Goal: Find specific page/section: Find specific page/section

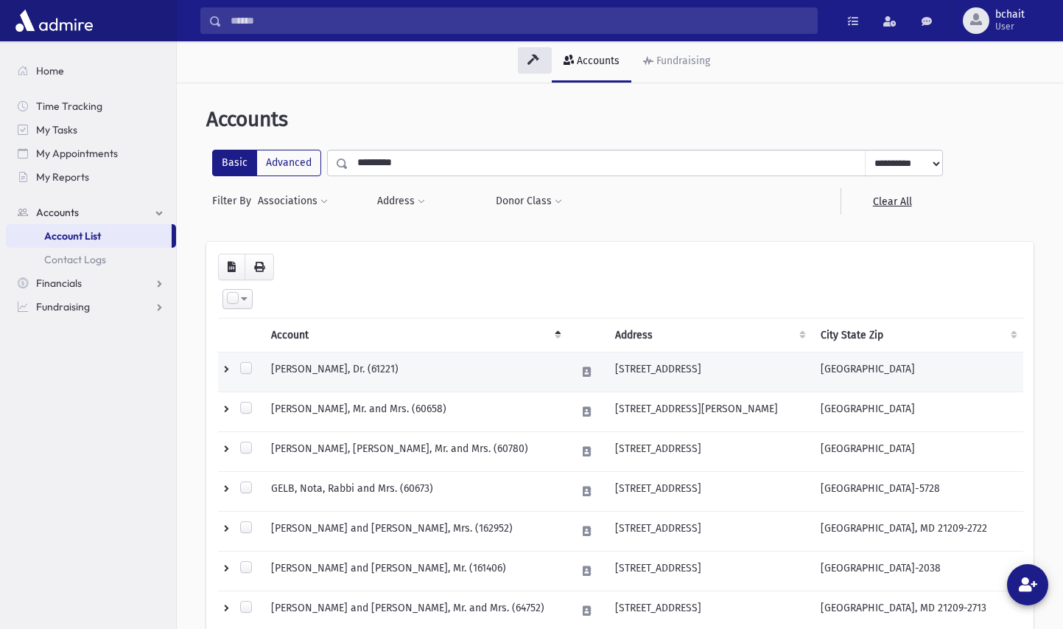
click at [366, 365] on td "GAVANT, Morris, Dr. (61221)" at bounding box center [414, 372] width 305 height 40
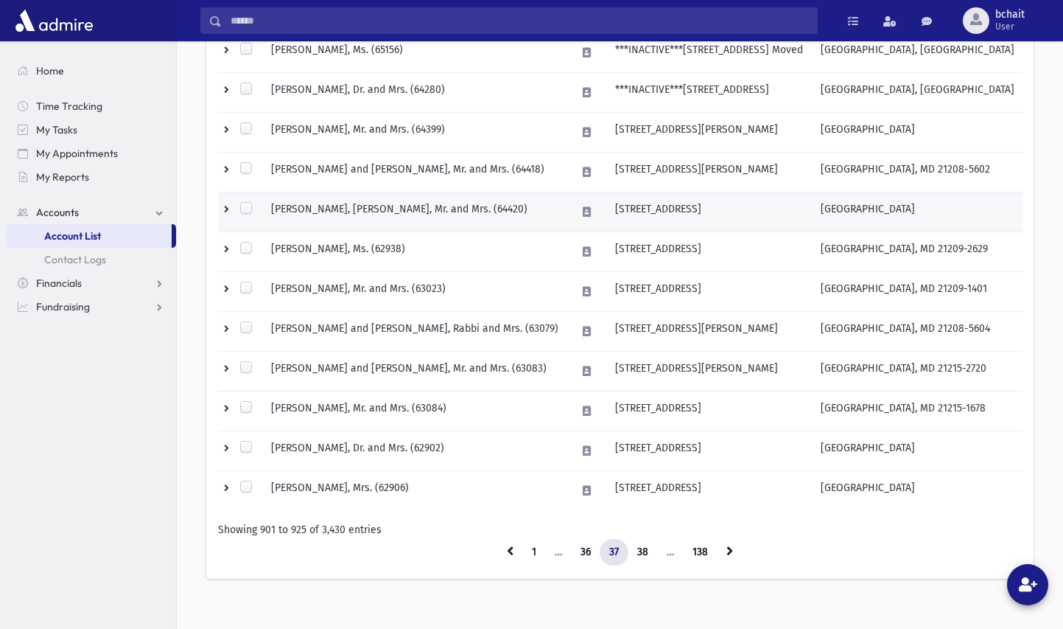
scroll to position [851, 0]
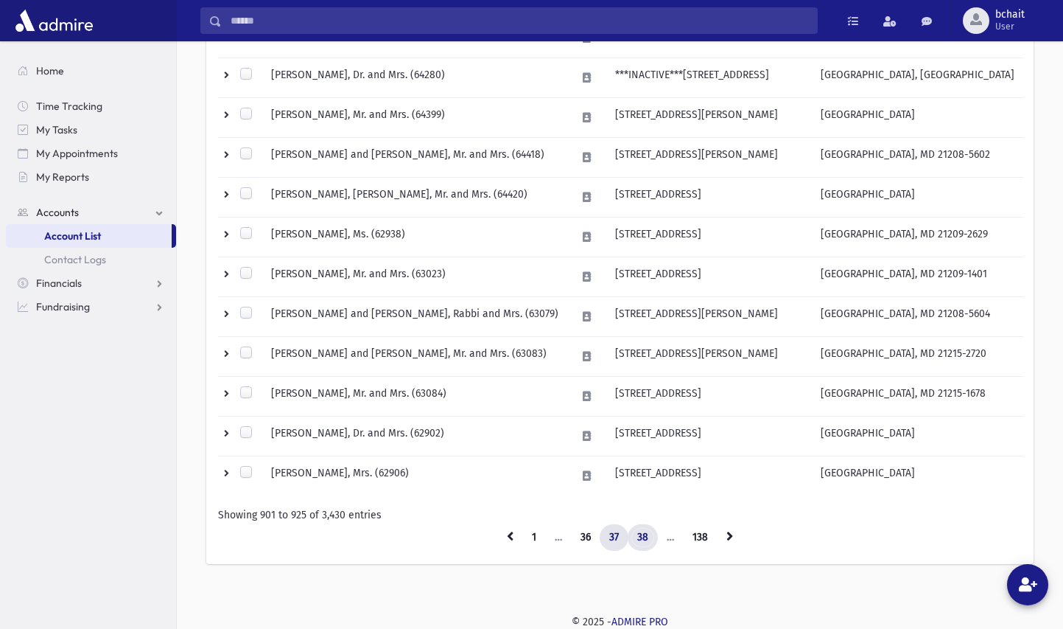
click at [641, 534] on link "38" at bounding box center [643, 537] width 30 height 27
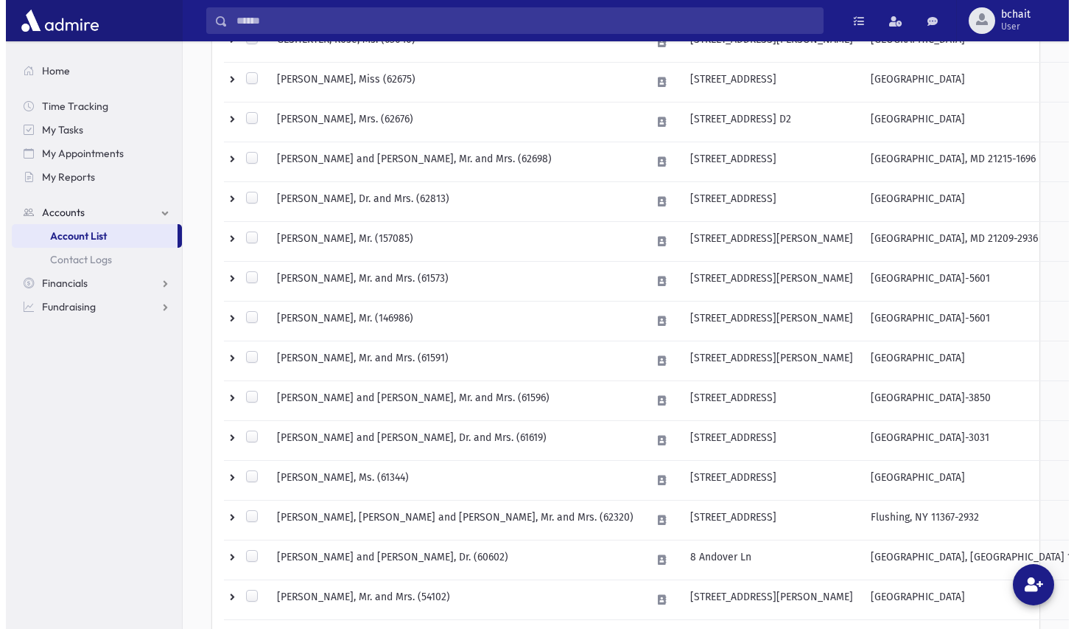
scroll to position [114, 0]
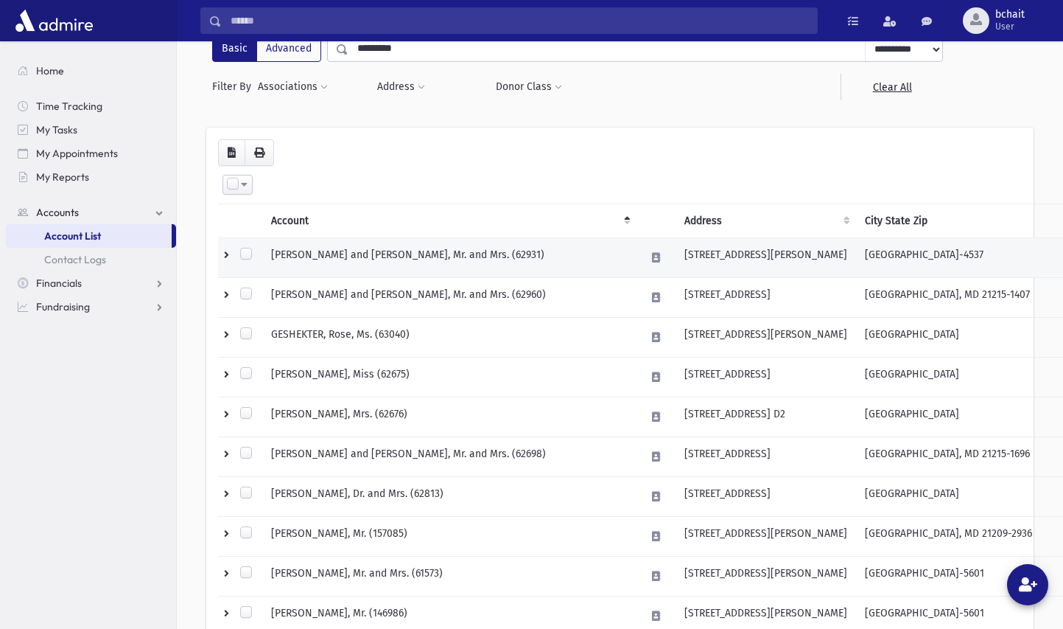
click at [490, 260] on td "[PERSON_NAME] and [PERSON_NAME], Mr. and Mrs. (62931)" at bounding box center [449, 258] width 374 height 40
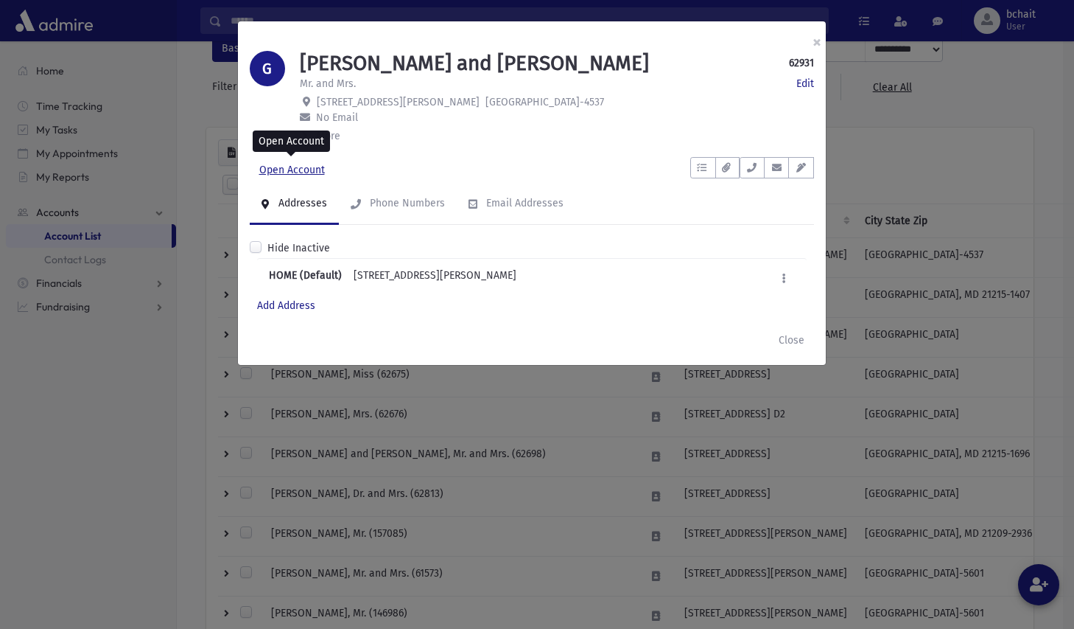
click at [298, 169] on link "Open Account" at bounding box center [292, 170] width 85 height 27
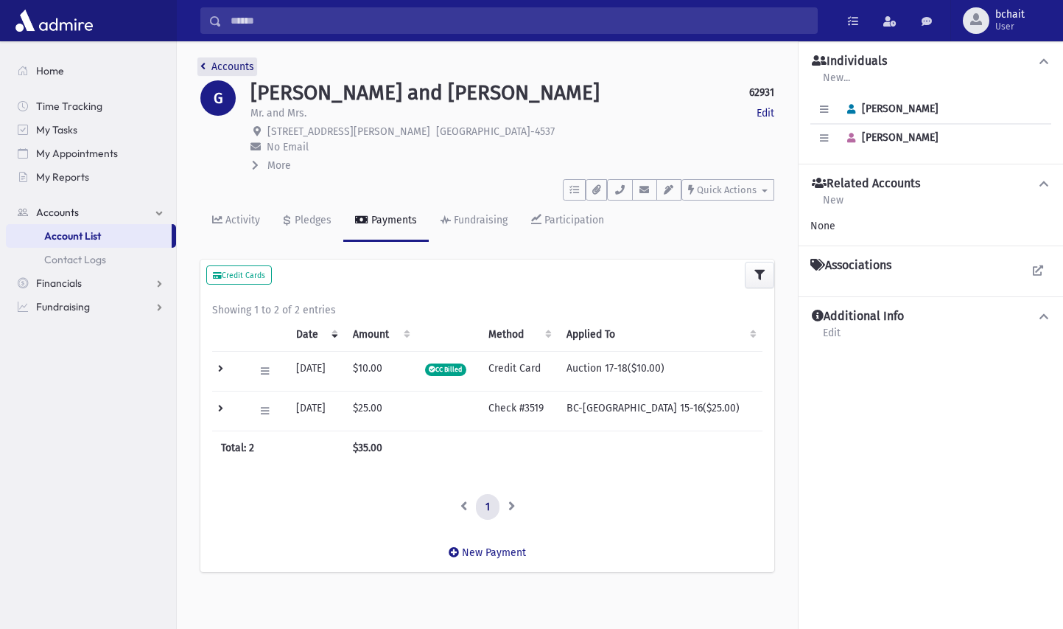
click at [205, 66] on icon "breadcrumb" at bounding box center [202, 66] width 5 height 10
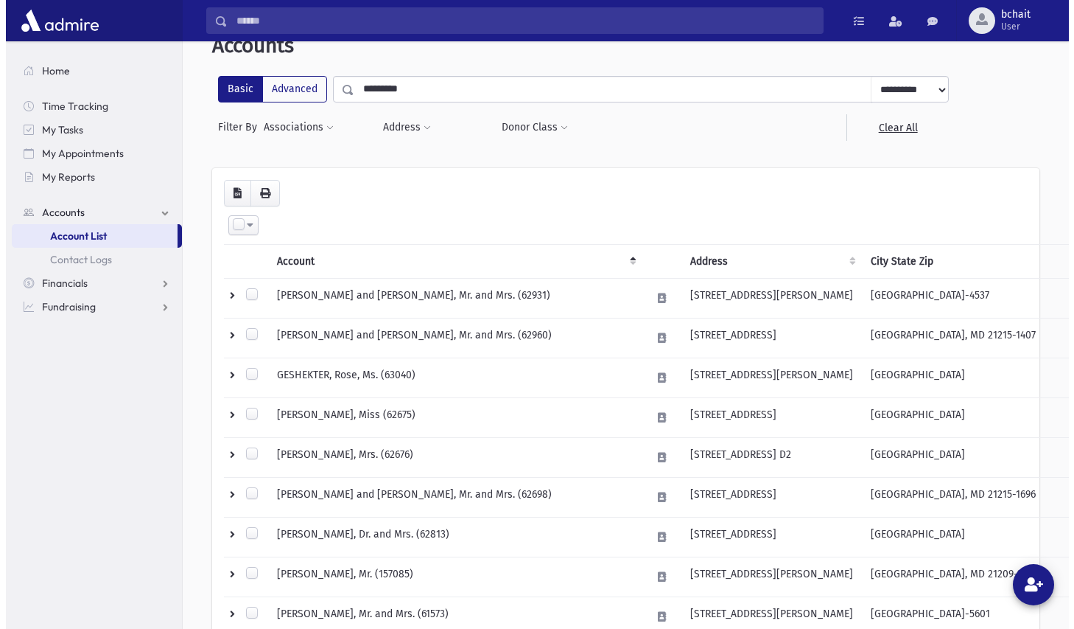
scroll to position [147, 0]
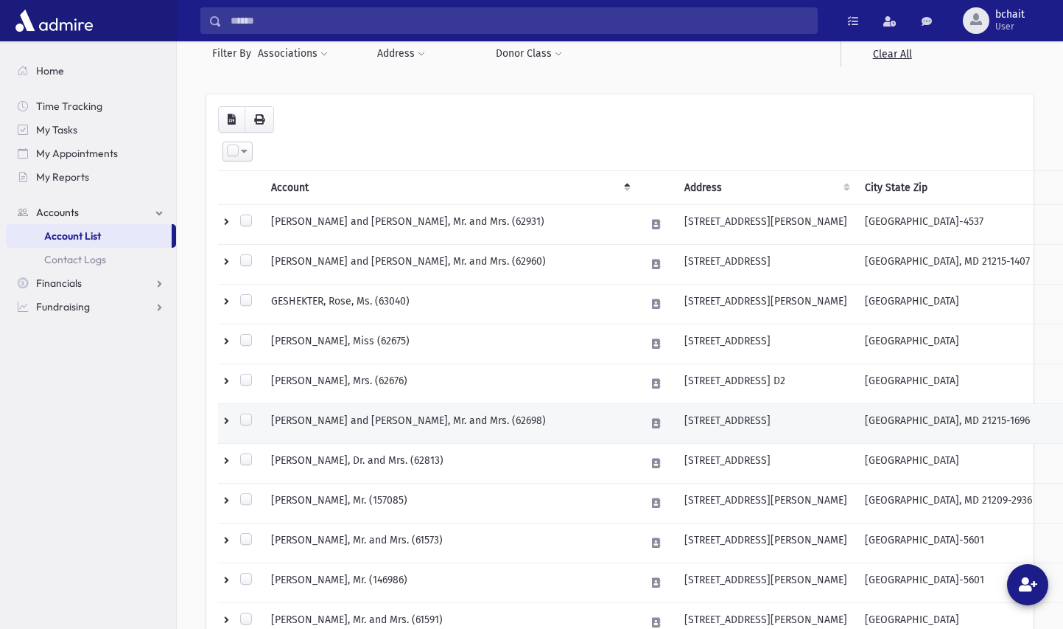
click at [480, 425] on td "[PERSON_NAME] and [PERSON_NAME], Mr. and Mrs. (62698)" at bounding box center [449, 424] width 374 height 40
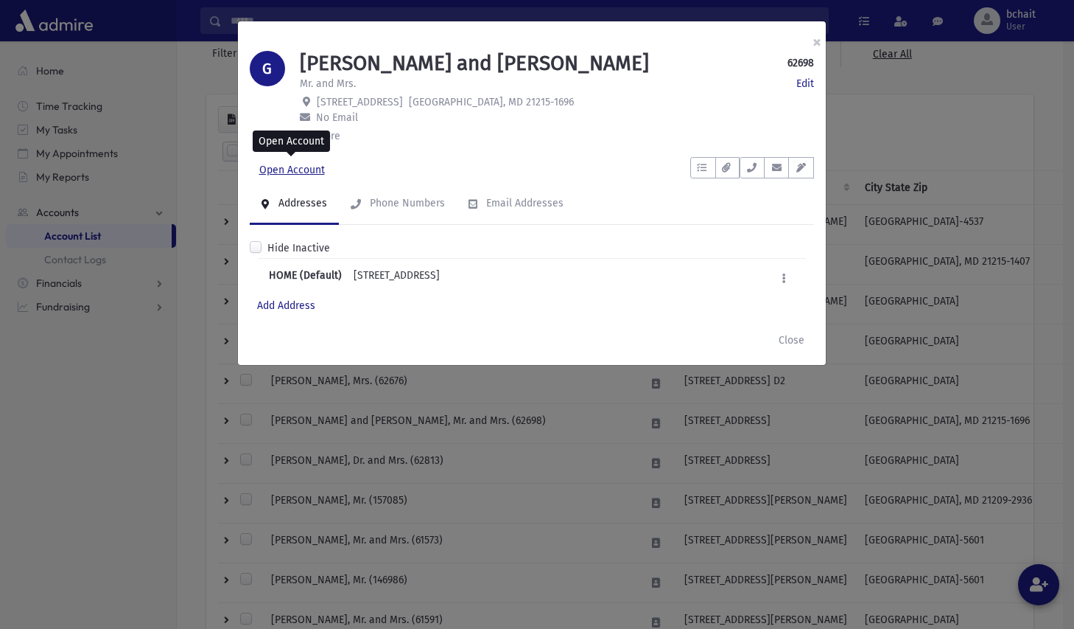
click at [298, 168] on link "Open Account" at bounding box center [292, 170] width 85 height 27
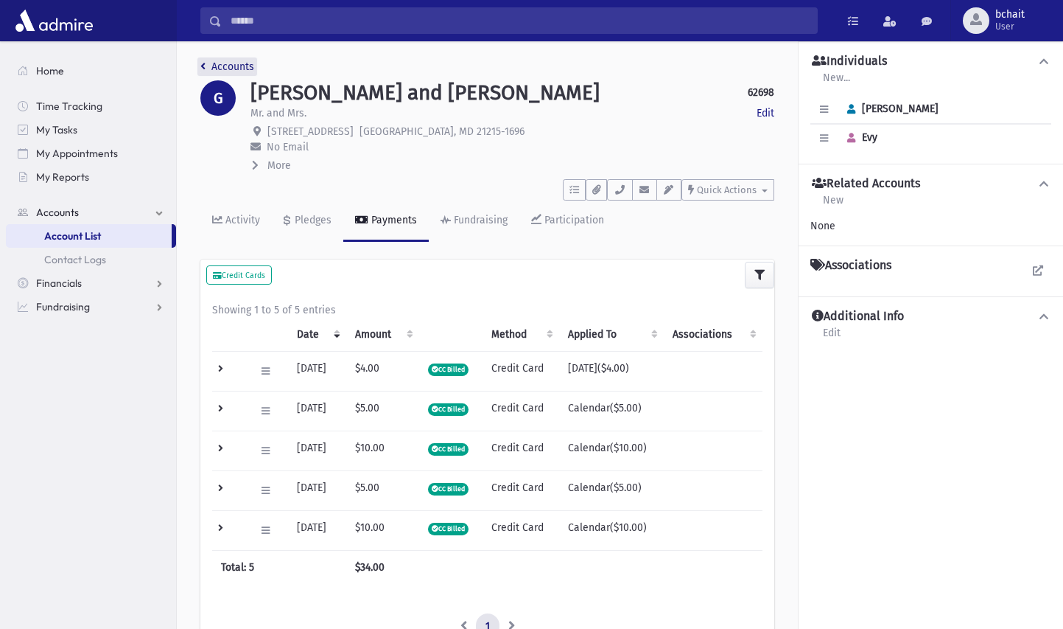
click at [206, 64] on link "Accounts" at bounding box center [227, 66] width 54 height 13
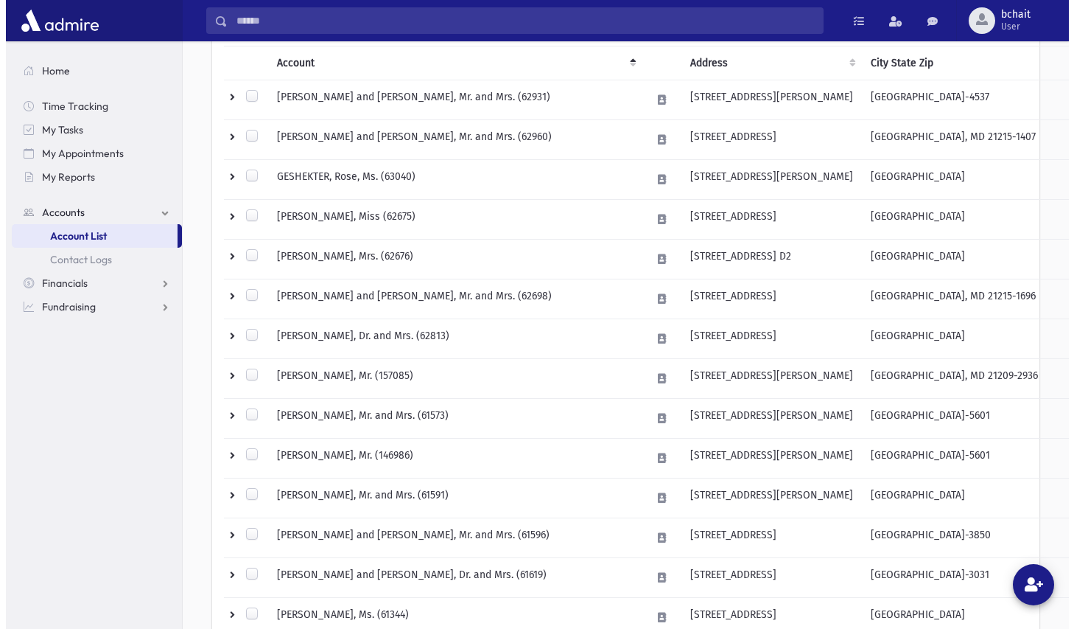
scroll to position [295, 0]
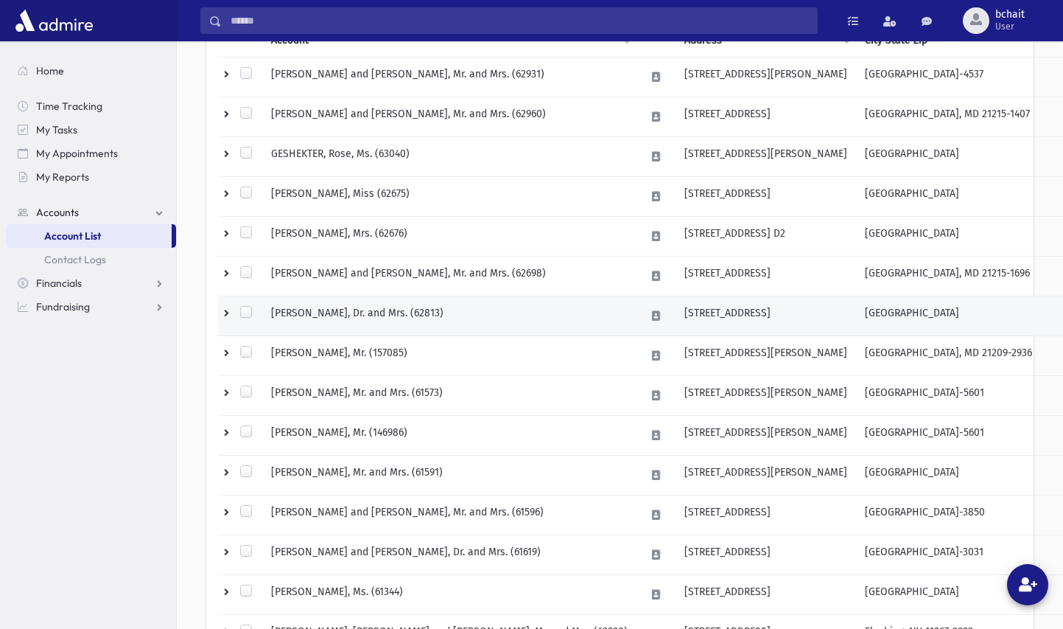
click at [407, 309] on td "[PERSON_NAME], Dr. and Mrs. (62813)" at bounding box center [449, 316] width 374 height 40
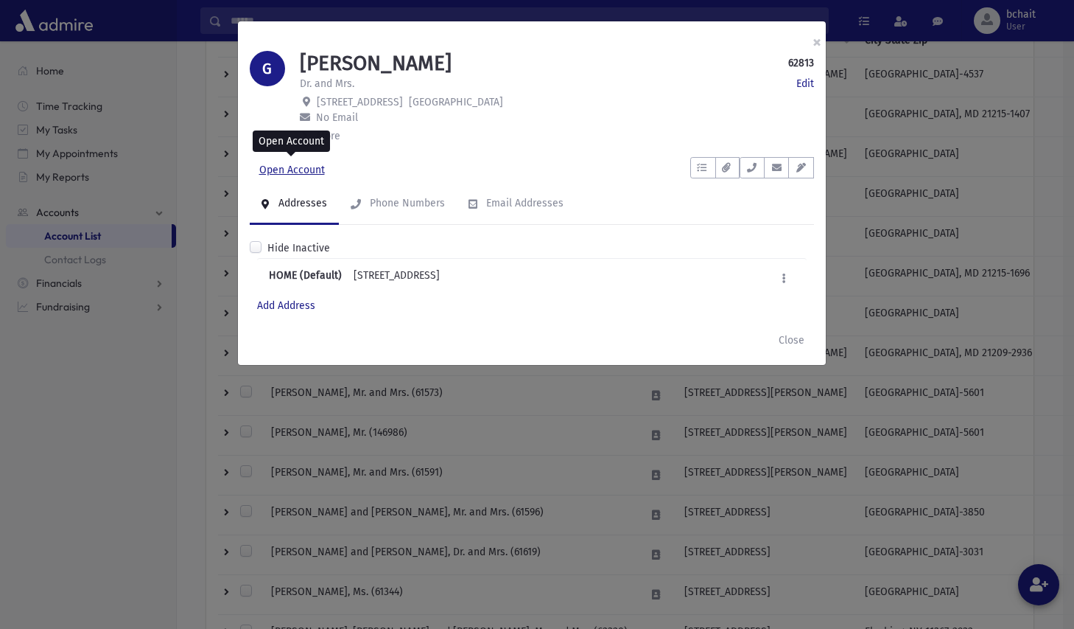
click at [298, 169] on link "Open Account" at bounding box center [292, 170] width 85 height 27
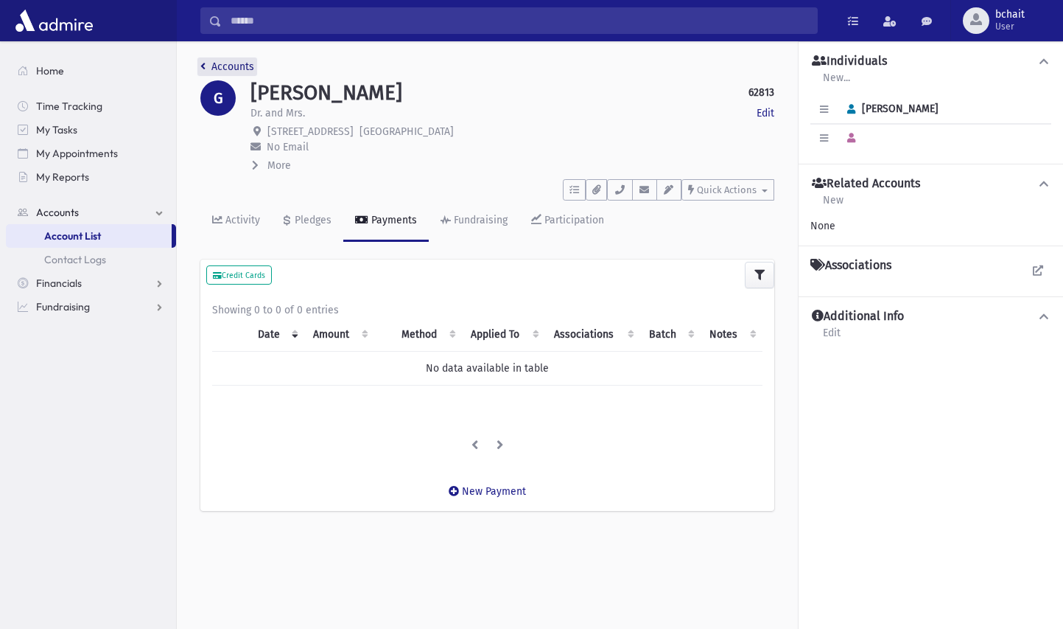
click at [218, 67] on link "Accounts" at bounding box center [227, 66] width 54 height 13
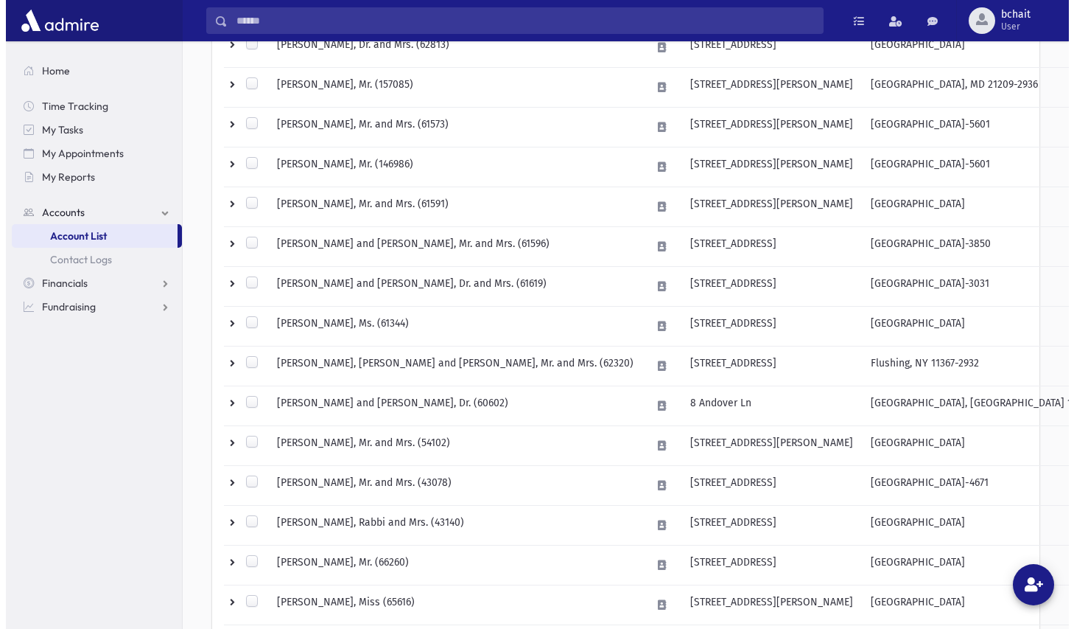
scroll to position [589, 0]
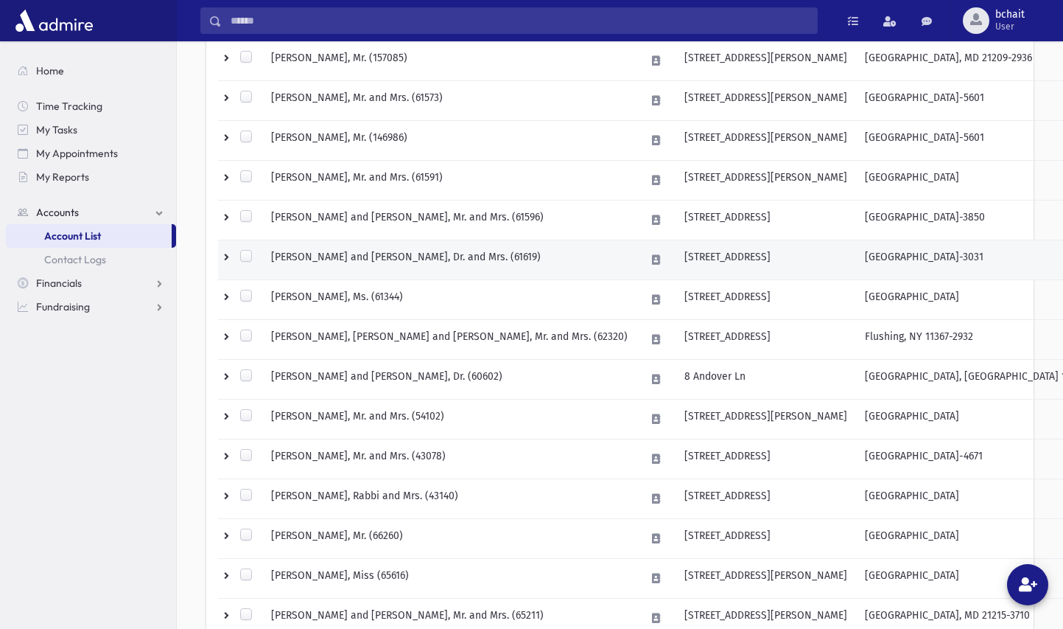
click at [462, 253] on td "GIBBER, Mordechai and Chaya Sara, Dr. and Mrs. (61619)" at bounding box center [449, 260] width 374 height 40
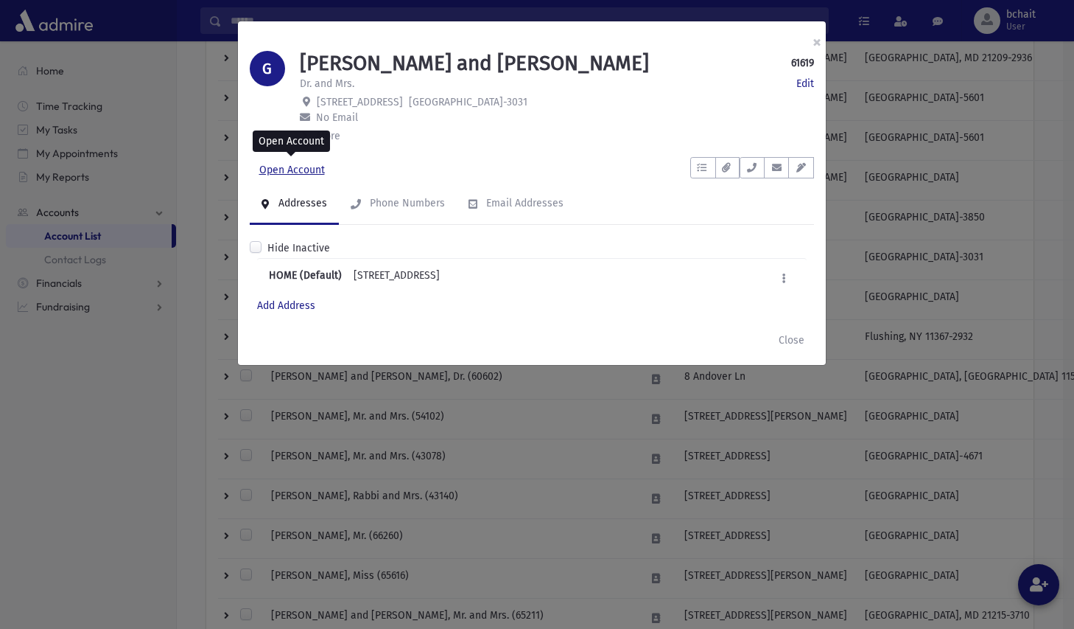
click at [283, 170] on link "Open Account" at bounding box center [292, 170] width 85 height 27
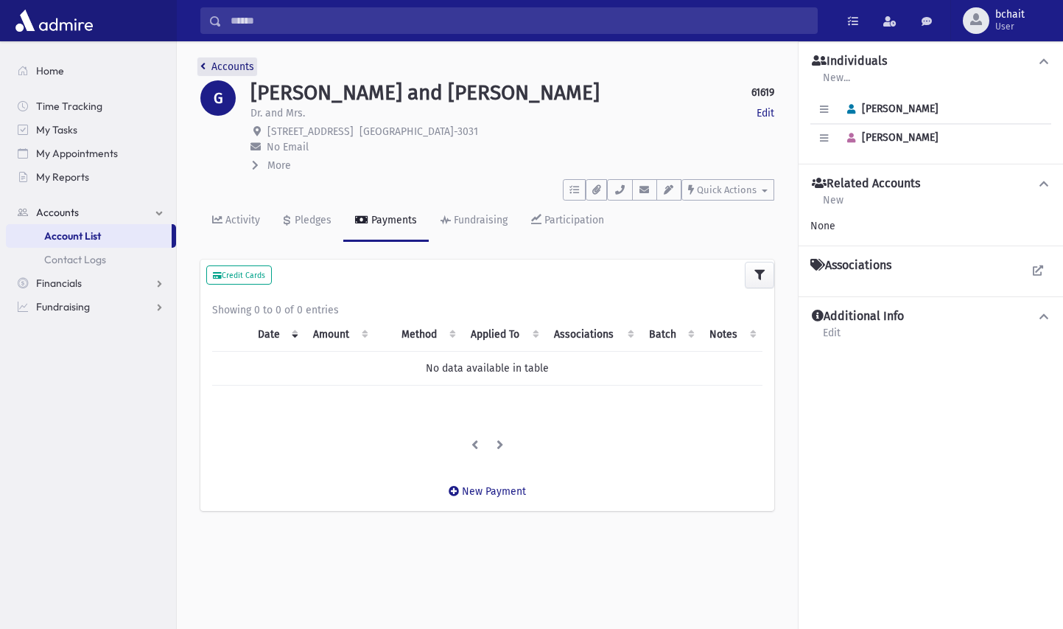
click at [206, 63] on link "Accounts" at bounding box center [227, 66] width 54 height 13
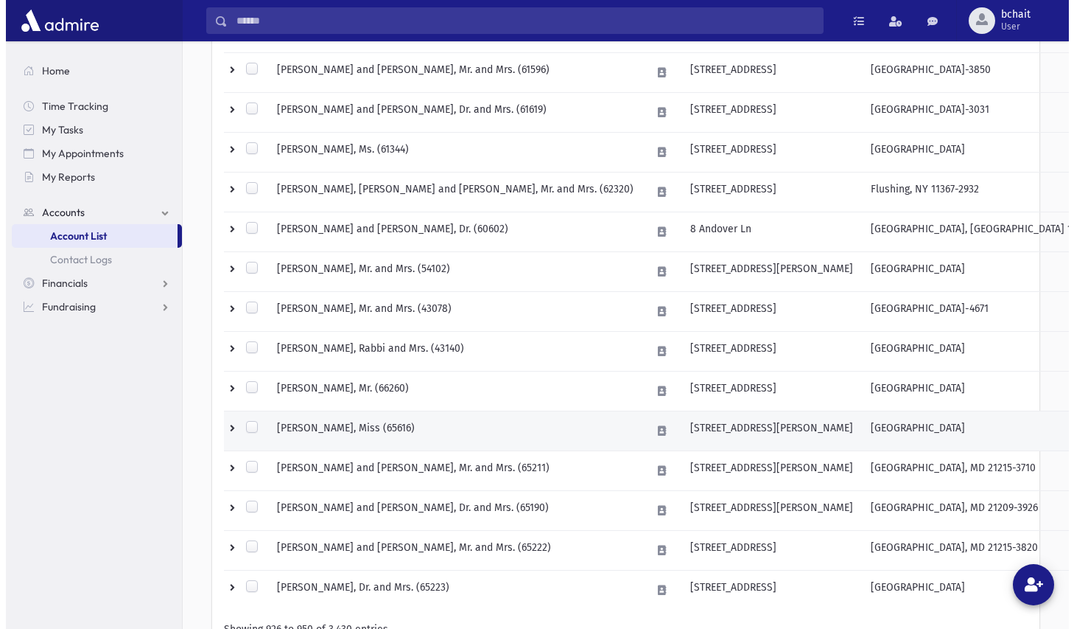
scroll to position [811, 0]
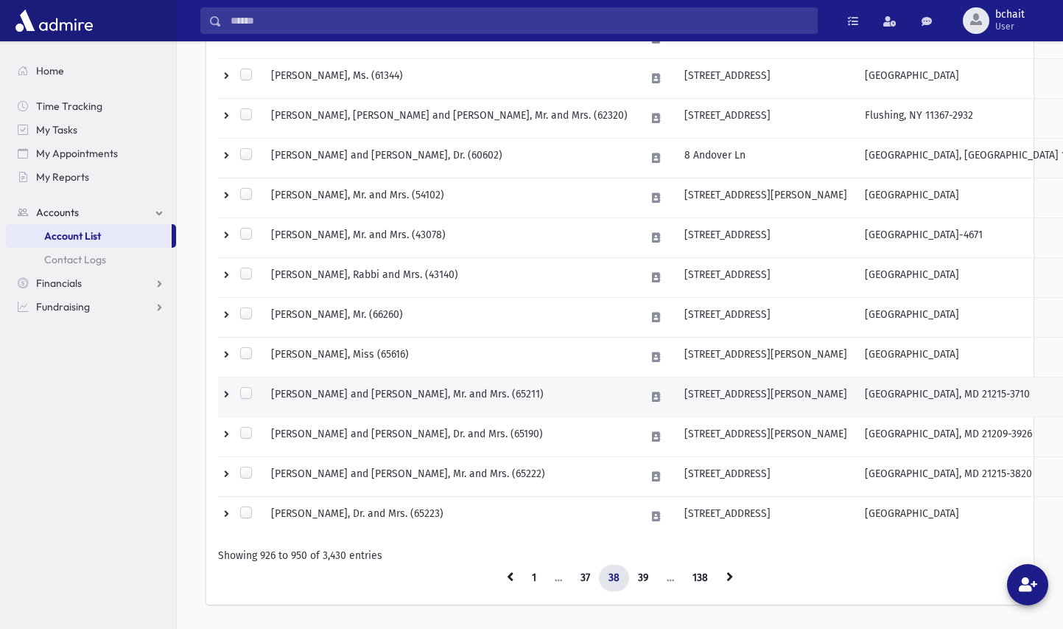
click at [379, 399] on td "GLAZER, Chaim and Chaya, Mr. and Mrs. (65211)" at bounding box center [449, 397] width 374 height 40
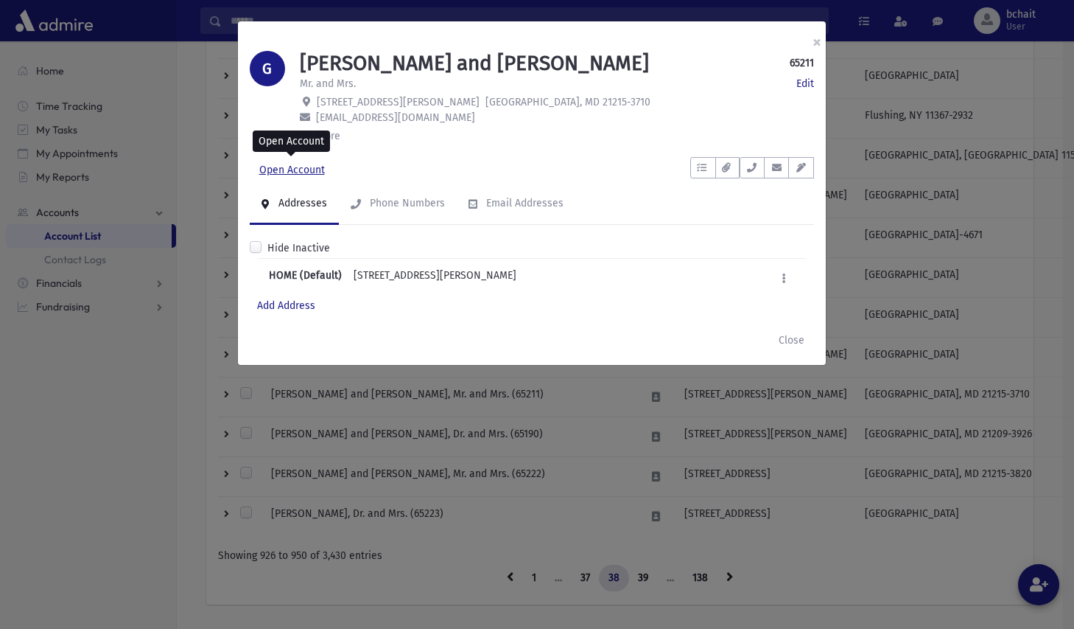
click at [307, 164] on link "Open Account" at bounding box center [292, 170] width 85 height 27
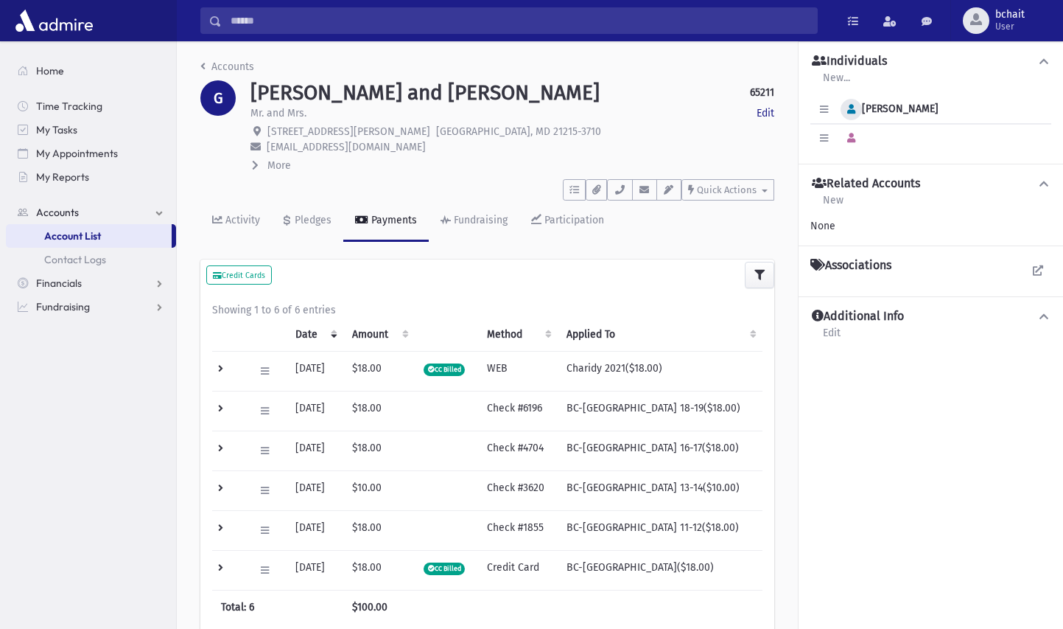
click at [855, 111] on icon "button" at bounding box center [851, 110] width 8 height 10
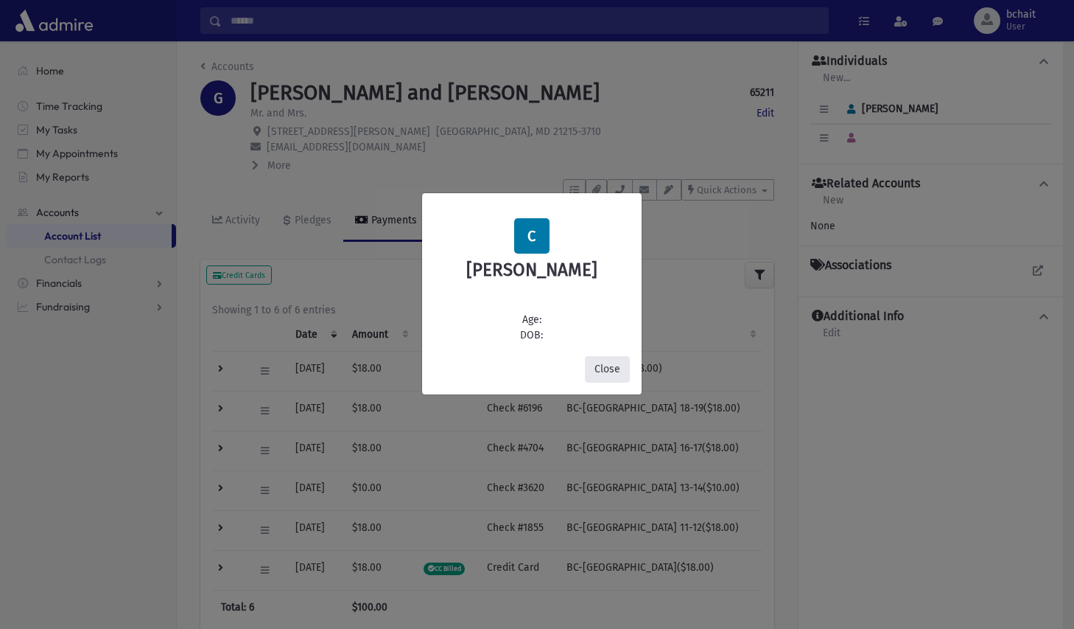
click at [599, 364] on button "Close" at bounding box center [607, 369] width 45 height 27
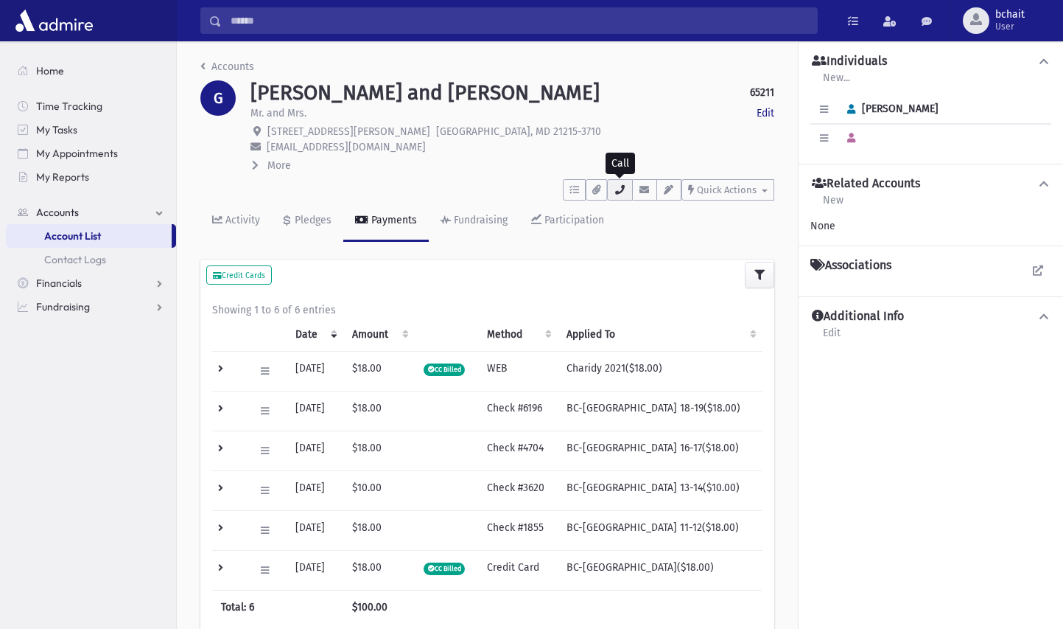
click at [620, 187] on icon "button" at bounding box center [620, 190] width 12 height 10
click at [209, 65] on link "Accounts" at bounding box center [227, 66] width 54 height 13
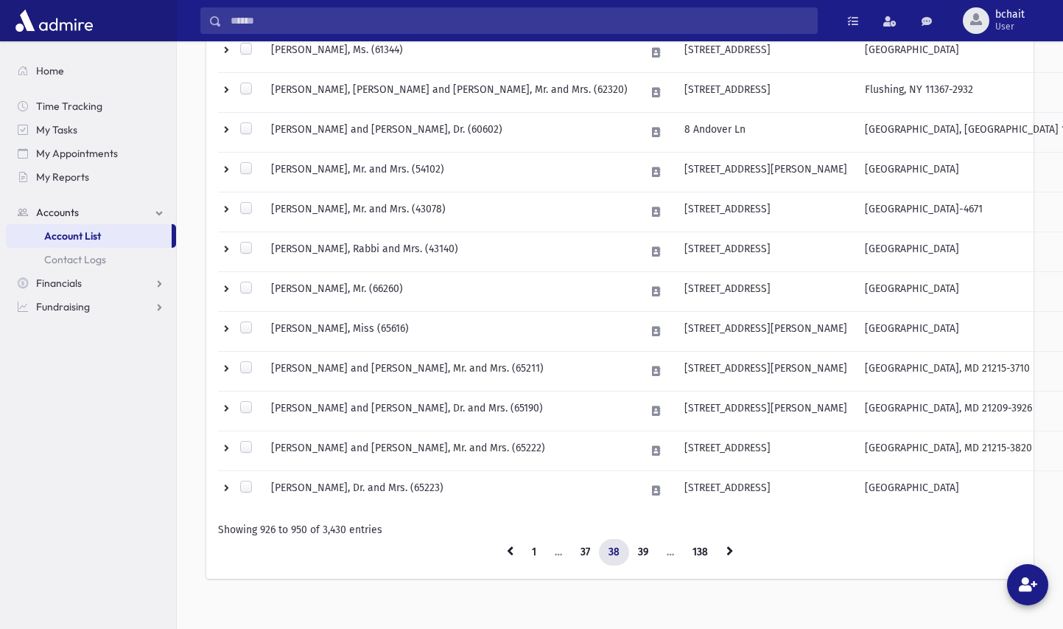
scroll to position [851, 0]
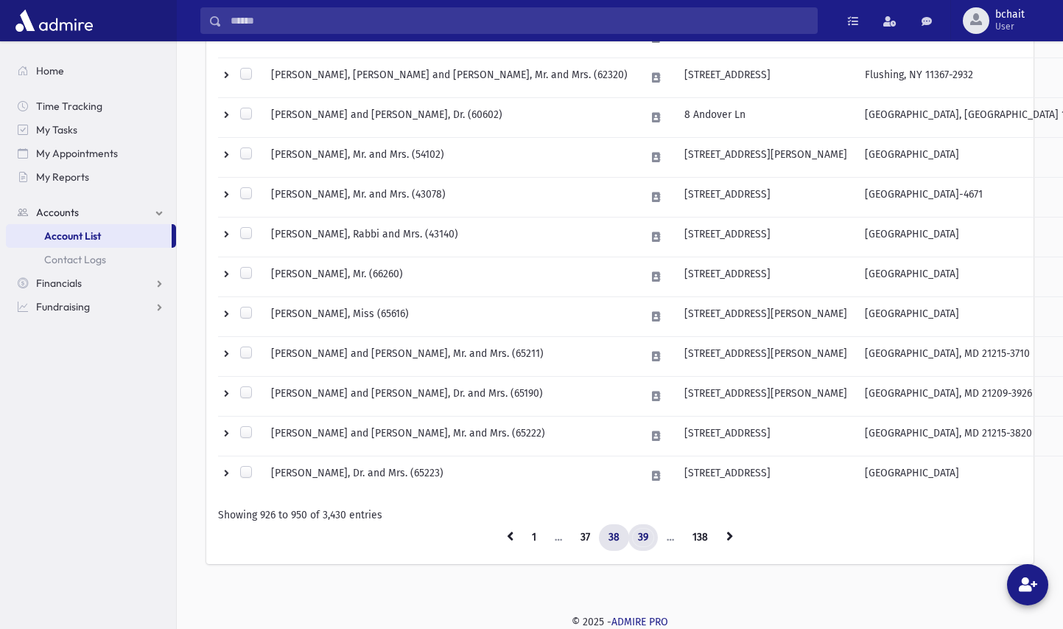
click at [646, 533] on link "39" at bounding box center [643, 537] width 29 height 27
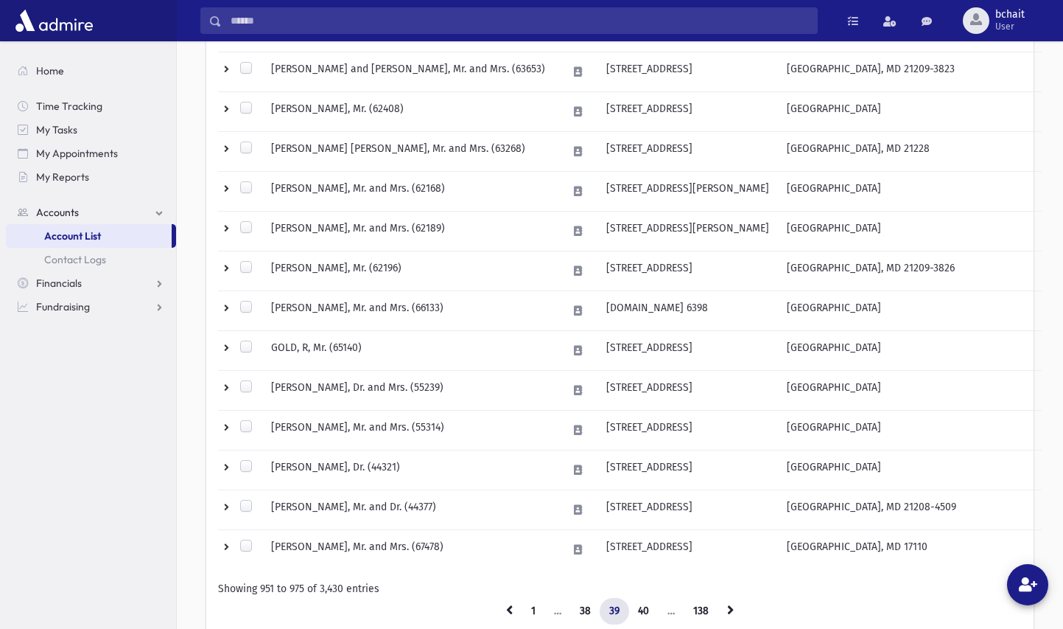
scroll to position [851, 0]
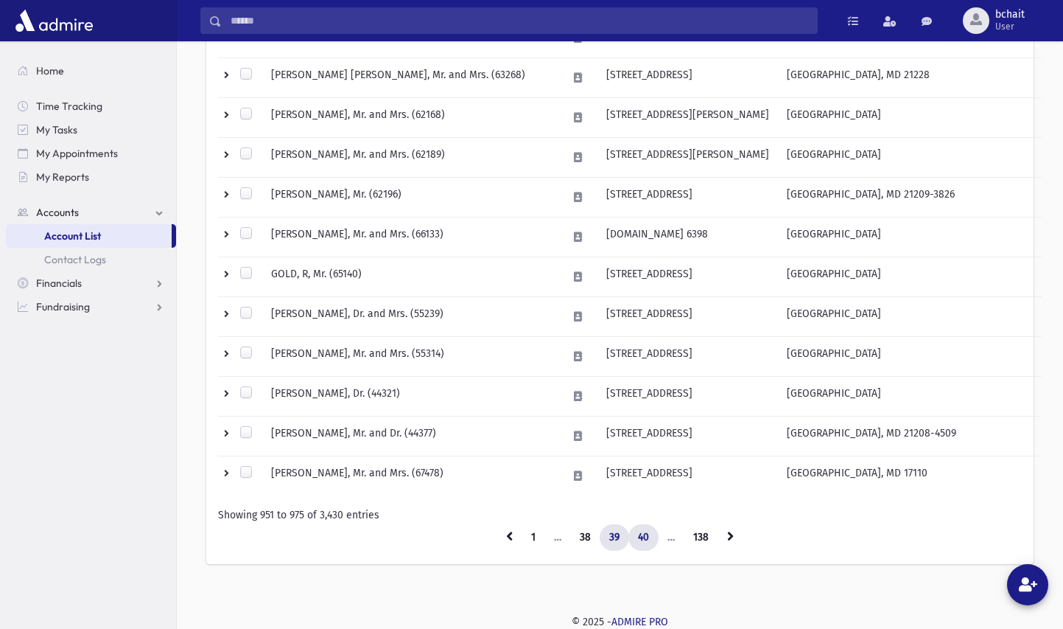
click at [644, 536] on link "40" at bounding box center [644, 537] width 30 height 27
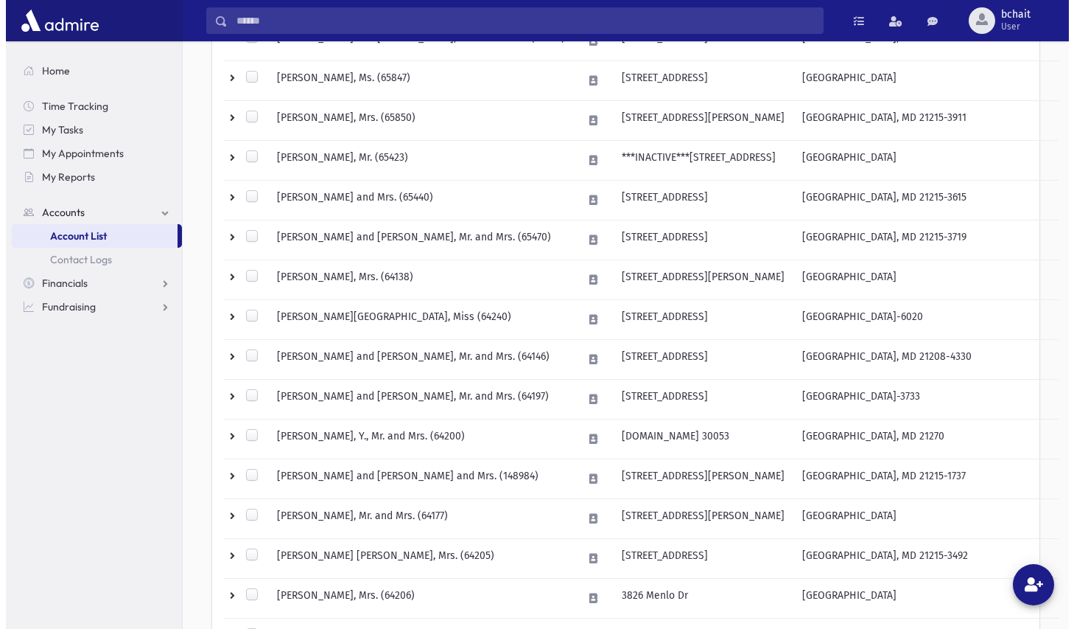
scroll to position [630, 0]
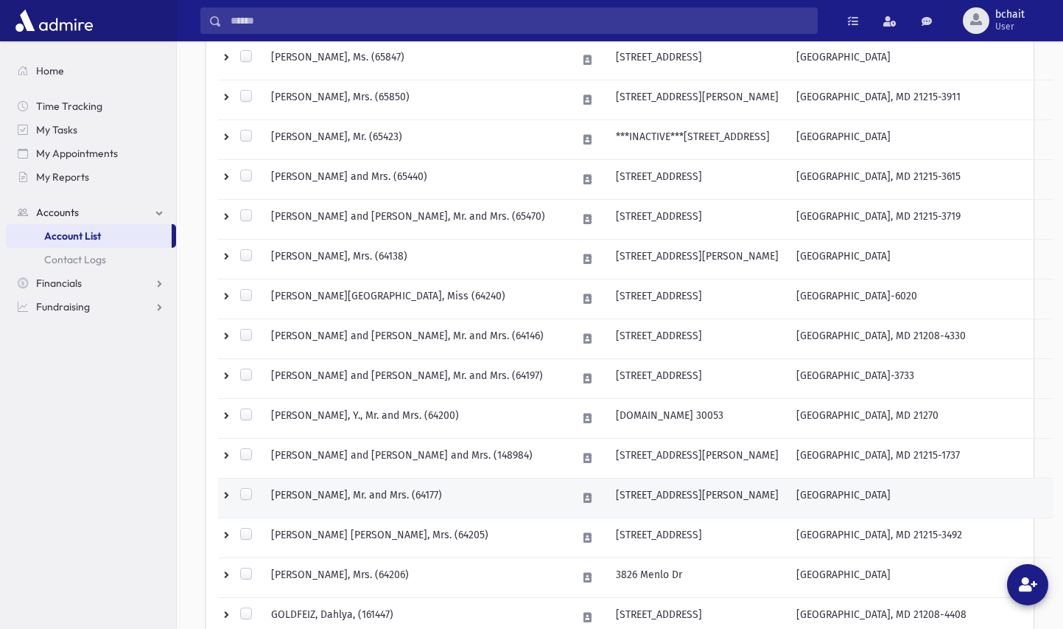
click at [419, 490] on td "GOLDFEDER, Gerald Zev, Mr. and Mrs. (64177)" at bounding box center [415, 498] width 306 height 40
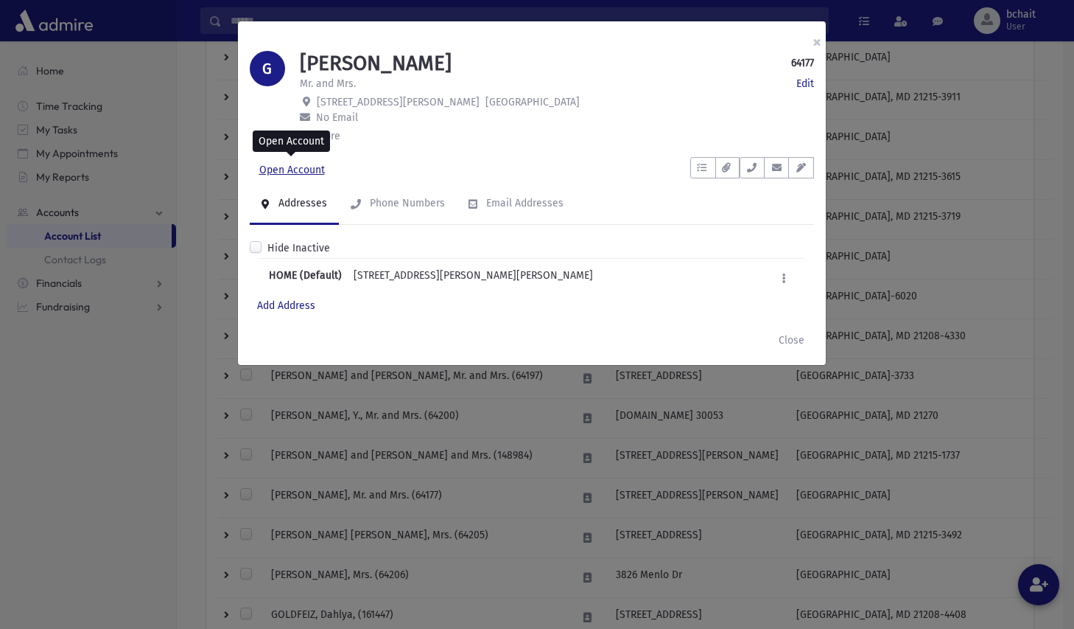
click at [309, 164] on link "Open Account" at bounding box center [292, 170] width 85 height 27
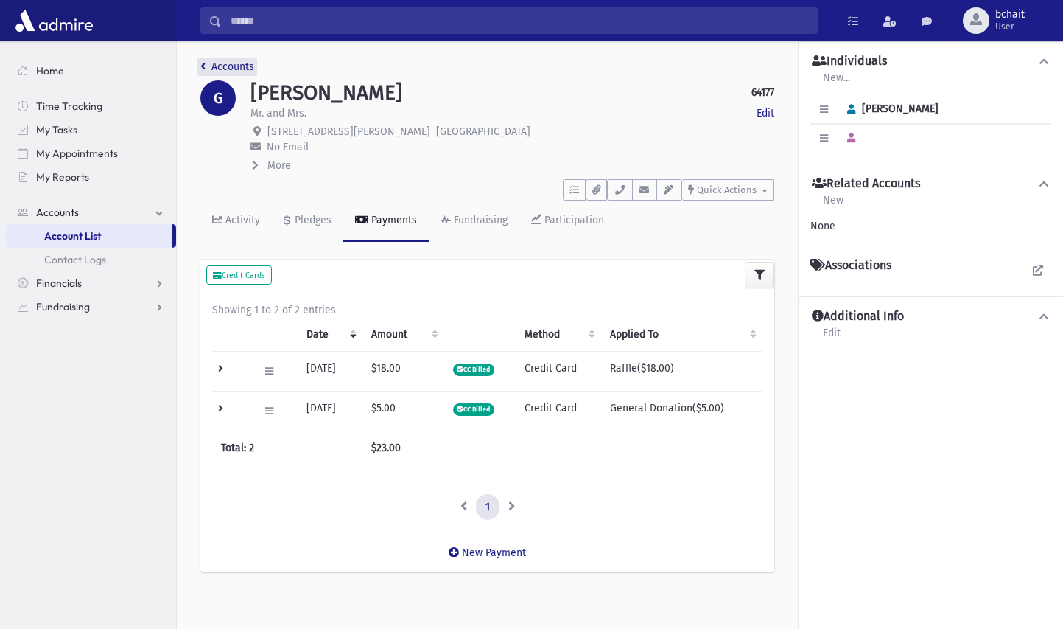
click at [221, 63] on link "Accounts" at bounding box center [227, 66] width 54 height 13
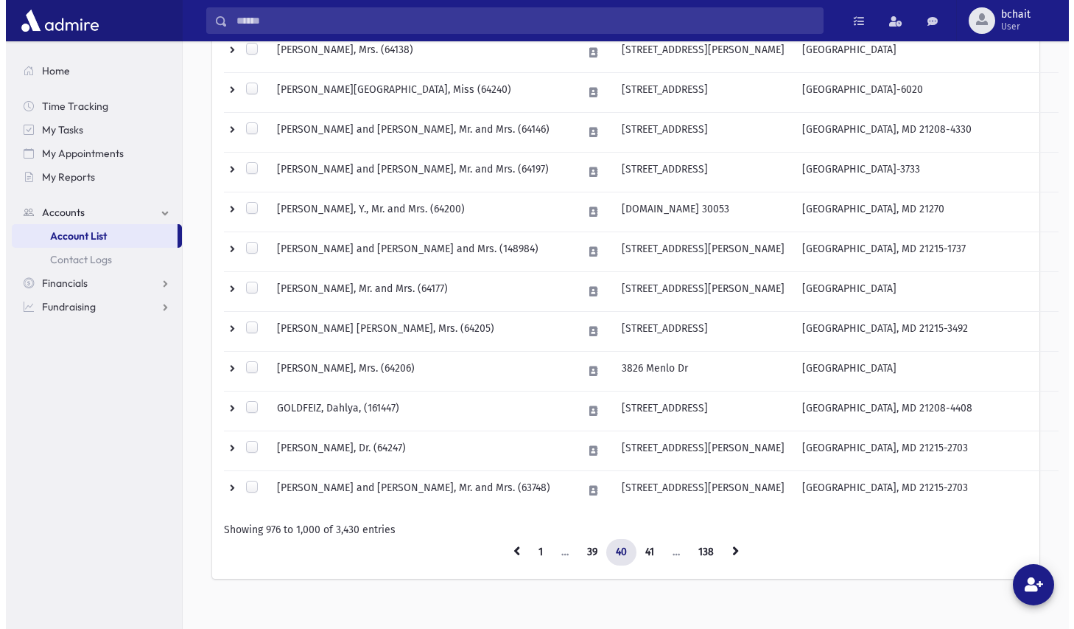
scroll to position [851, 0]
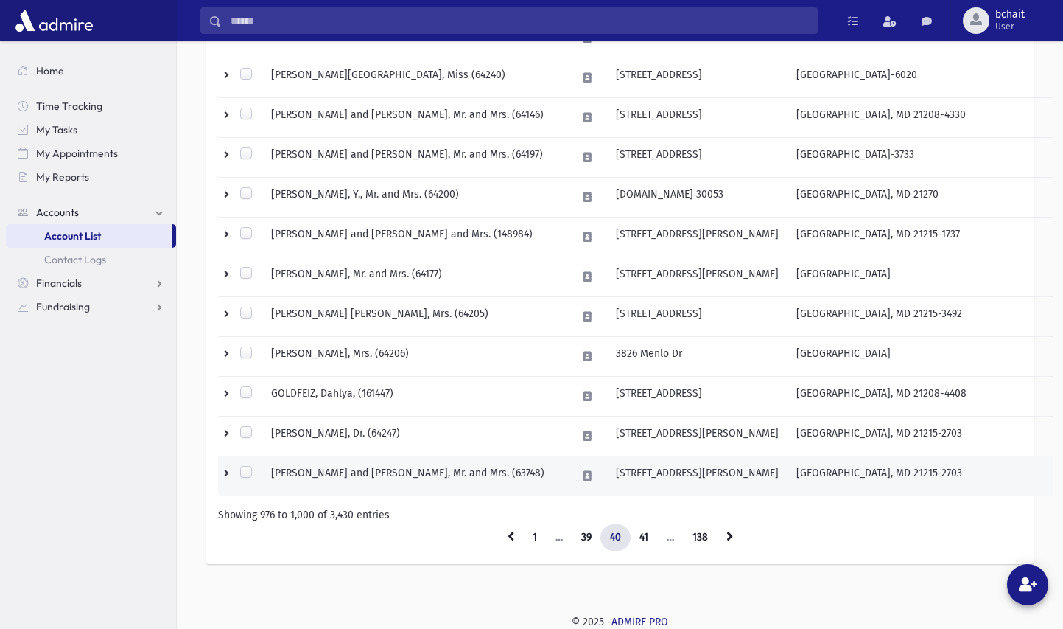
click at [433, 470] on td "[PERSON_NAME] and [PERSON_NAME], Mr. and Mrs. (63748)" at bounding box center [415, 476] width 306 height 40
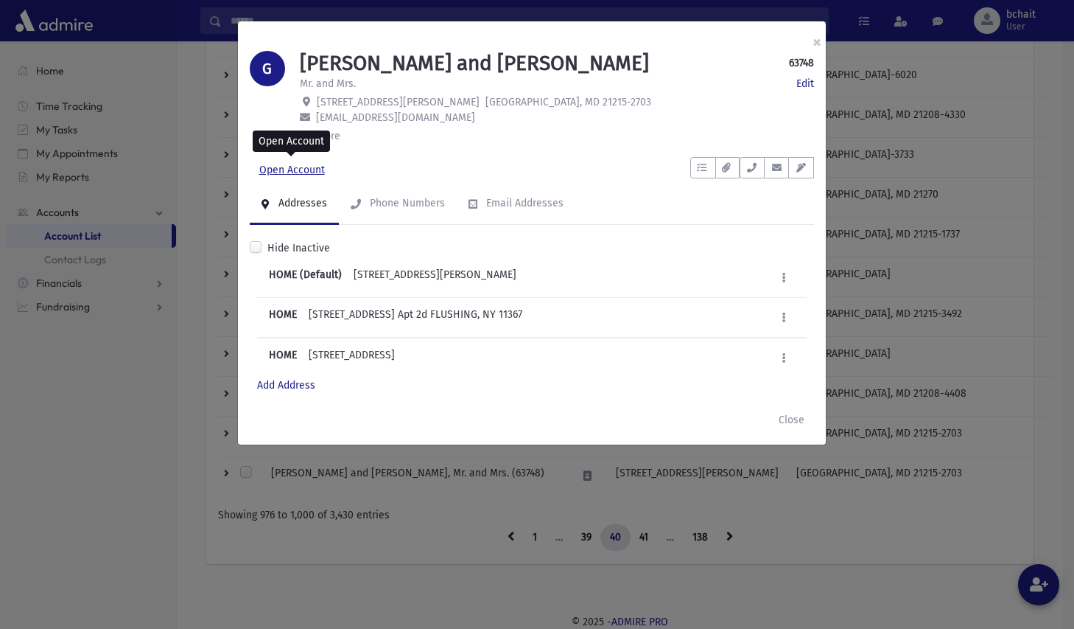
click at [290, 167] on link "Open Account" at bounding box center [292, 170] width 85 height 27
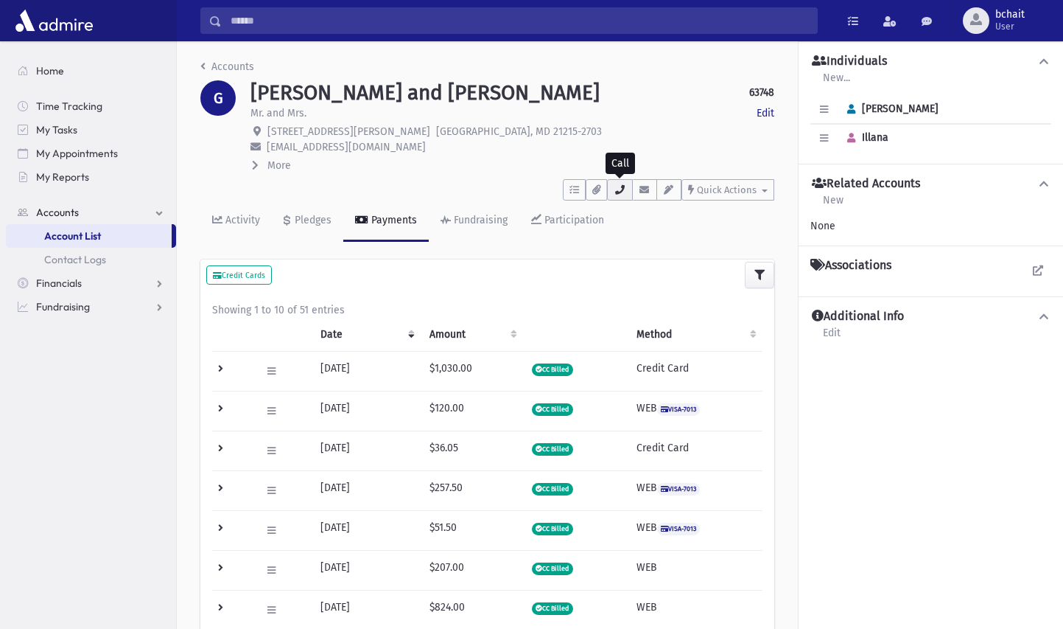
click at [622, 187] on icon "button" at bounding box center [620, 190] width 12 height 10
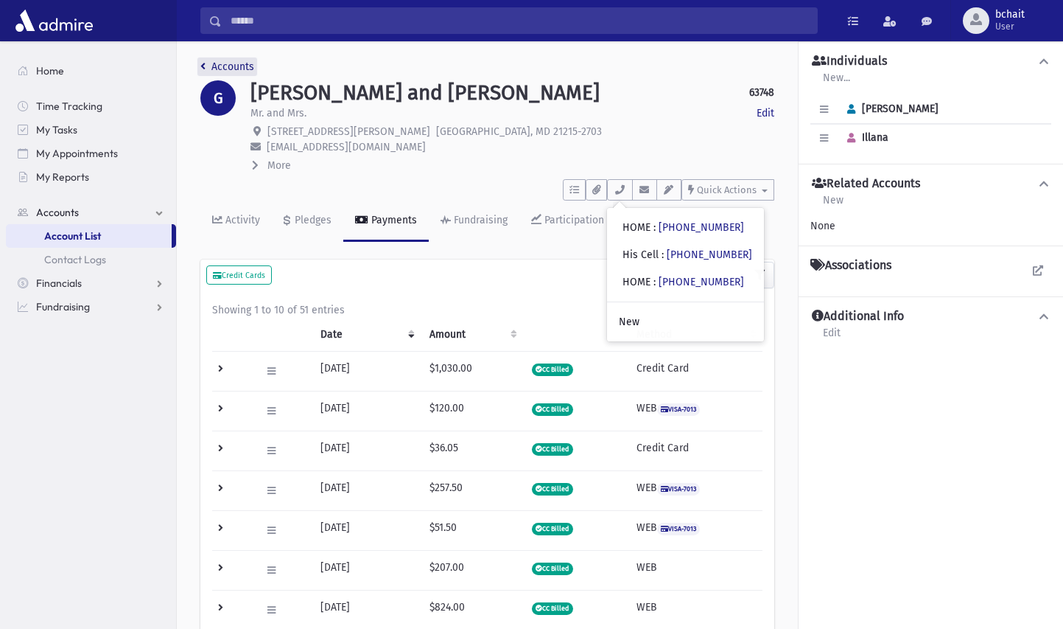
click at [205, 64] on icon "breadcrumb" at bounding box center [202, 66] width 5 height 10
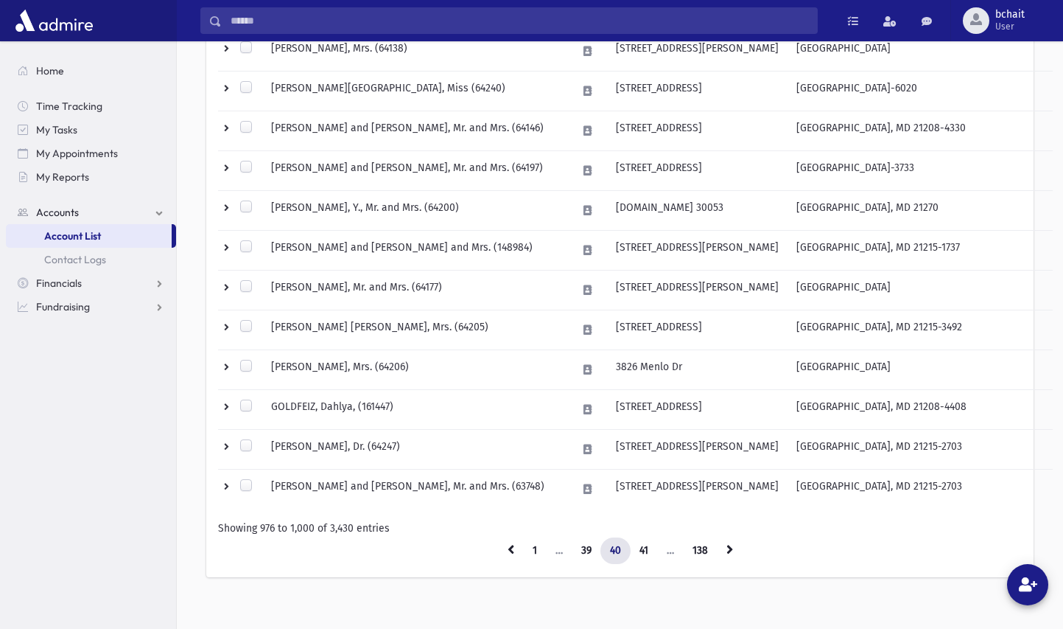
scroll to position [851, 0]
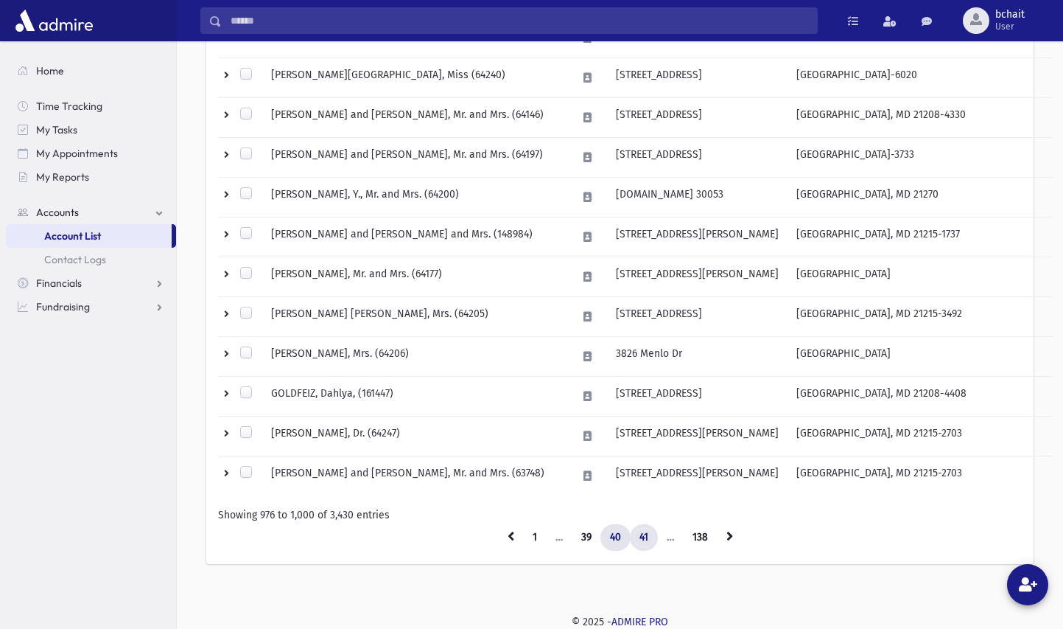
click at [645, 535] on link "41" at bounding box center [644, 537] width 28 height 27
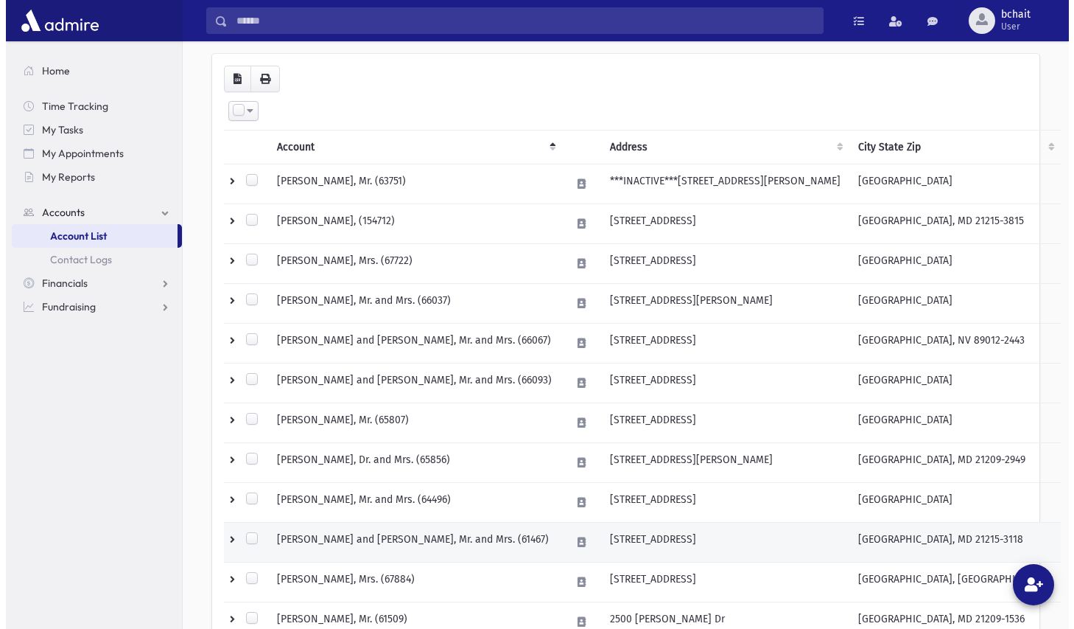
scroll to position [114, 0]
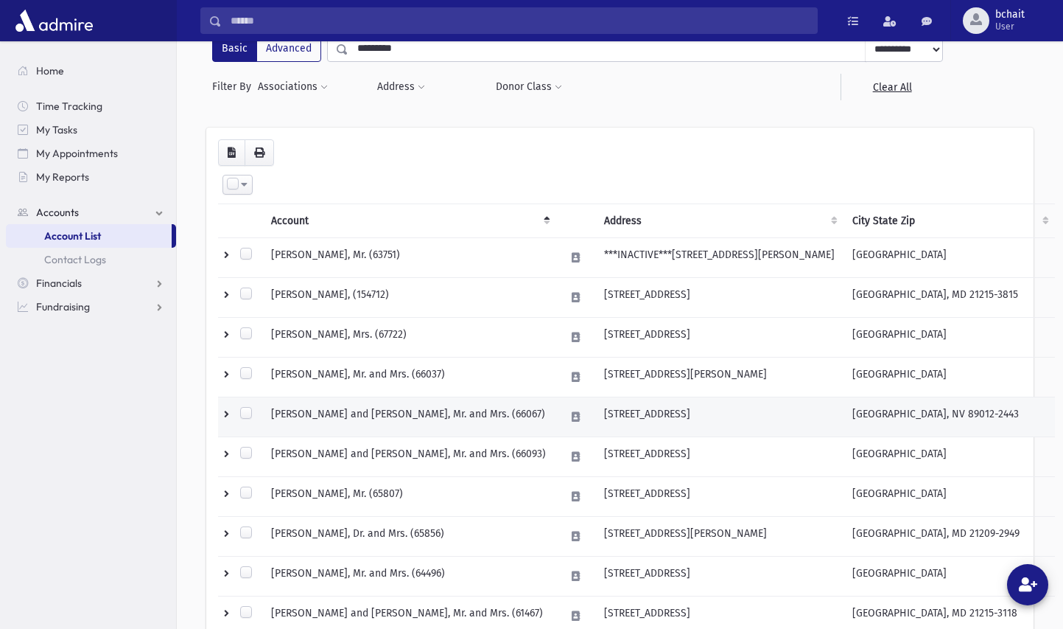
click at [448, 415] on td "[PERSON_NAME] and [PERSON_NAME], Mr. and Mrs. (66067)" at bounding box center [409, 417] width 294 height 40
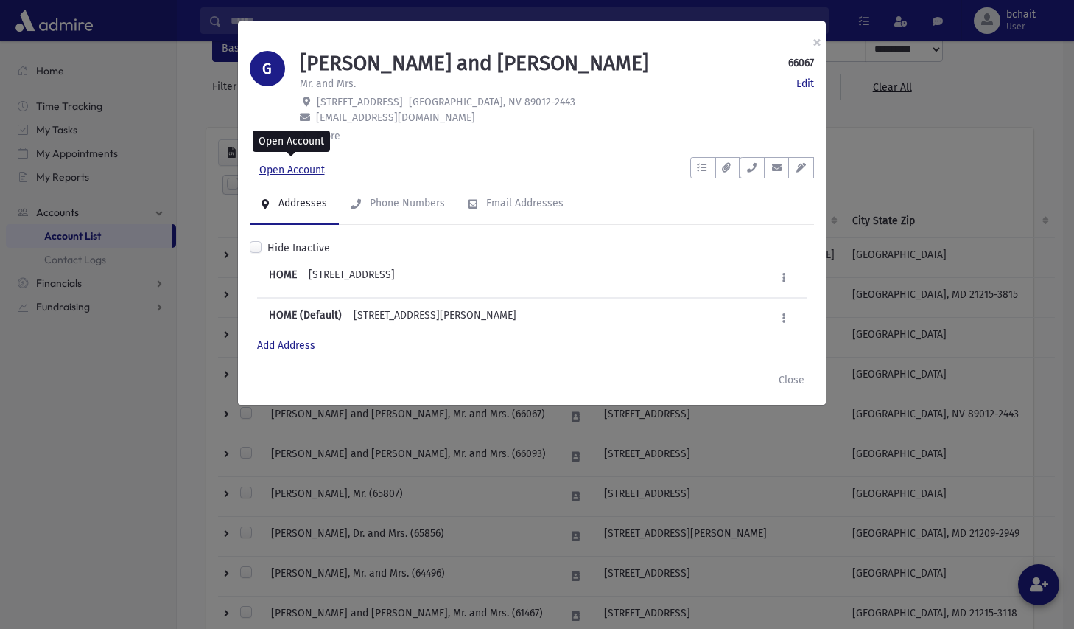
click at [295, 169] on link "Open Account" at bounding box center [292, 170] width 85 height 27
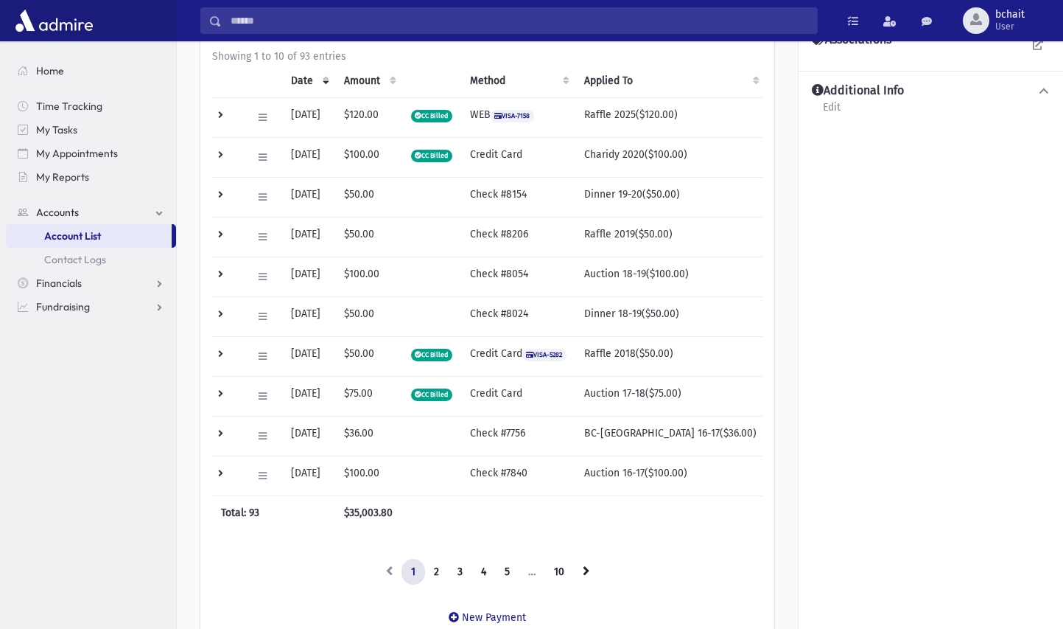
scroll to position [327, 0]
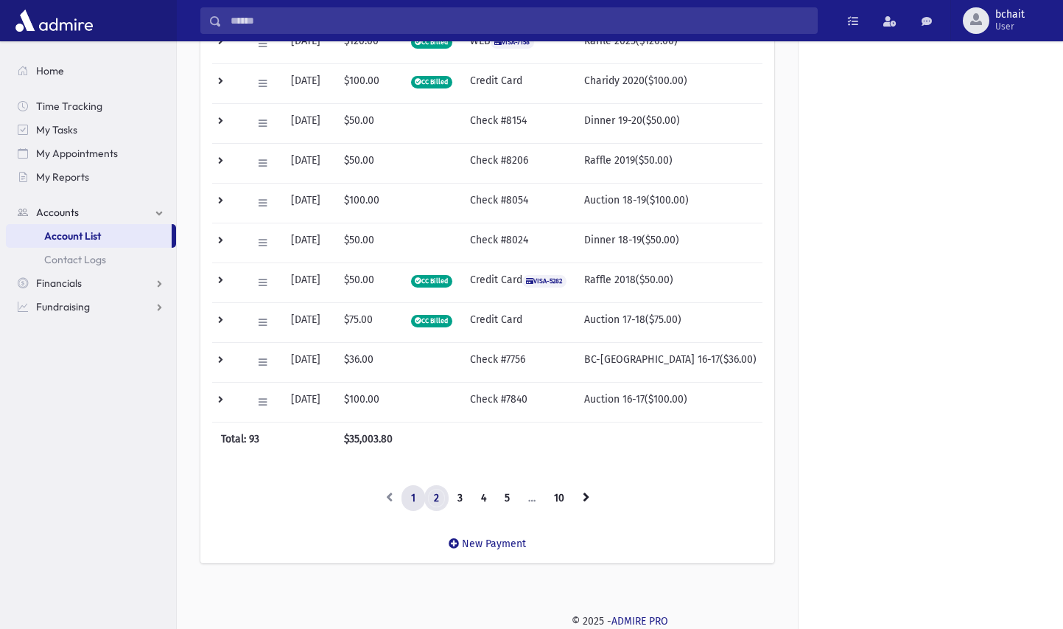
click at [438, 501] on link "2" at bounding box center [436, 498] width 24 height 27
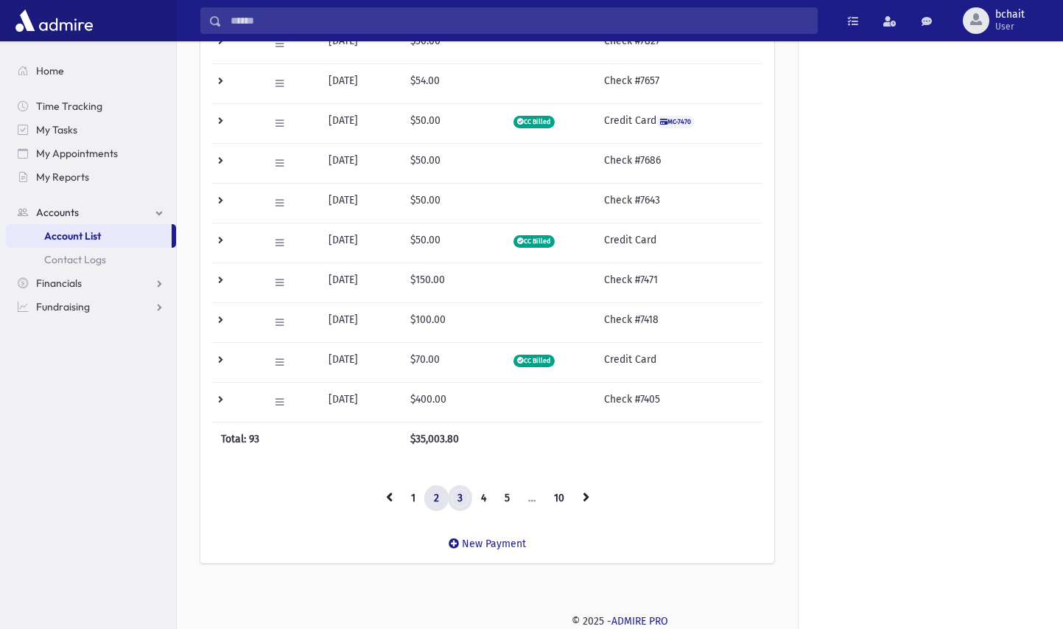
click at [458, 495] on link "3" at bounding box center [460, 498] width 24 height 27
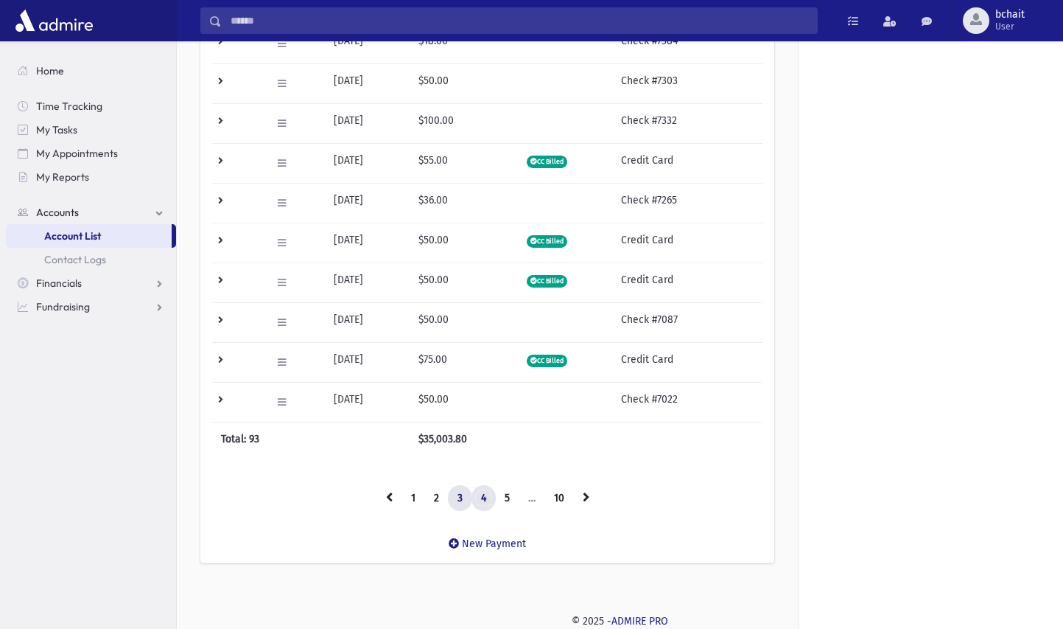
click at [478, 497] on link "4" at bounding box center [484, 498] width 24 height 27
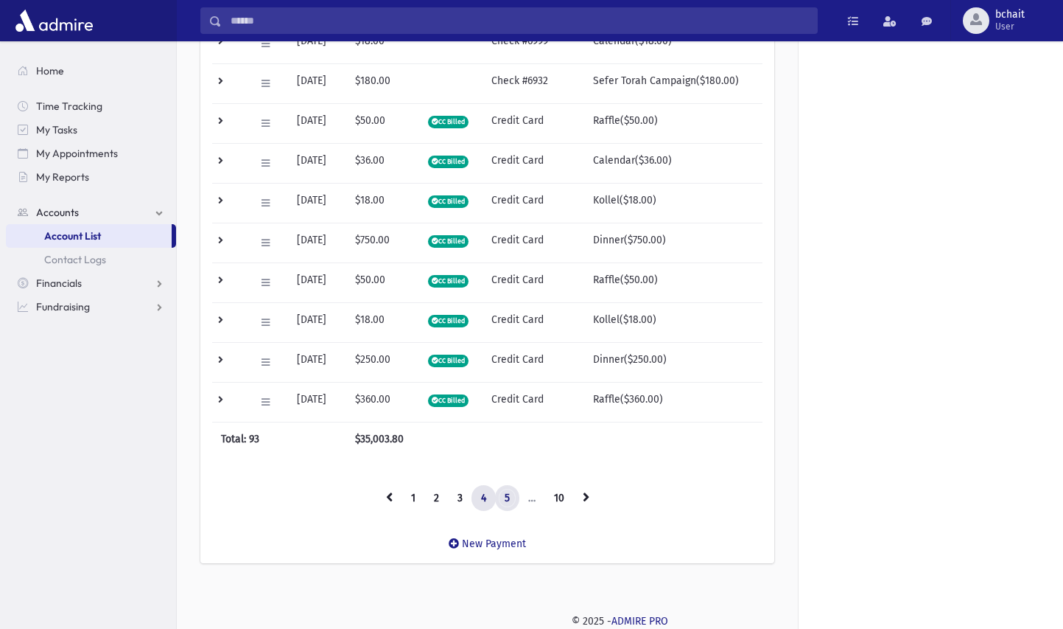
click at [502, 499] on link "5" at bounding box center [507, 498] width 24 height 27
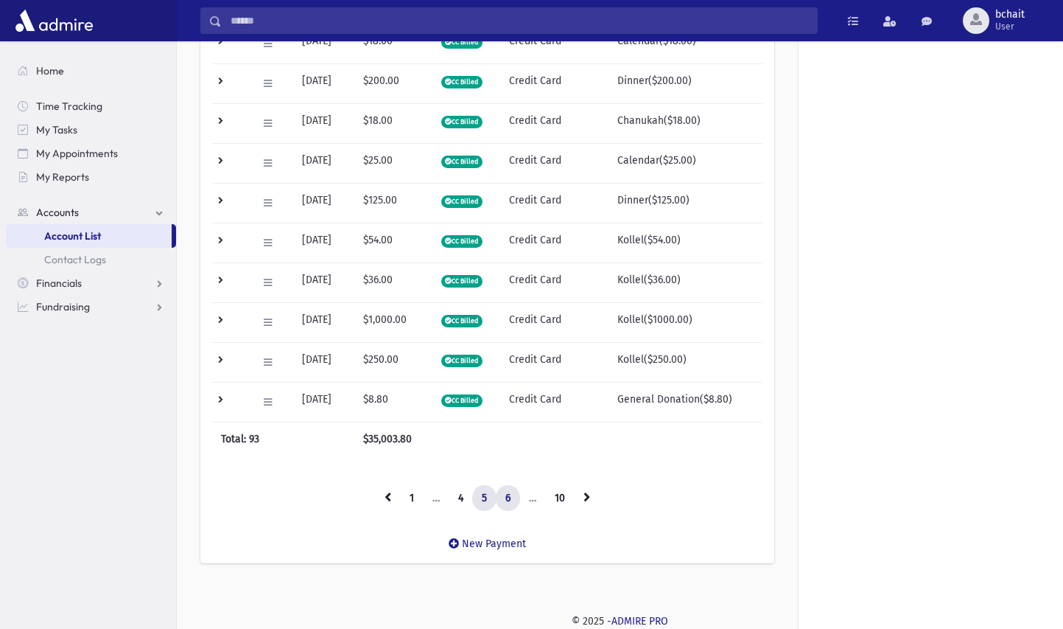
click at [505, 503] on link "6" at bounding box center [508, 498] width 24 height 27
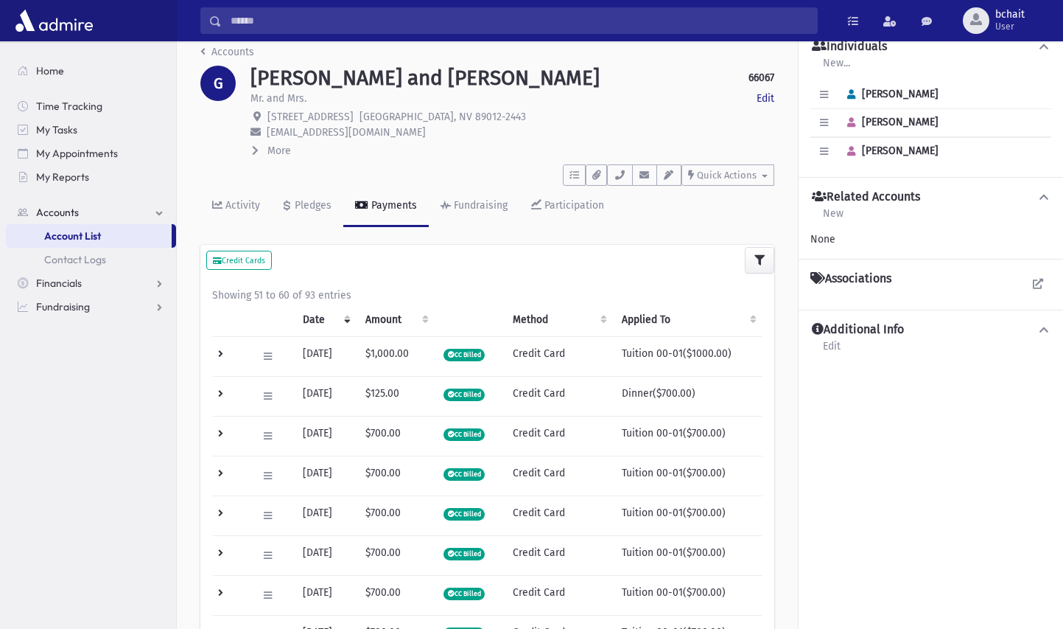
scroll to position [0, 0]
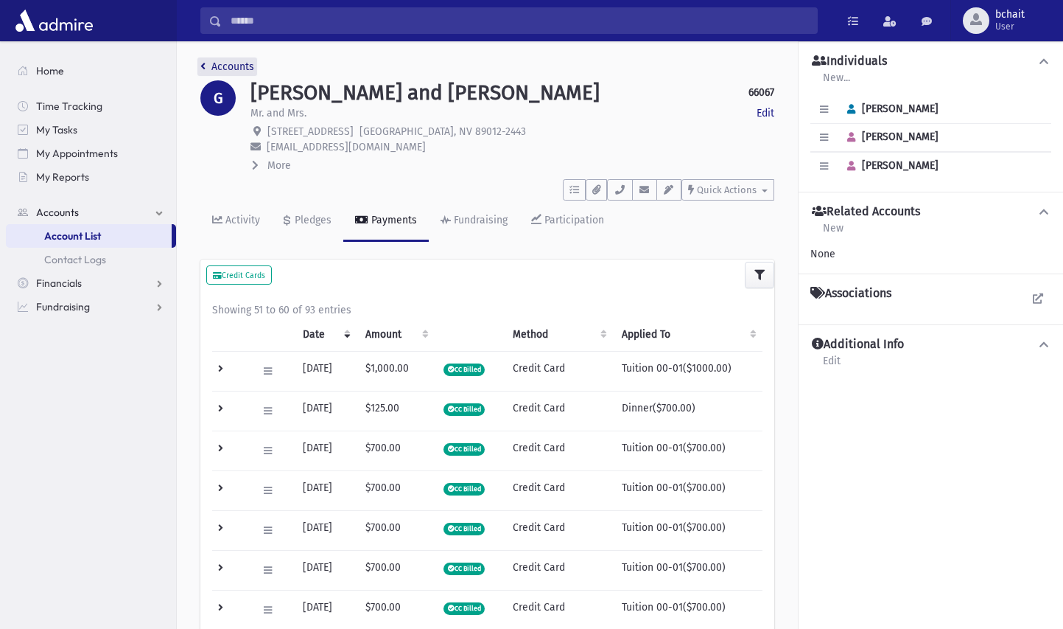
click at [218, 64] on link "Accounts" at bounding box center [227, 66] width 54 height 13
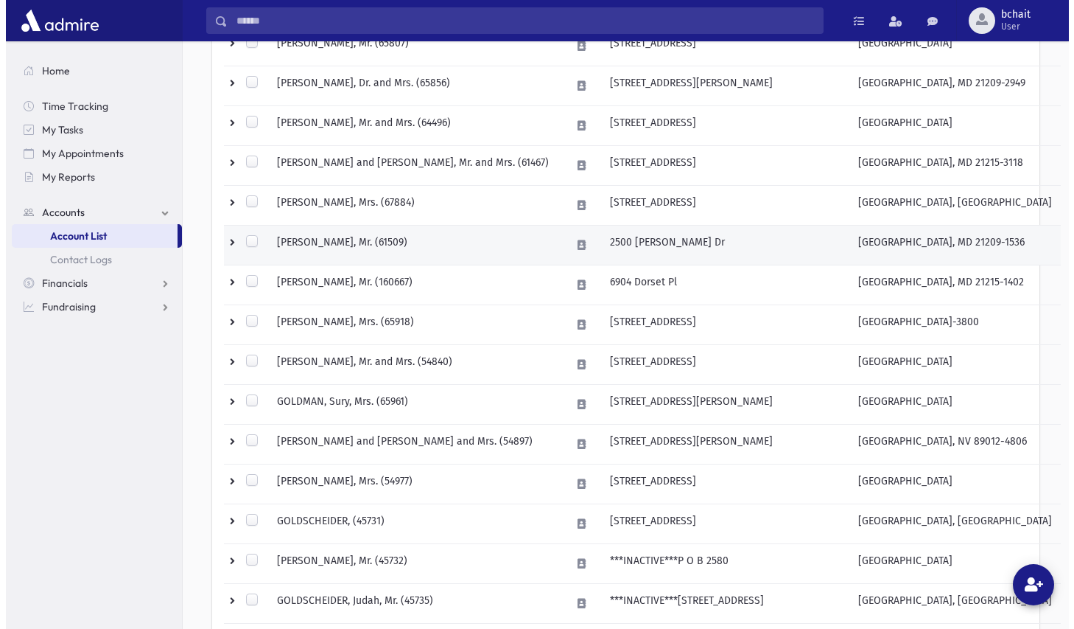
scroll to position [663, 0]
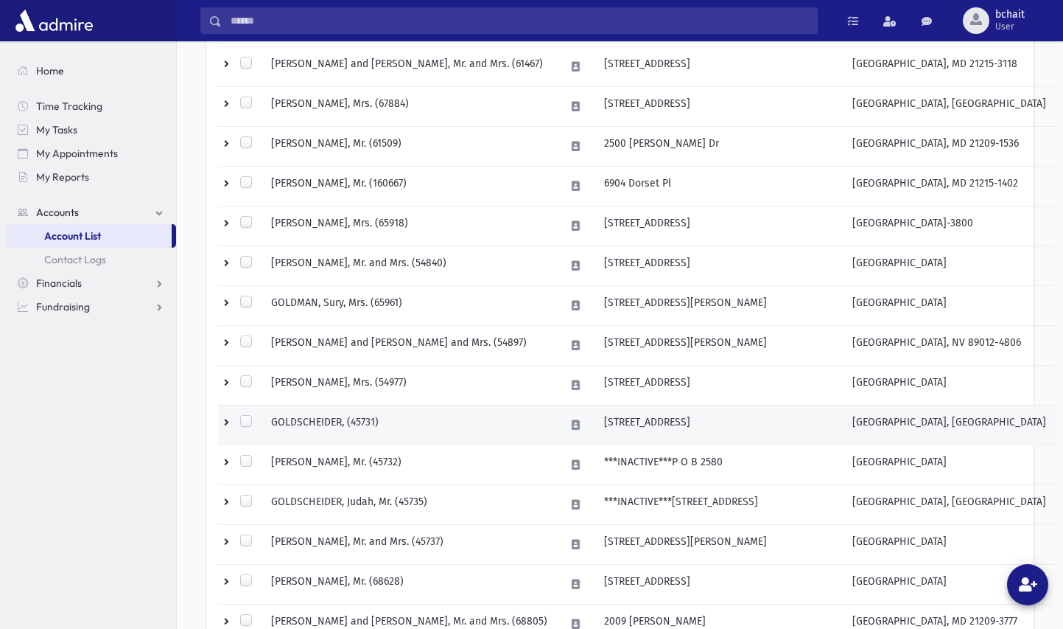
click at [349, 419] on td "GOLDSCHEIDER, (45731)" at bounding box center [409, 425] width 294 height 40
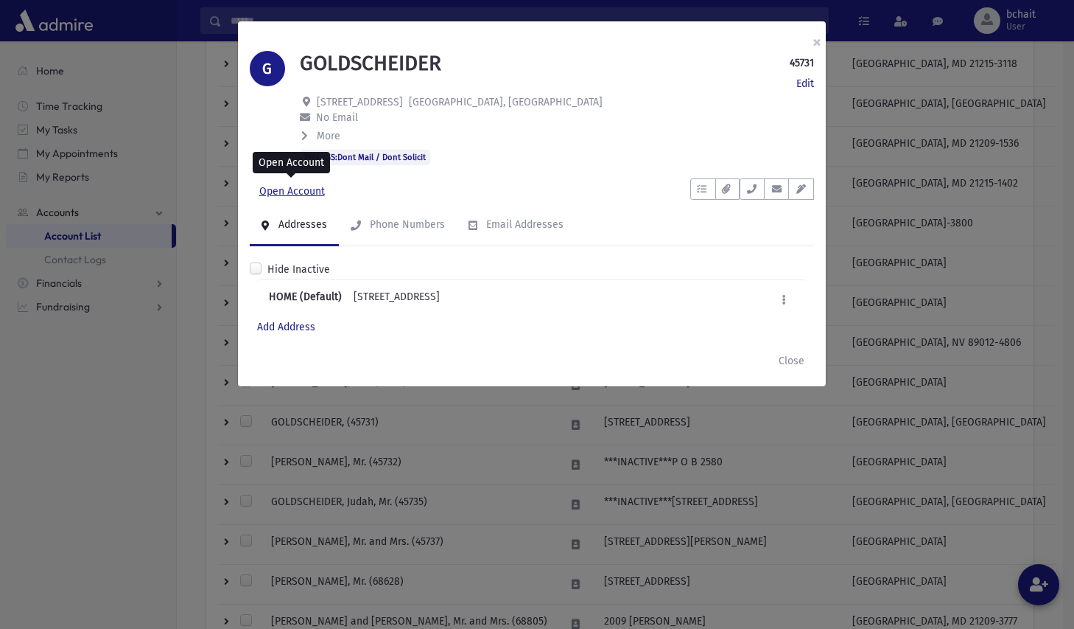
click at [301, 185] on link "Open Account" at bounding box center [292, 191] width 85 height 27
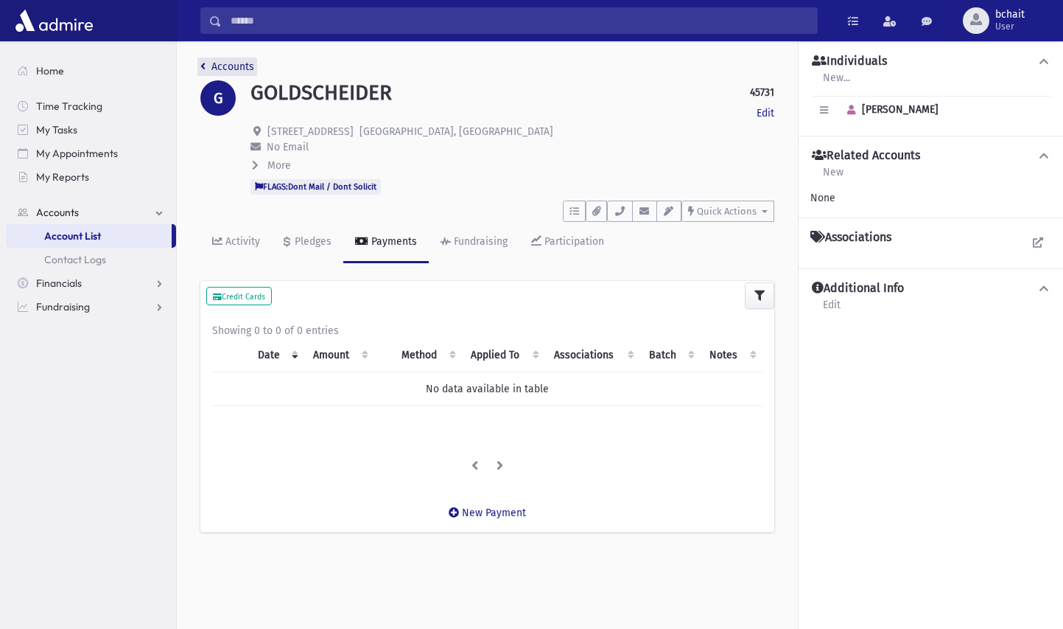
click at [234, 65] on link "Accounts" at bounding box center [227, 66] width 54 height 13
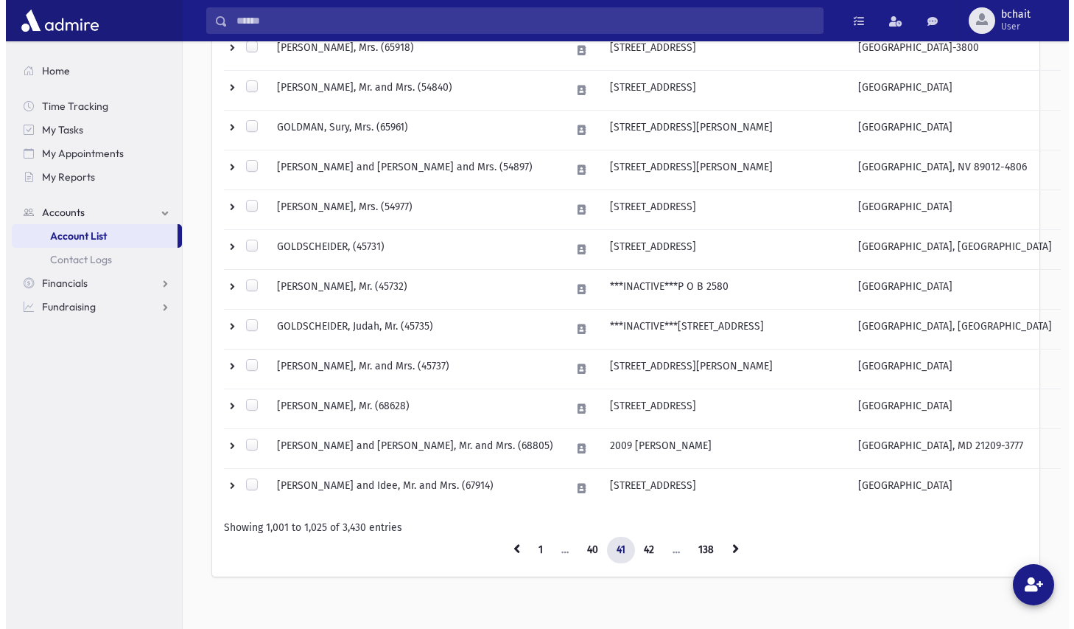
scroll to position [851, 0]
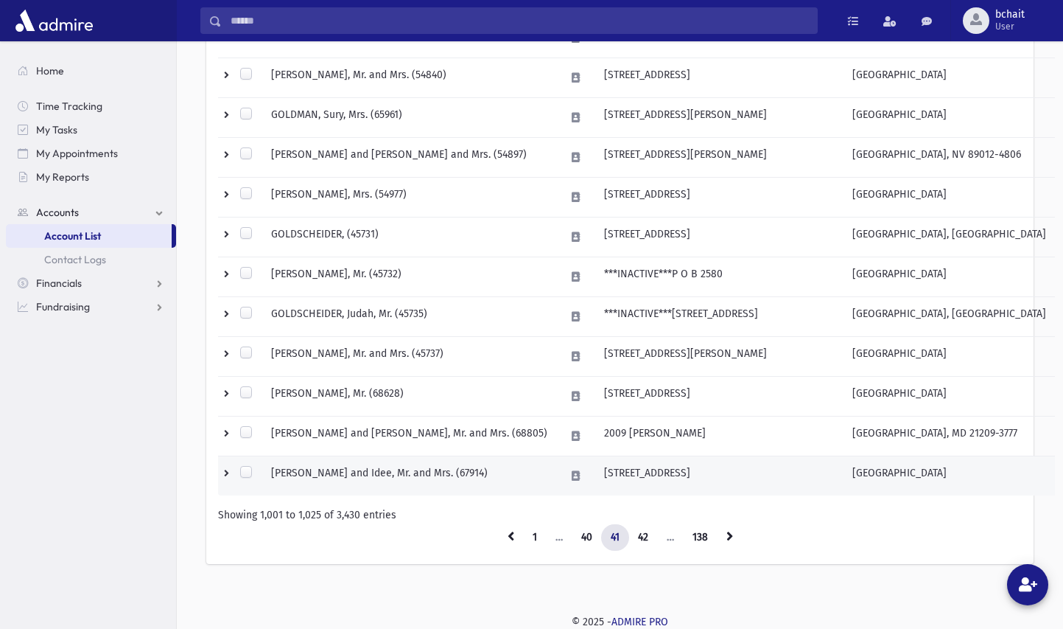
click at [427, 471] on td "GOLDSMITH, Isser and Idee, Mr. and Mrs. (67914)" at bounding box center [409, 476] width 294 height 40
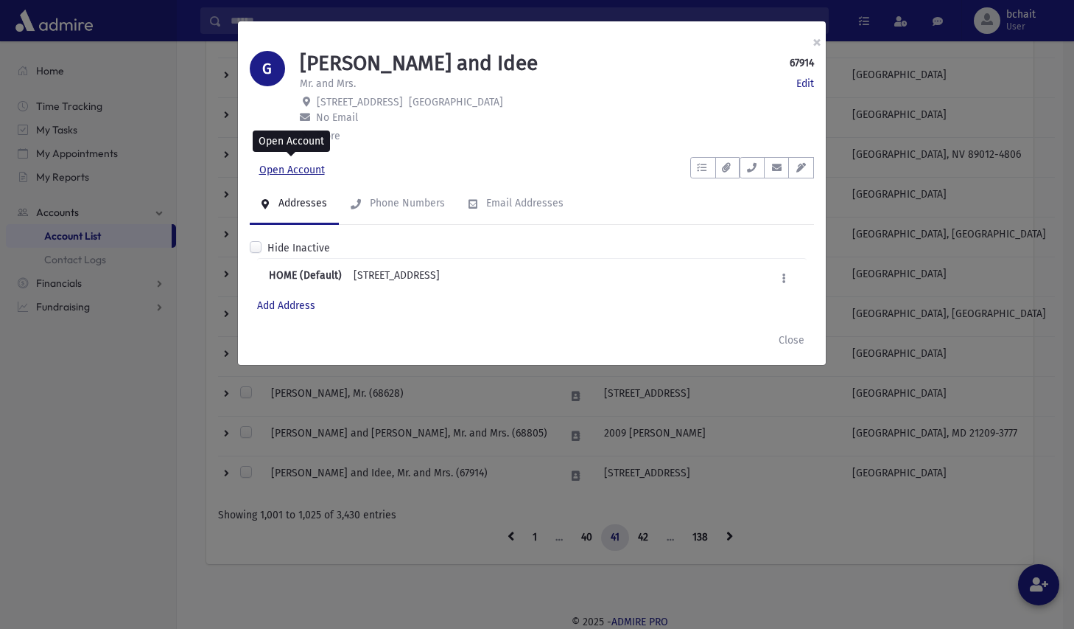
click at [295, 169] on link "Open Account" at bounding box center [292, 170] width 85 height 27
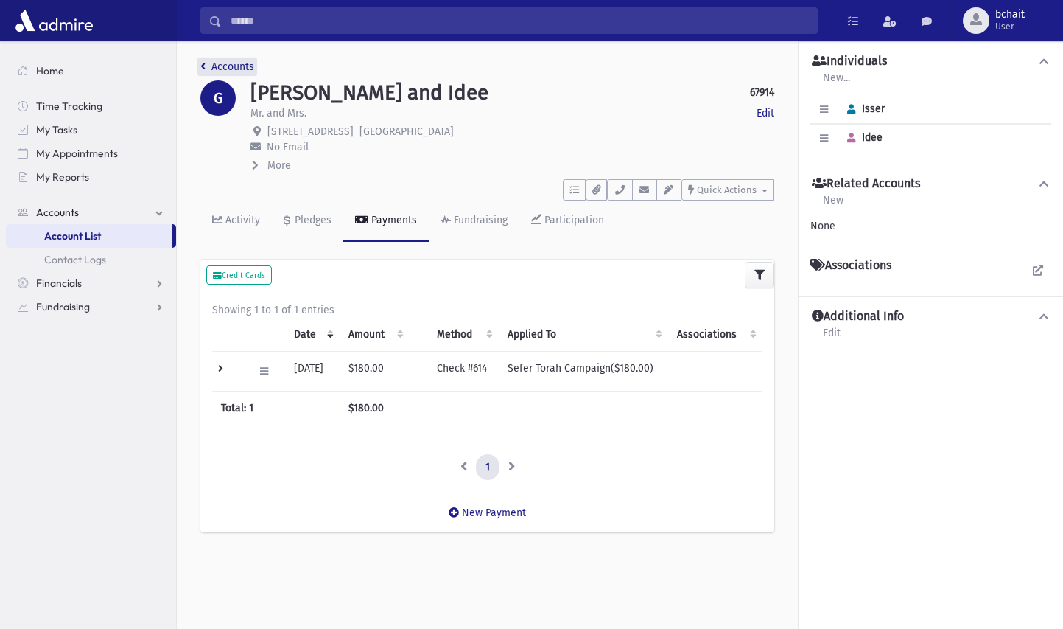
click at [235, 68] on link "Accounts" at bounding box center [227, 66] width 54 height 13
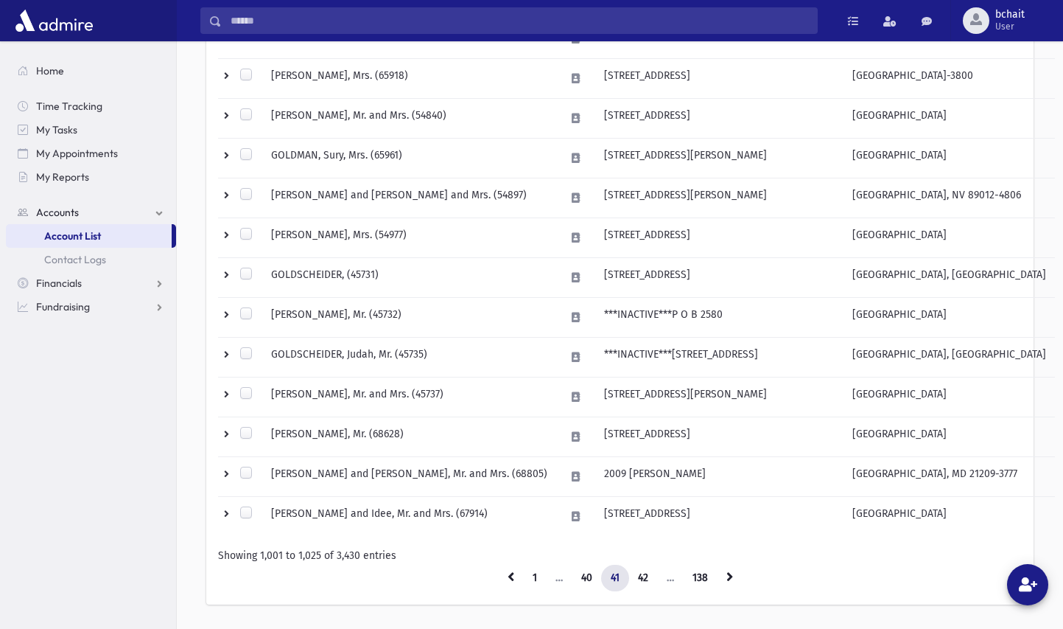
scroll to position [851, 0]
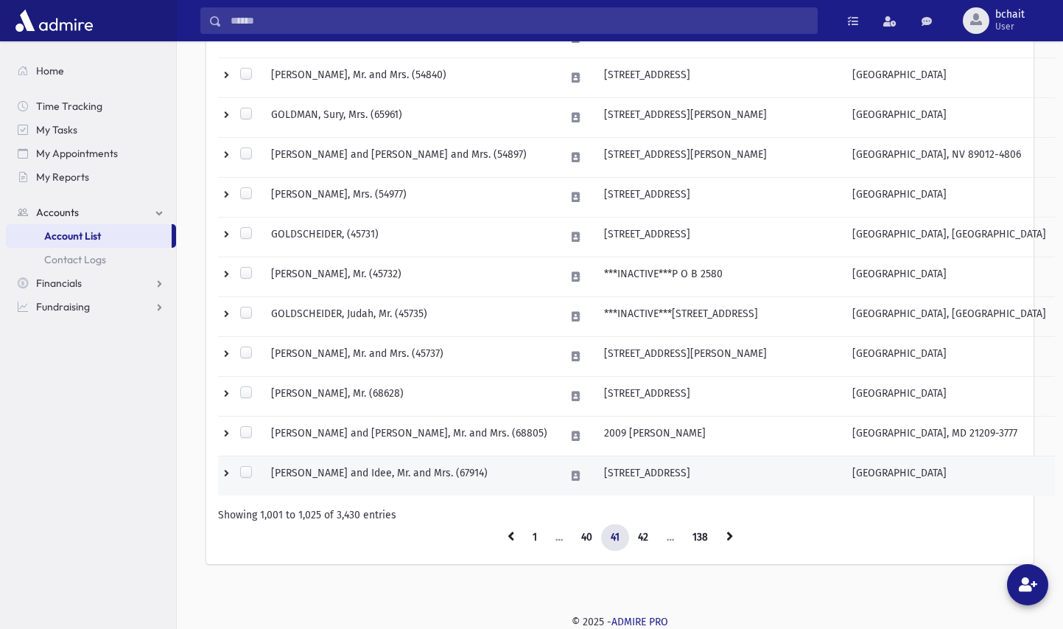
click at [412, 464] on td "GOLDSMITH, Isser and Idee, Mr. and Mrs. (67914)" at bounding box center [409, 476] width 294 height 40
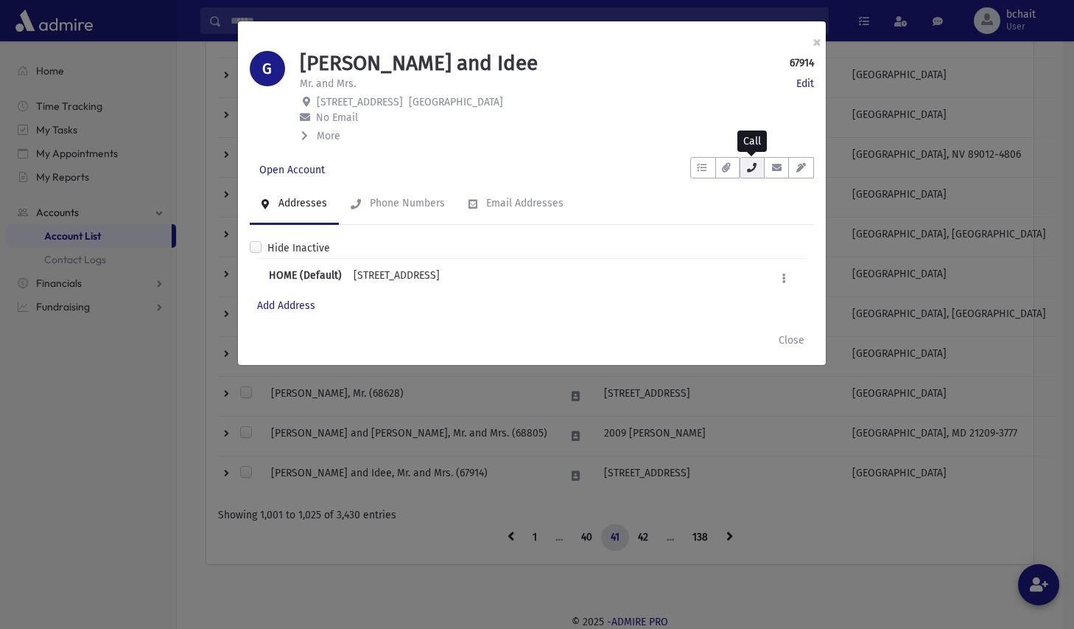
click at [751, 167] on icon "button" at bounding box center [752, 168] width 12 height 10
click at [810, 40] on button "×" at bounding box center [817, 41] width 32 height 41
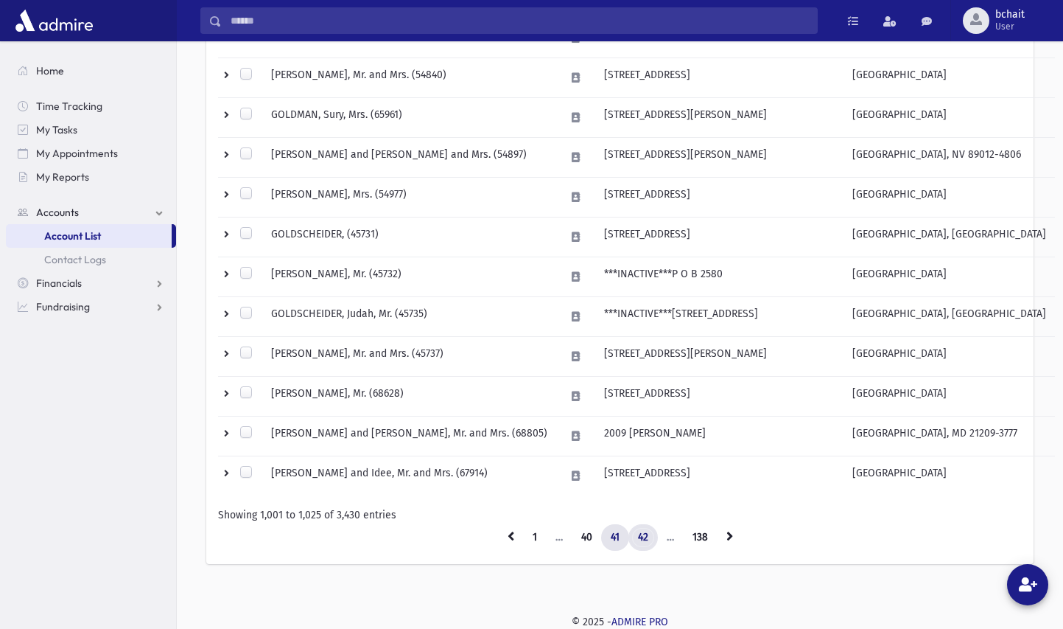
click at [647, 535] on link "42" at bounding box center [643, 537] width 29 height 27
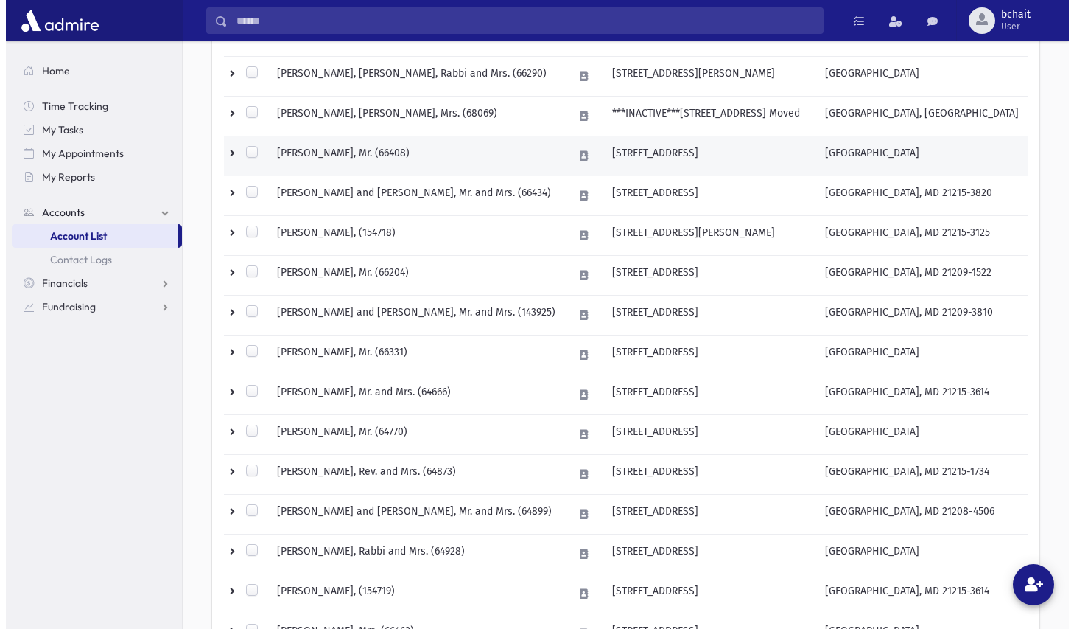
scroll to position [409, 0]
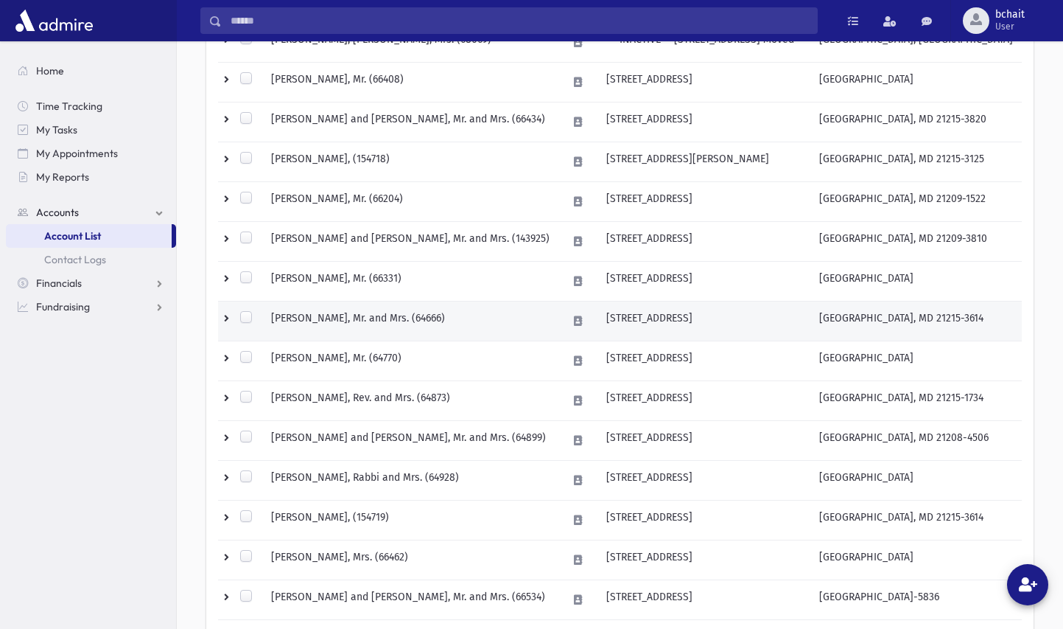
click at [421, 315] on td "[PERSON_NAME], Mr. and Mrs. (64666)" at bounding box center [410, 321] width 296 height 40
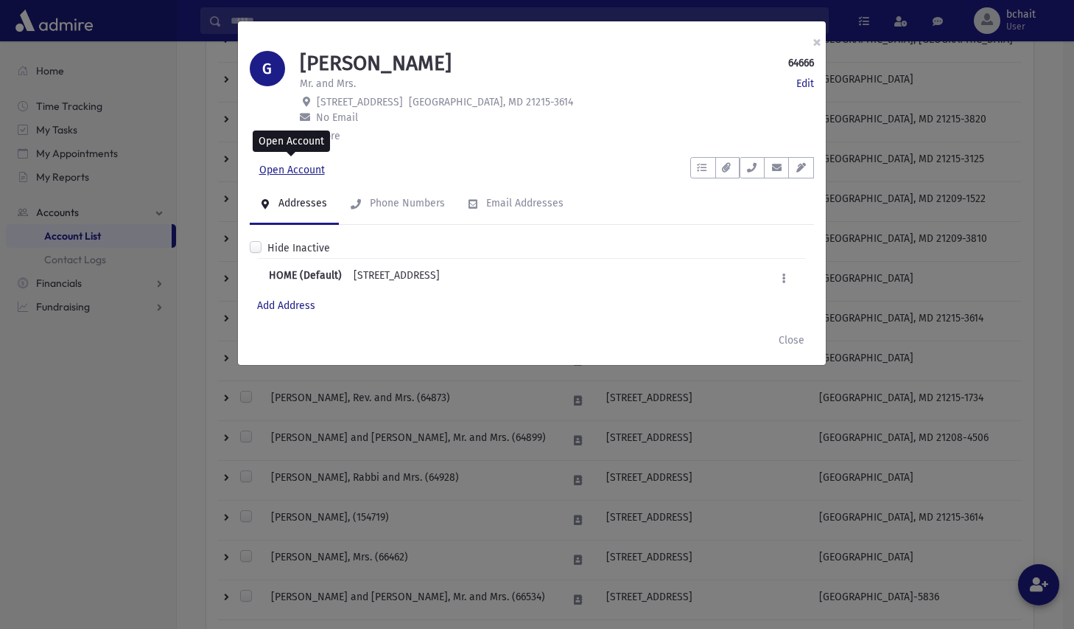
click at [299, 169] on link "Open Account" at bounding box center [292, 170] width 85 height 27
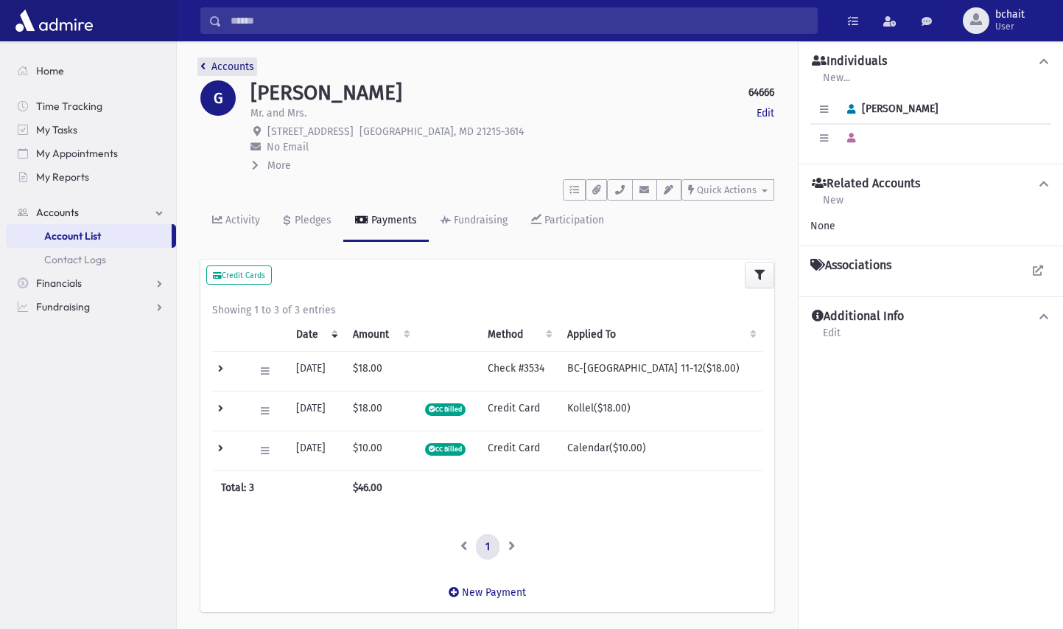
click at [206, 63] on link "Accounts" at bounding box center [227, 66] width 54 height 13
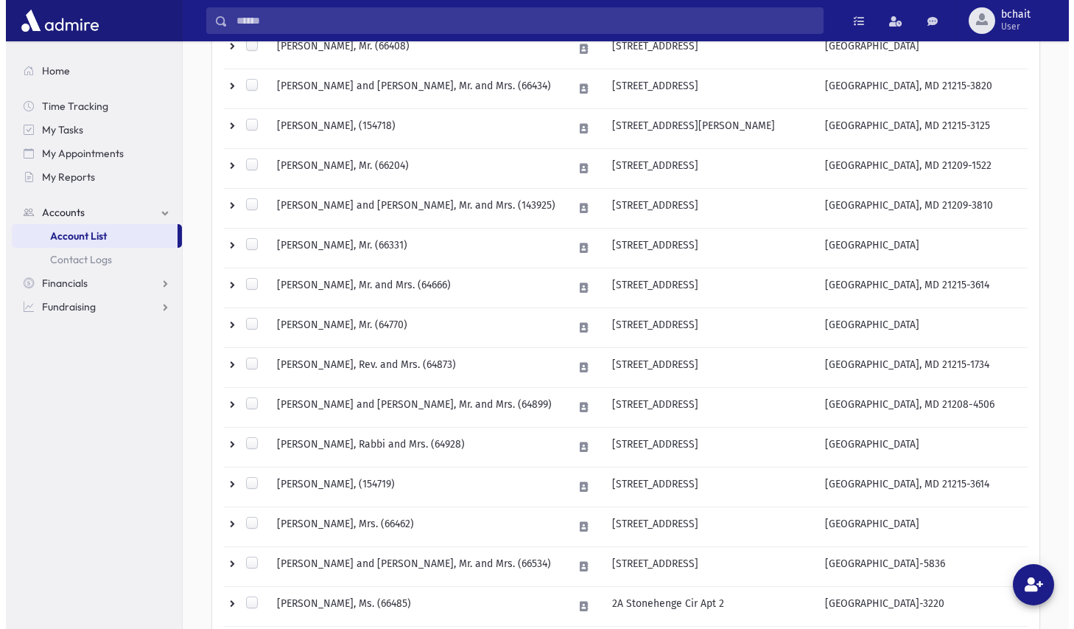
scroll to position [516, 0]
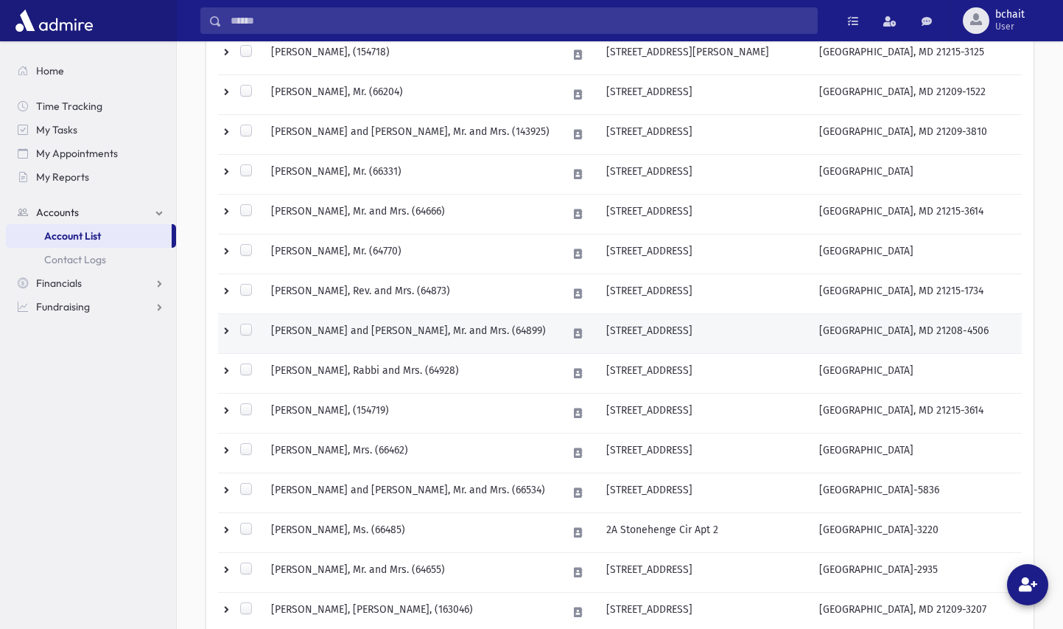
click at [407, 329] on td "GOLDSTEIN, Moshe and Marcia, Mr. and Mrs. (64899)" at bounding box center [410, 334] width 296 height 40
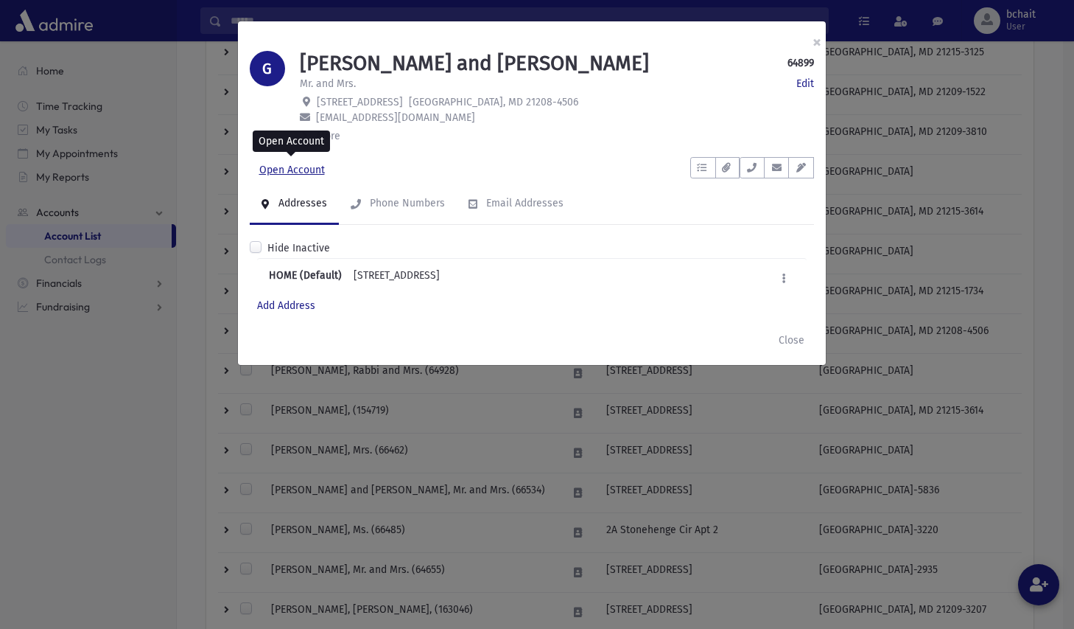
click at [304, 166] on link "Open Account" at bounding box center [292, 170] width 85 height 27
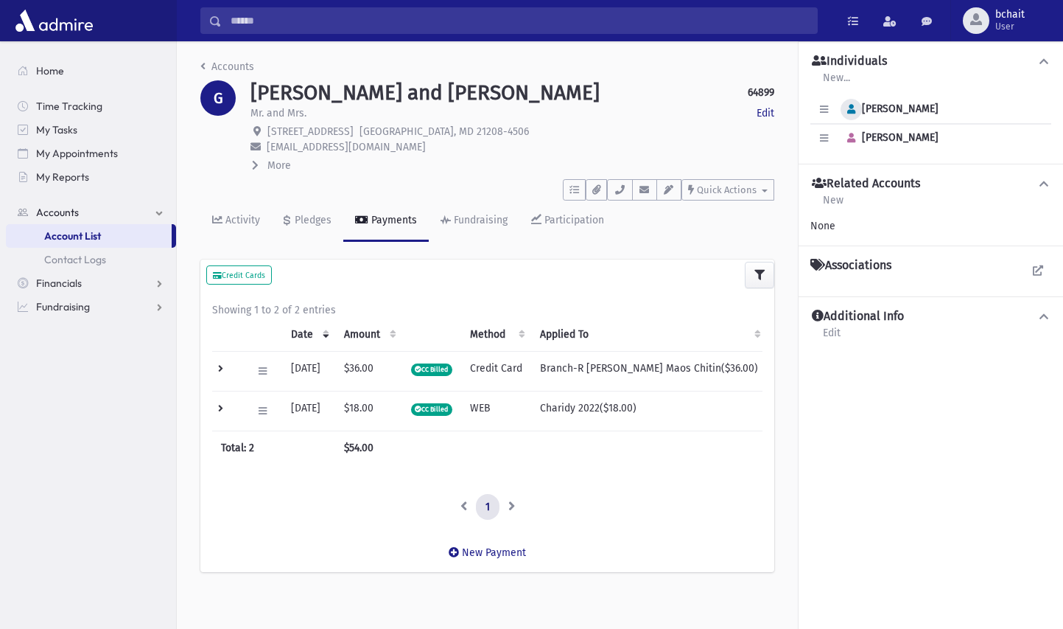
click at [852, 108] on icon "button" at bounding box center [851, 110] width 8 height 10
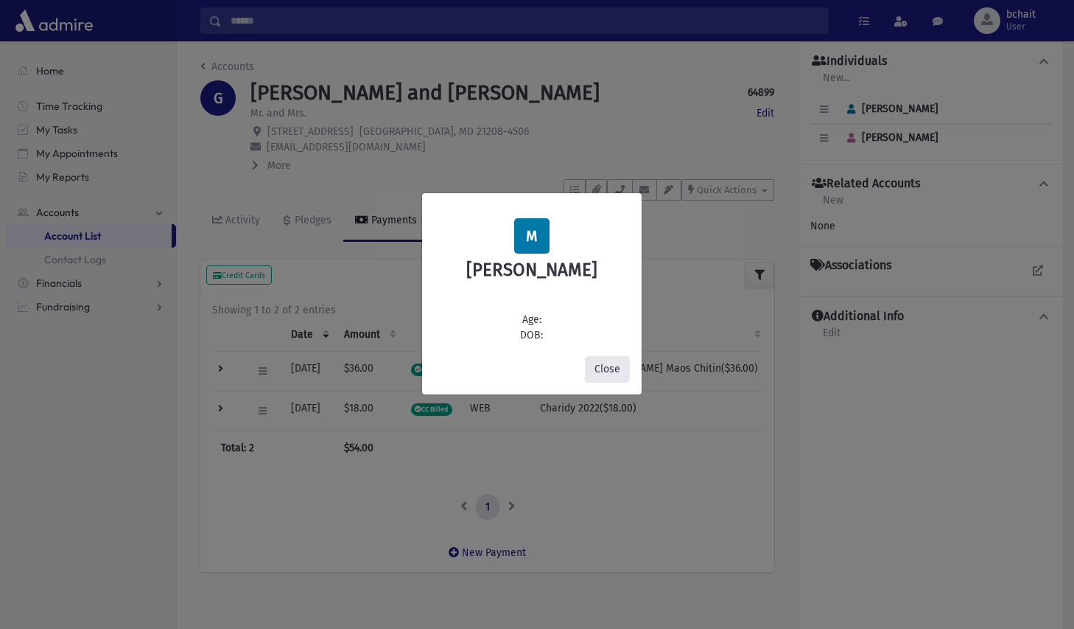
click at [603, 364] on button "Close" at bounding box center [607, 369] width 45 height 27
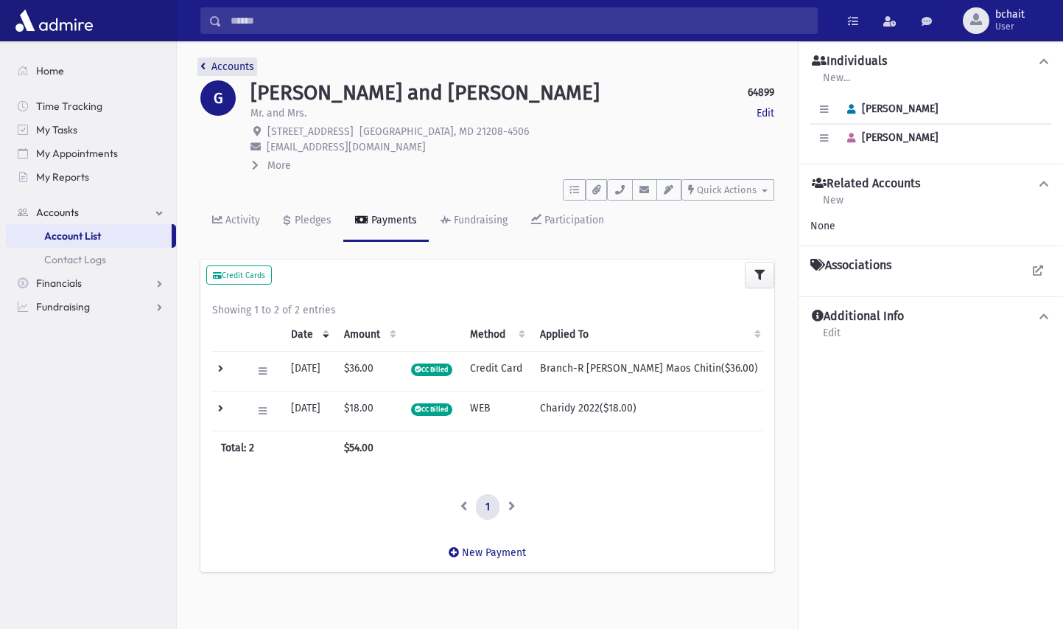
click at [207, 66] on link "Accounts" at bounding box center [227, 66] width 54 height 13
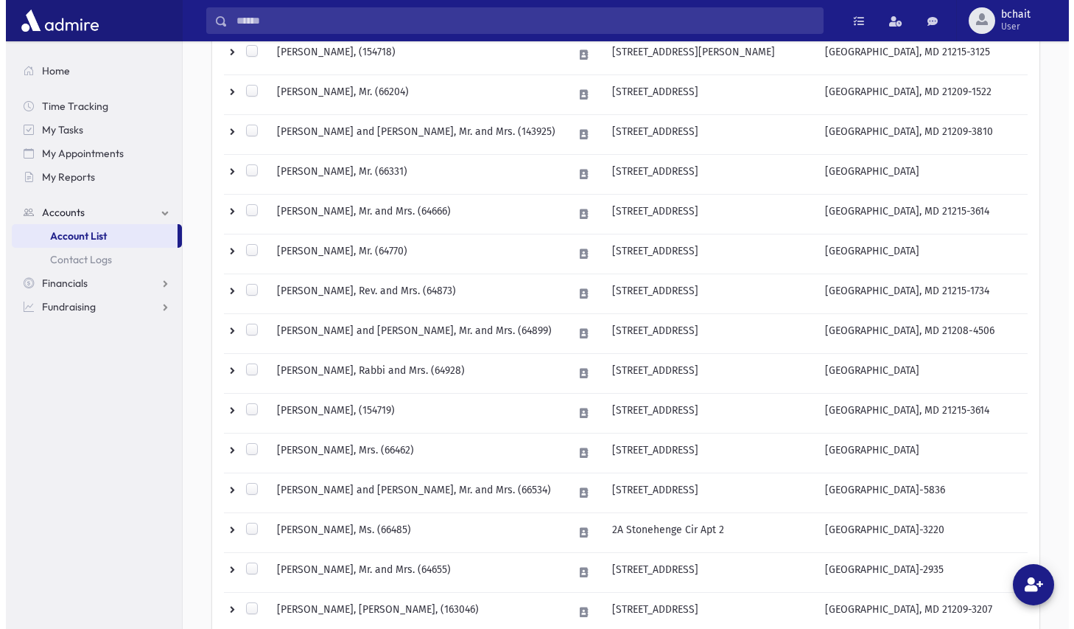
scroll to position [589, 0]
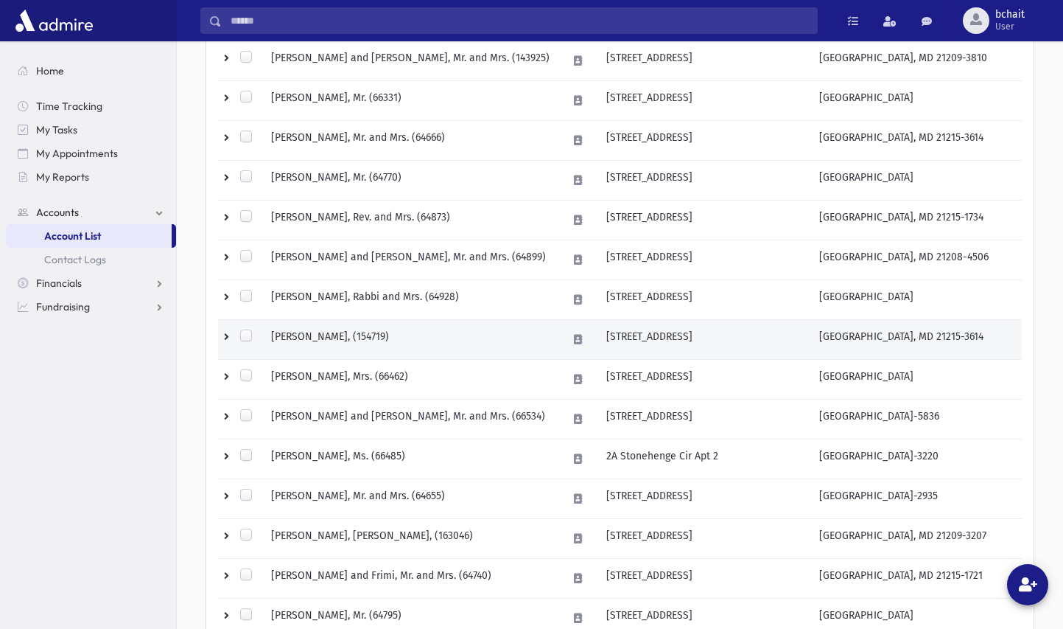
click at [383, 333] on td "GOLDSTEIN, Penina, (154719)" at bounding box center [410, 340] width 296 height 40
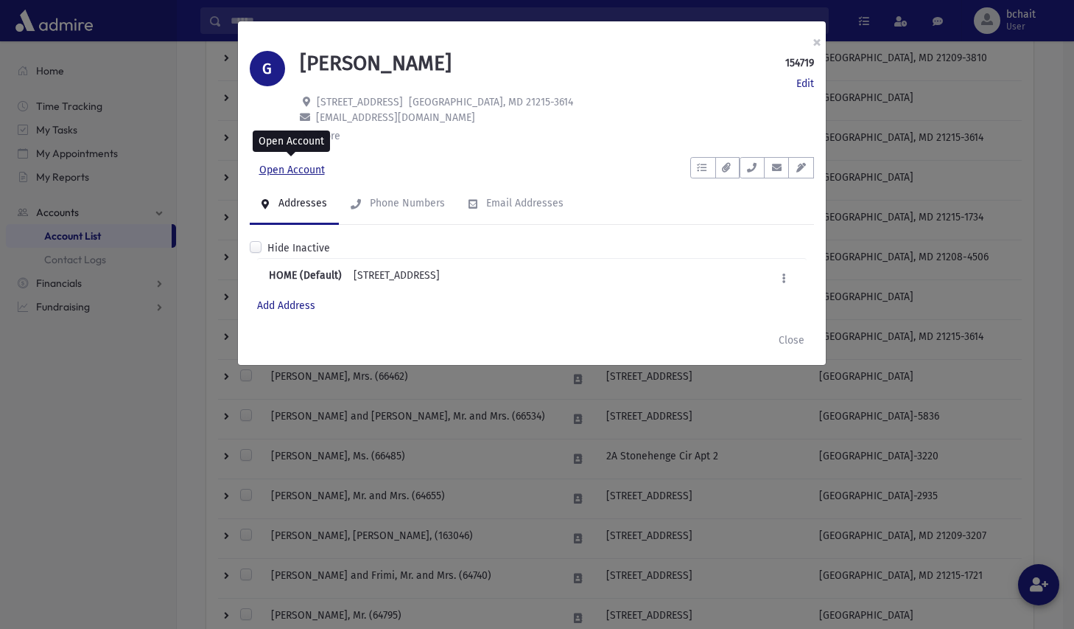
click at [303, 164] on link "Open Account" at bounding box center [292, 170] width 85 height 27
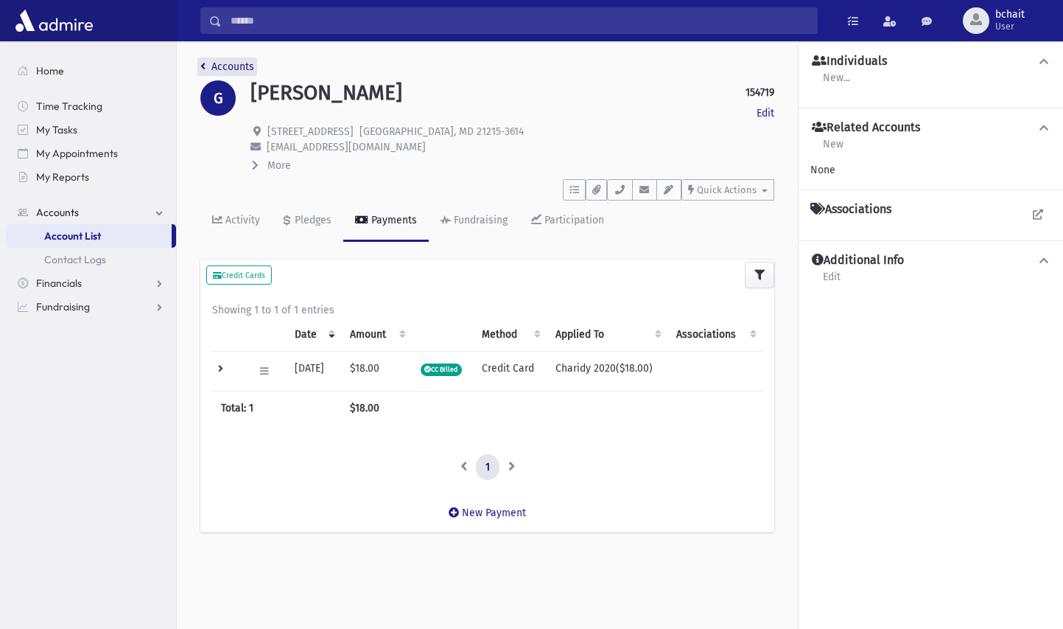
click at [217, 66] on link "Accounts" at bounding box center [227, 66] width 54 height 13
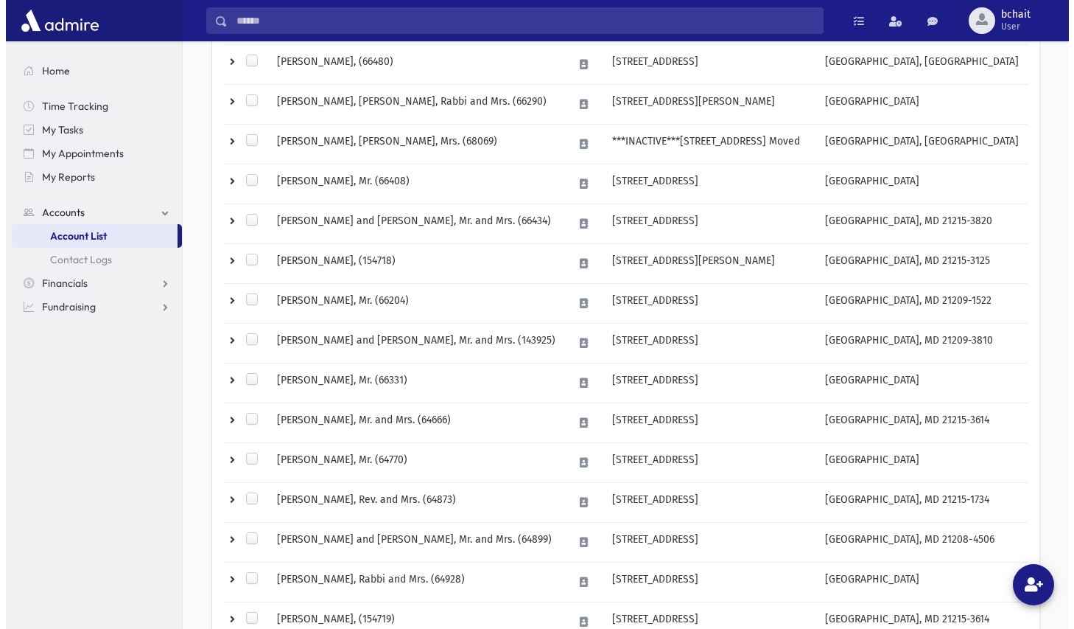
scroll to position [295, 0]
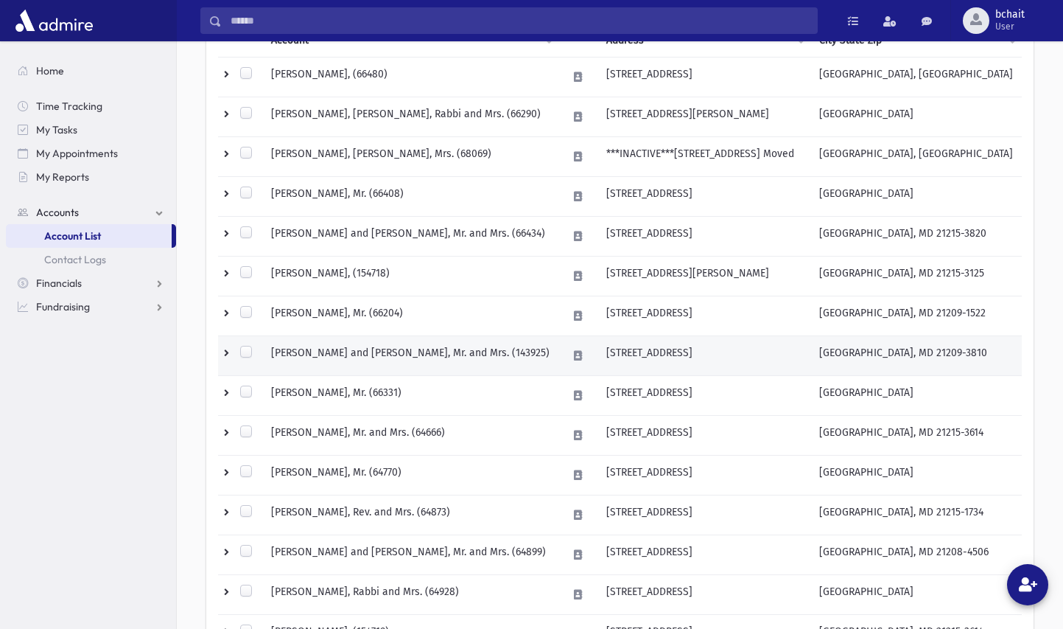
click at [379, 350] on td "GOLDSTEIN, Jack and Beverly, Mr. and Mrs. (143925)" at bounding box center [410, 356] width 296 height 40
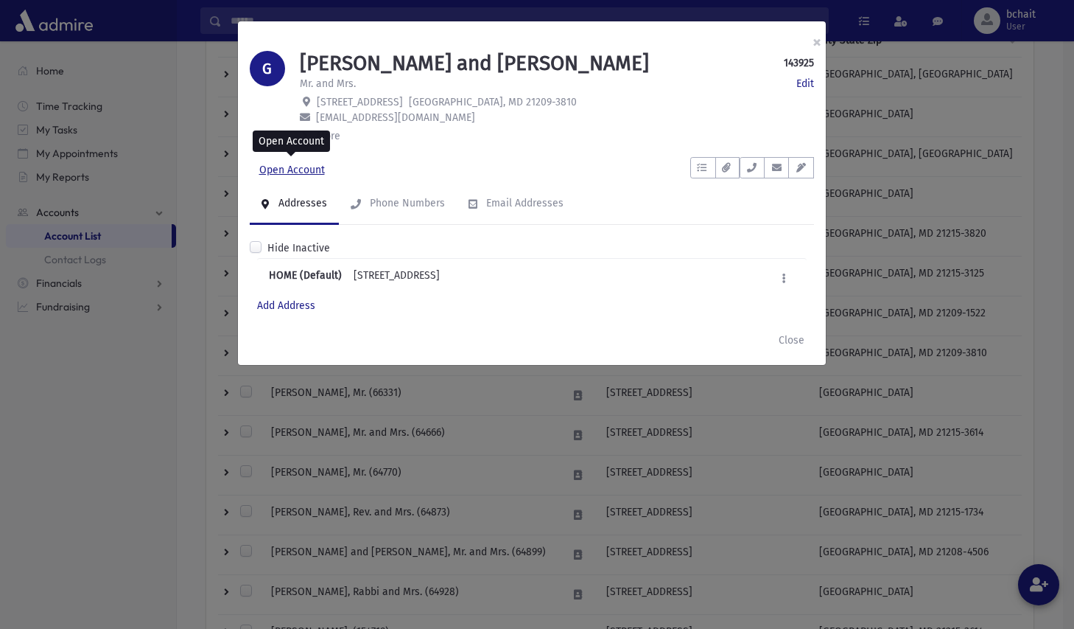
click at [297, 165] on link "Open Account" at bounding box center [292, 170] width 85 height 27
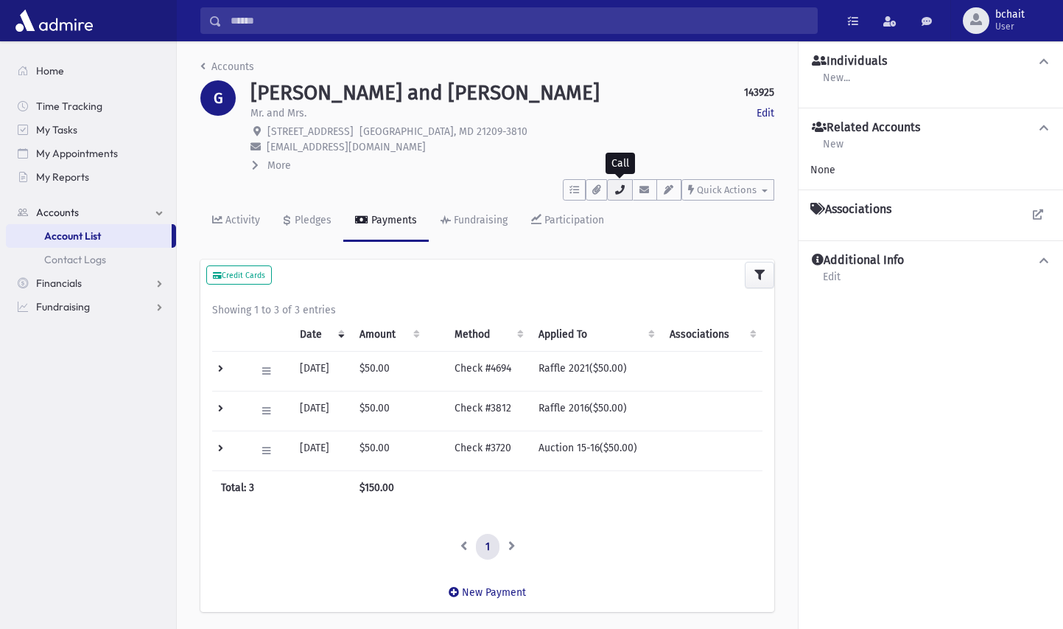
click at [623, 193] on icon "button" at bounding box center [620, 190] width 12 height 10
click at [623, 192] on icon "button" at bounding box center [620, 190] width 12 height 10
click at [204, 63] on icon "breadcrumb" at bounding box center [202, 66] width 5 height 10
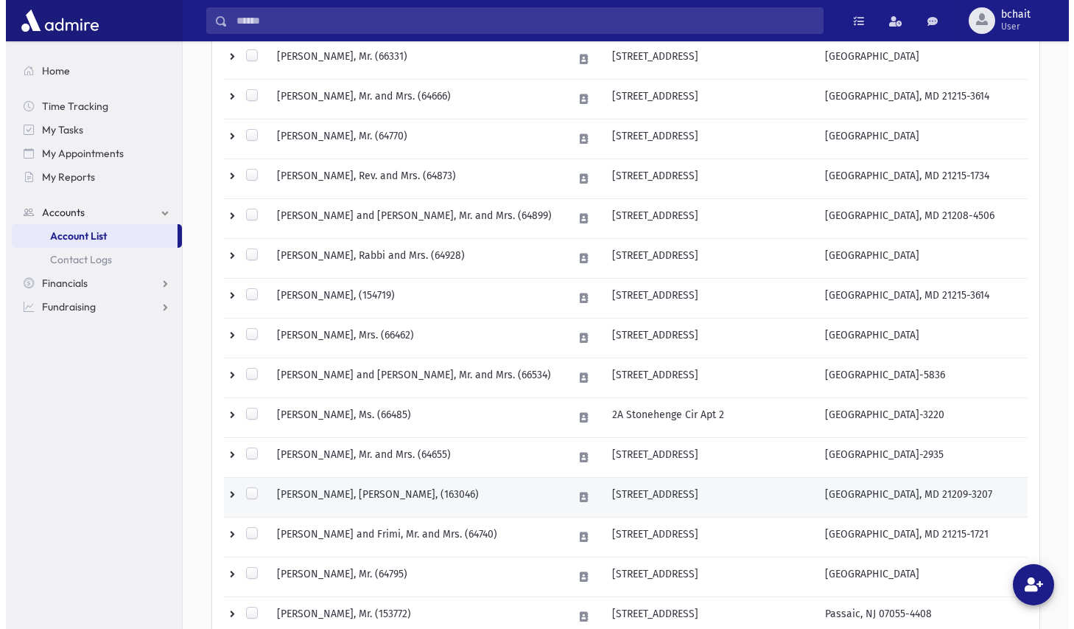
scroll to position [630, 0]
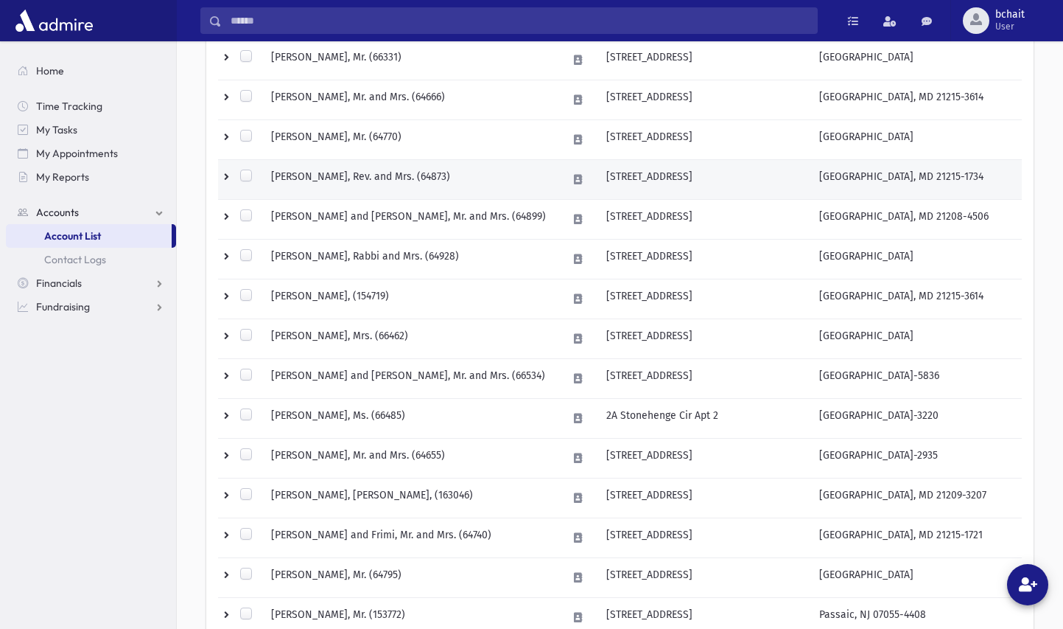
click at [374, 176] on td "GOLDSTEIN, Morris, Rev. and Mrs. (64873)" at bounding box center [410, 180] width 296 height 40
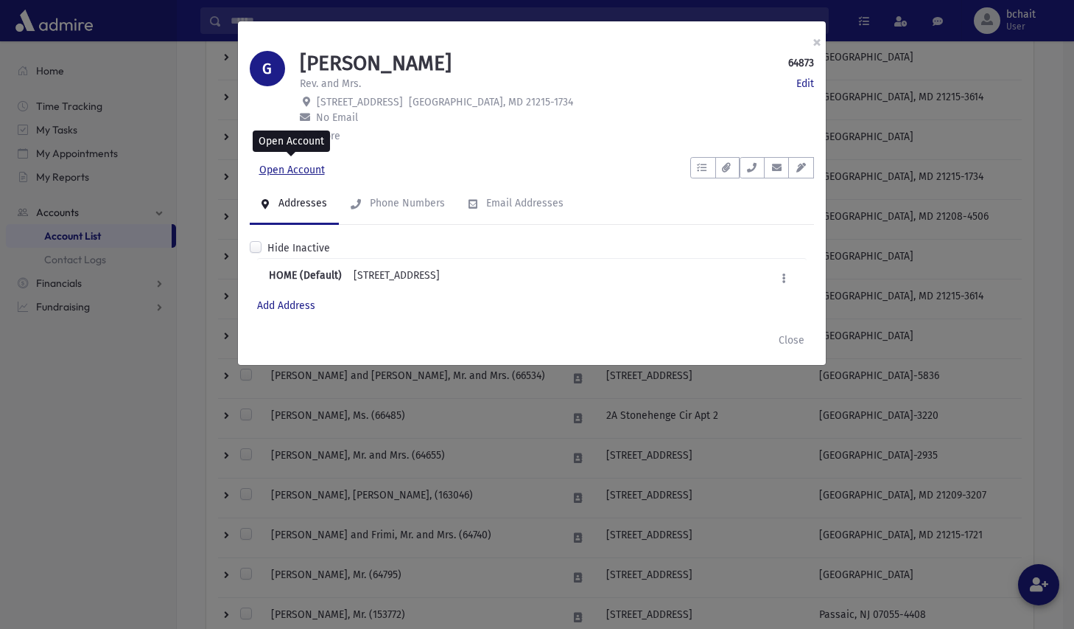
click at [294, 169] on link "Open Account" at bounding box center [292, 170] width 85 height 27
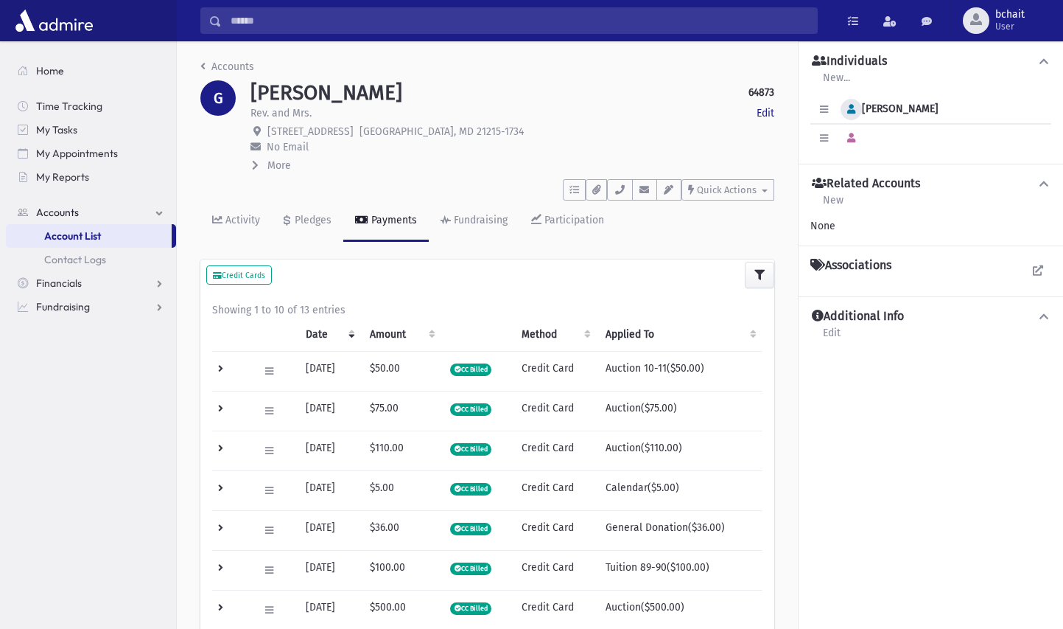
click at [852, 110] on icon "button" at bounding box center [851, 110] width 8 height 10
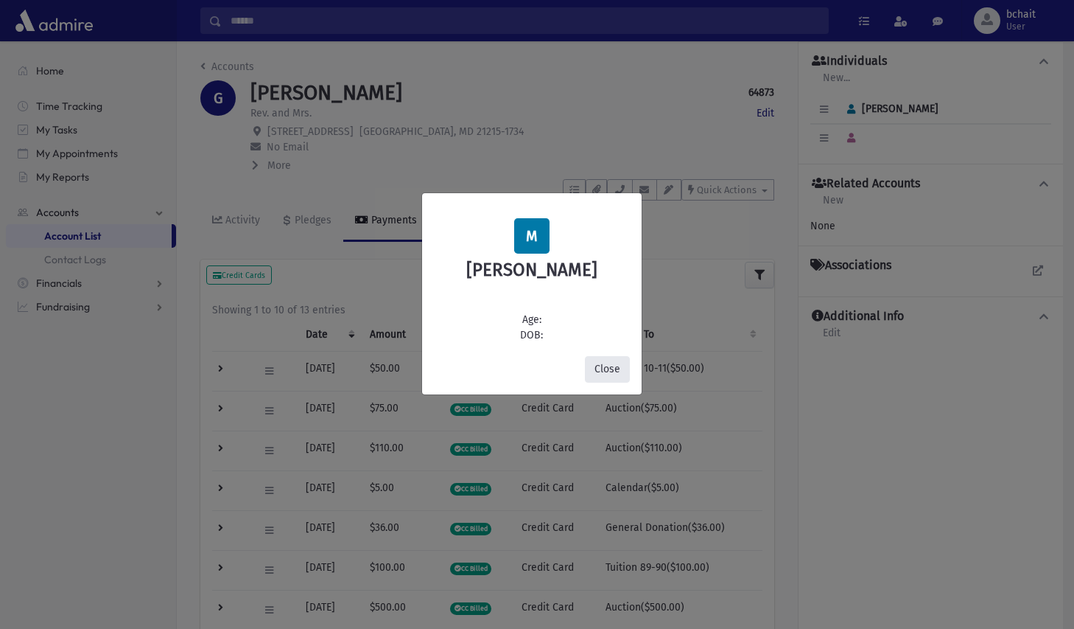
click at [612, 362] on button "Close" at bounding box center [607, 369] width 45 height 27
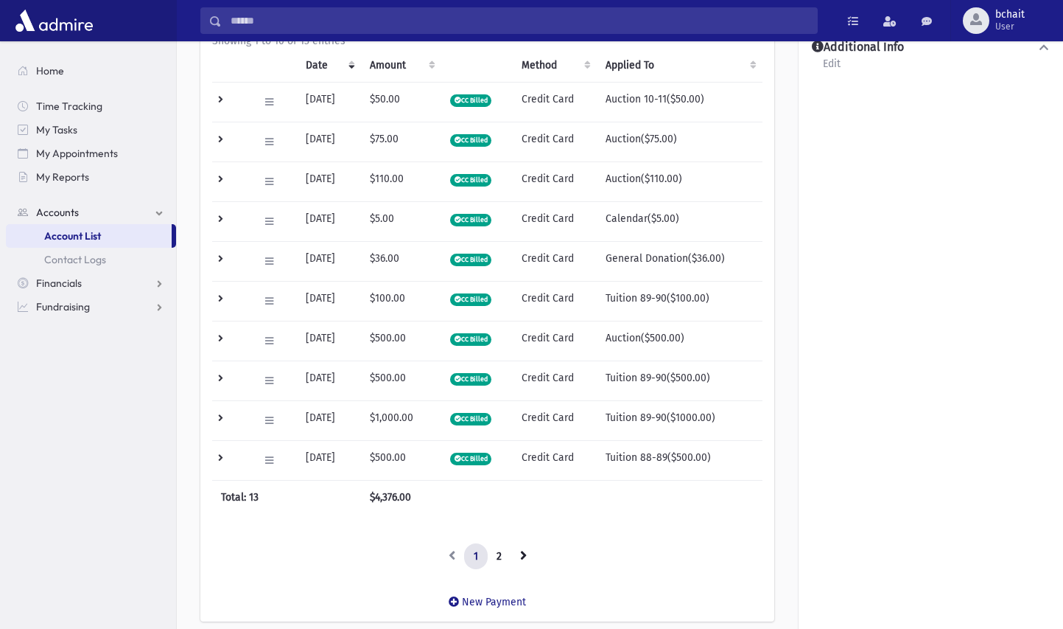
scroll to position [295, 0]
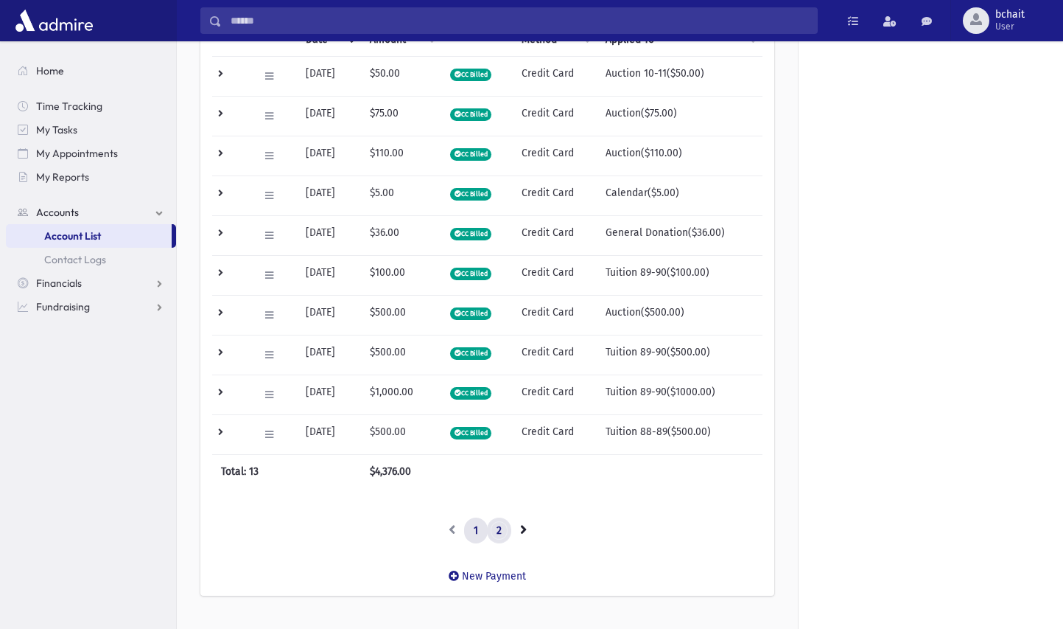
click at [493, 531] on link "2" at bounding box center [499, 530] width 24 height 27
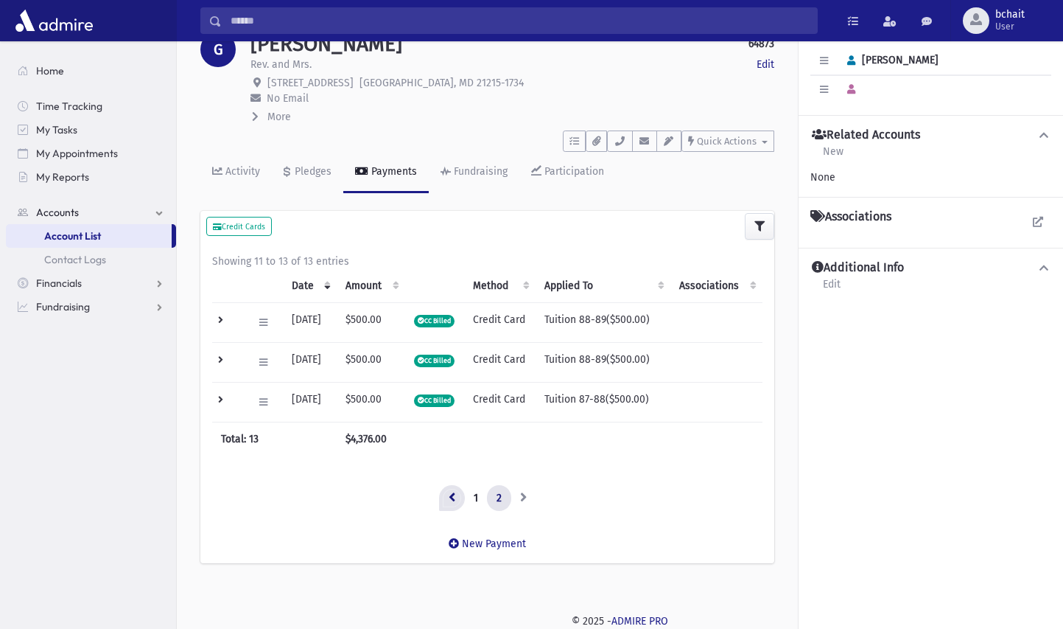
click at [455, 491] on icon at bounding box center [452, 496] width 7 height 10
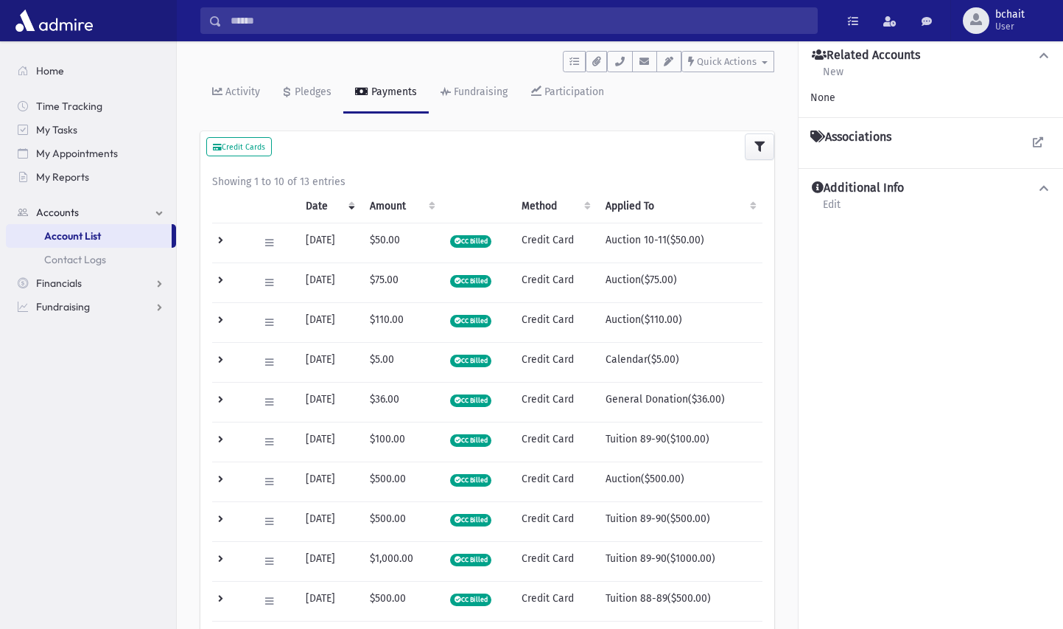
scroll to position [0, 0]
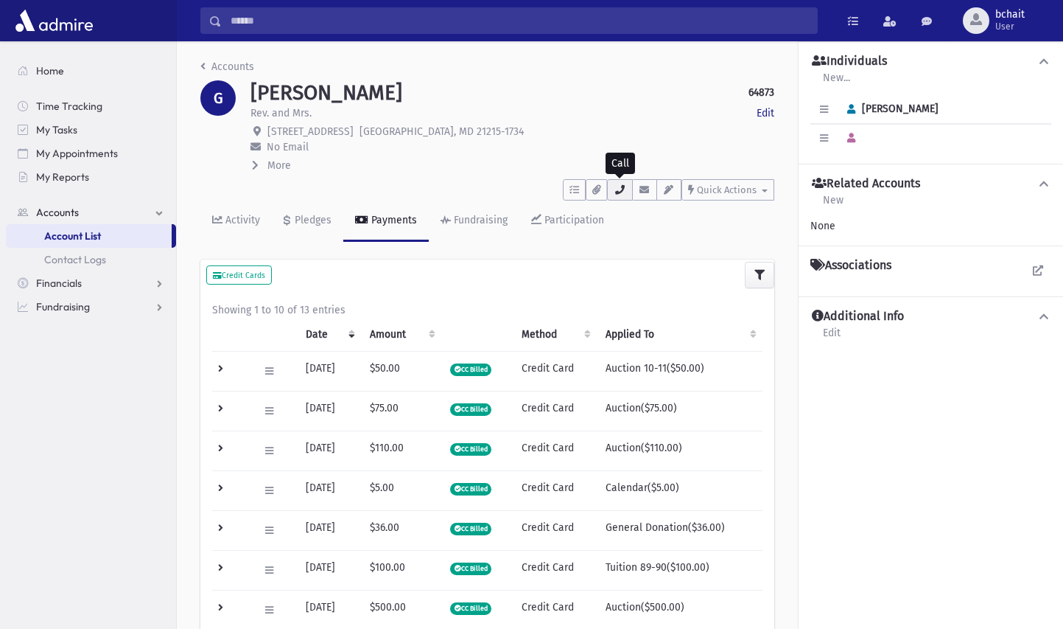
click at [625, 188] on icon "button" at bounding box center [620, 190] width 12 height 10
click at [206, 62] on link "Accounts" at bounding box center [227, 66] width 54 height 13
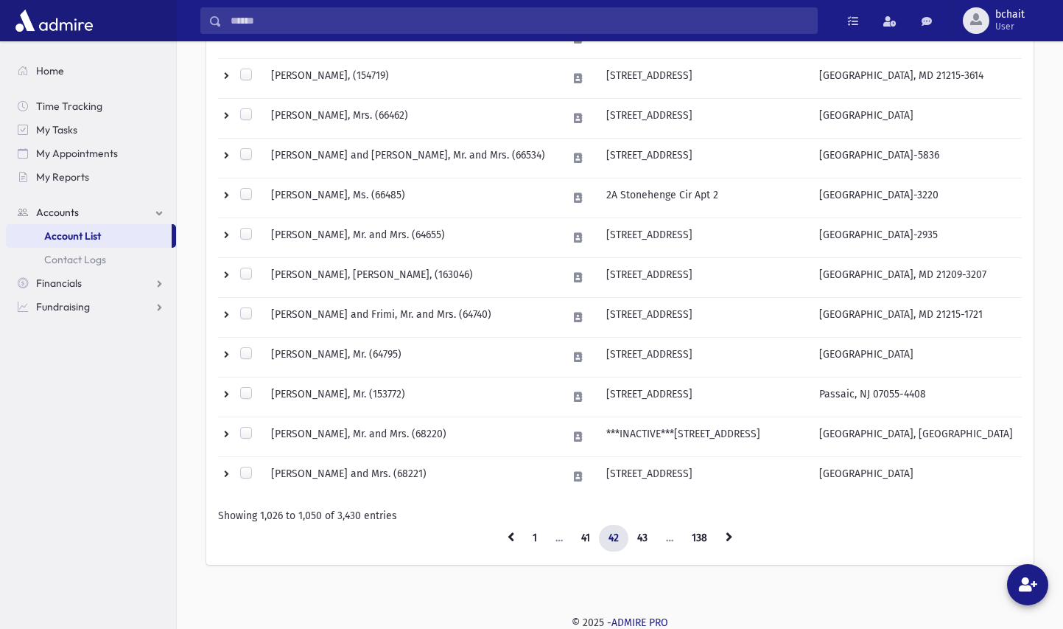
scroll to position [851, 0]
click at [644, 533] on link "43" at bounding box center [642, 537] width 29 height 27
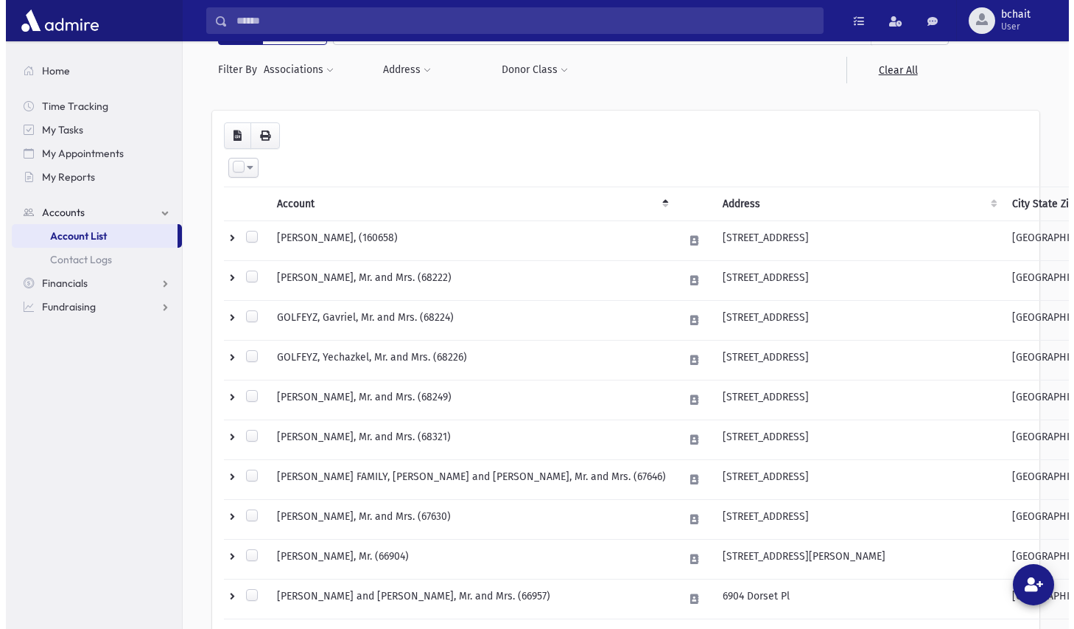
scroll to position [114, 0]
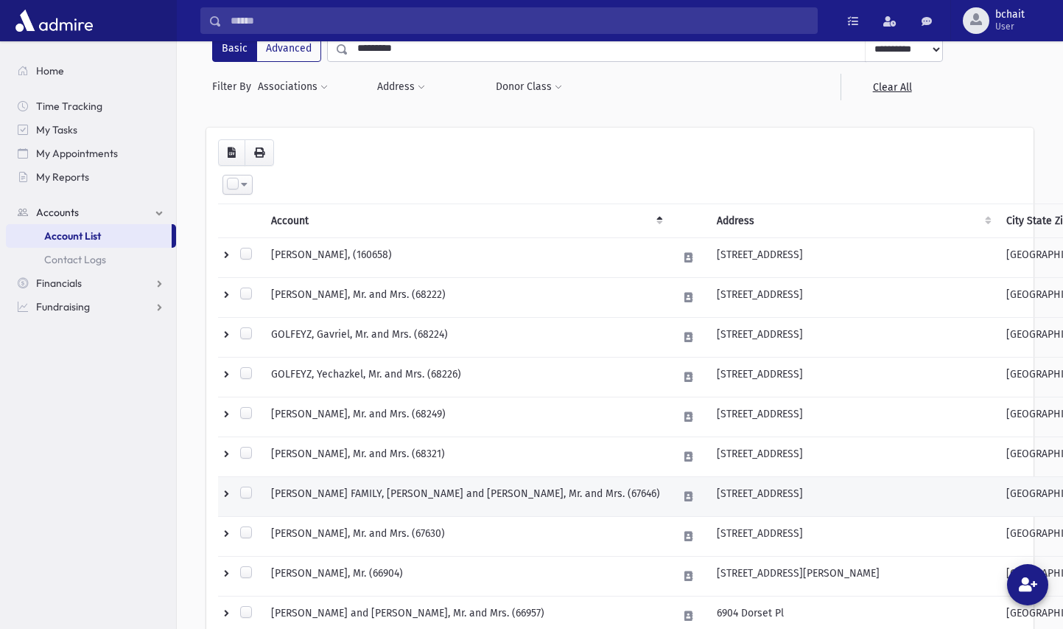
click at [421, 490] on td "[PERSON_NAME] FAMILY, [PERSON_NAME] and [PERSON_NAME], Mr. and Mrs. (67646)" at bounding box center [465, 497] width 407 height 40
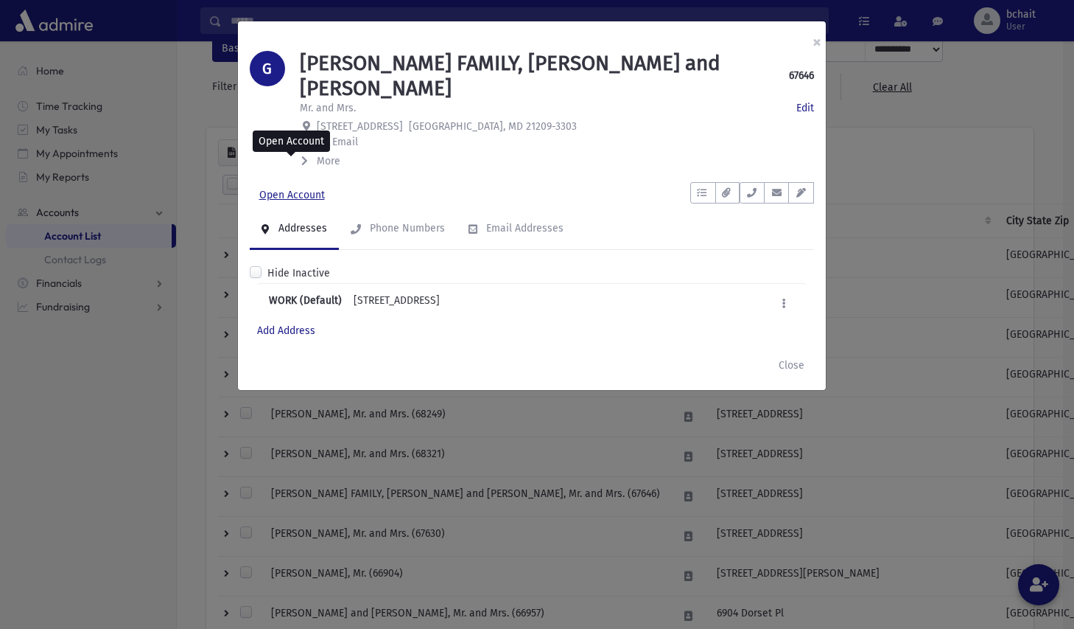
click at [287, 182] on link "Open Account" at bounding box center [292, 195] width 85 height 27
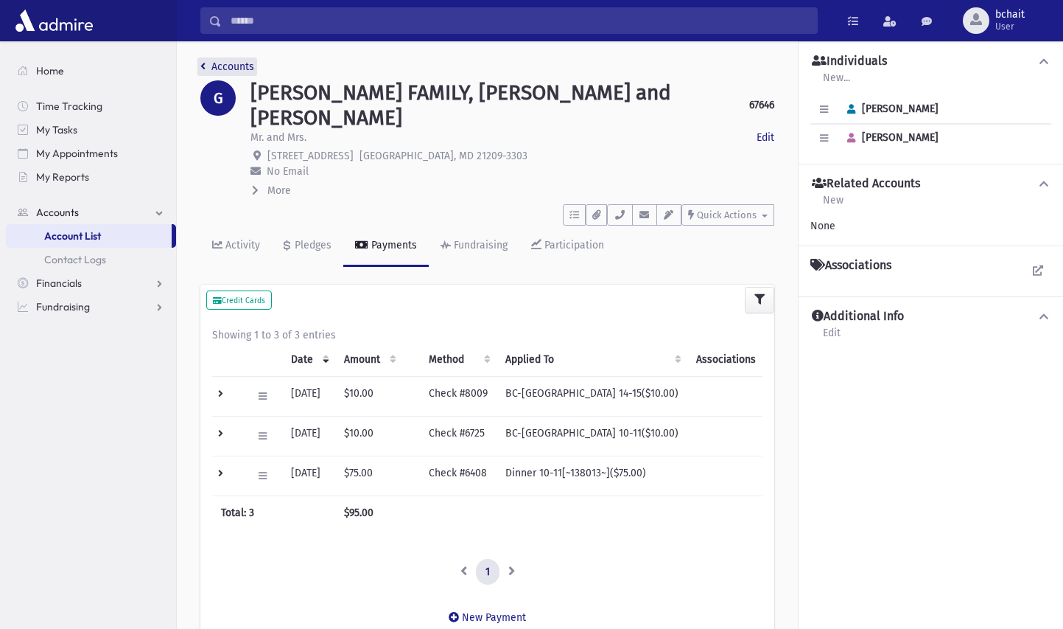
click at [228, 68] on link "Accounts" at bounding box center [227, 66] width 54 height 13
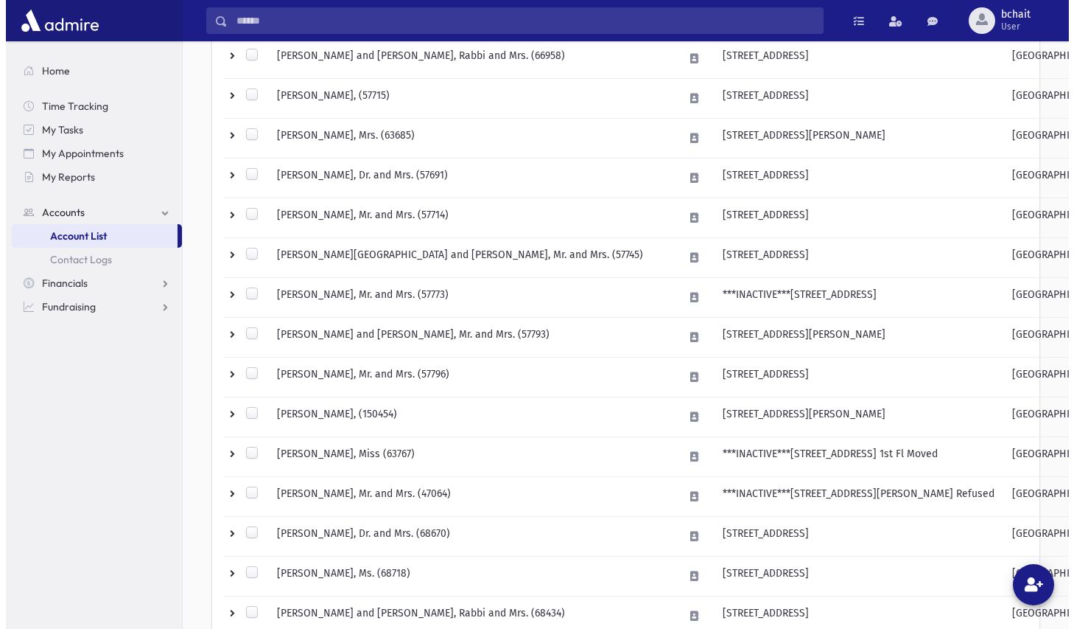
scroll to position [811, 0]
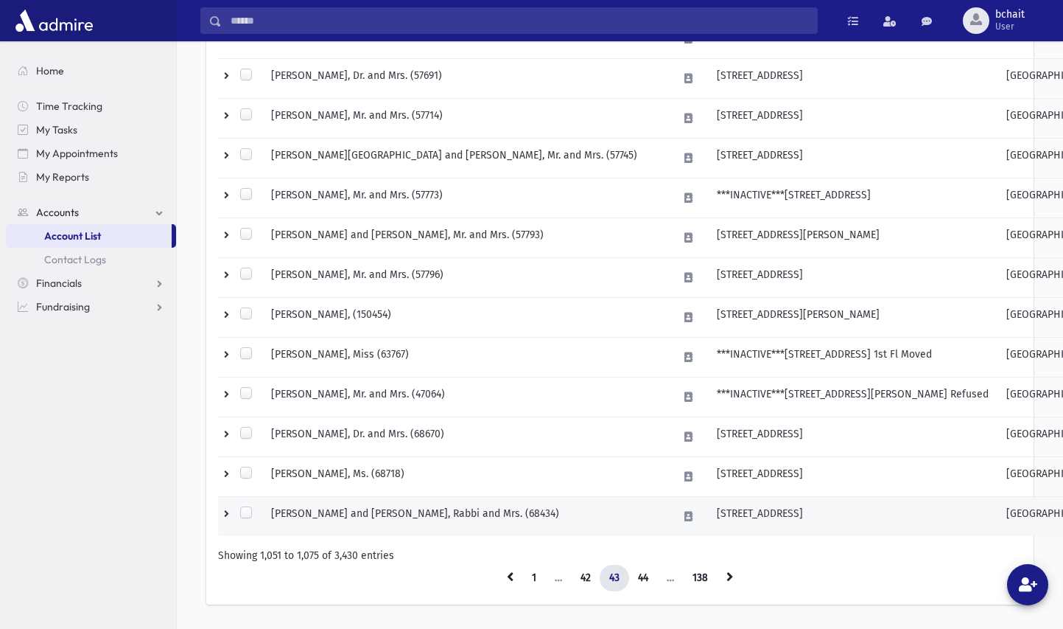
click at [430, 512] on td "[PERSON_NAME] and [PERSON_NAME], Rabbi and Mrs. (68434)" at bounding box center [465, 517] width 407 height 40
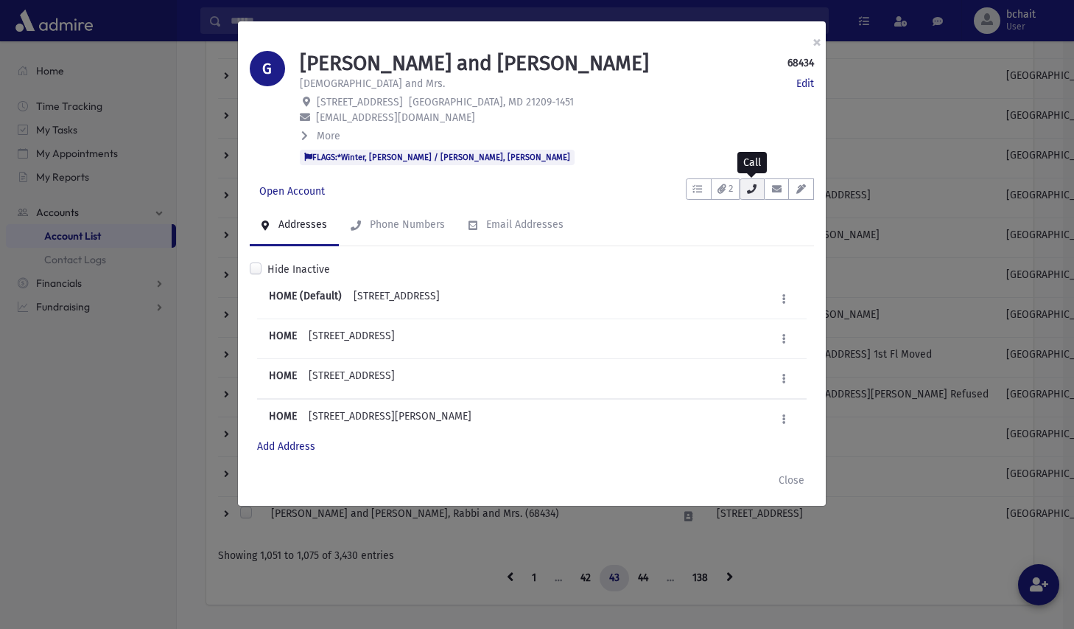
click at [744, 189] on button "button" at bounding box center [752, 188] width 25 height 21
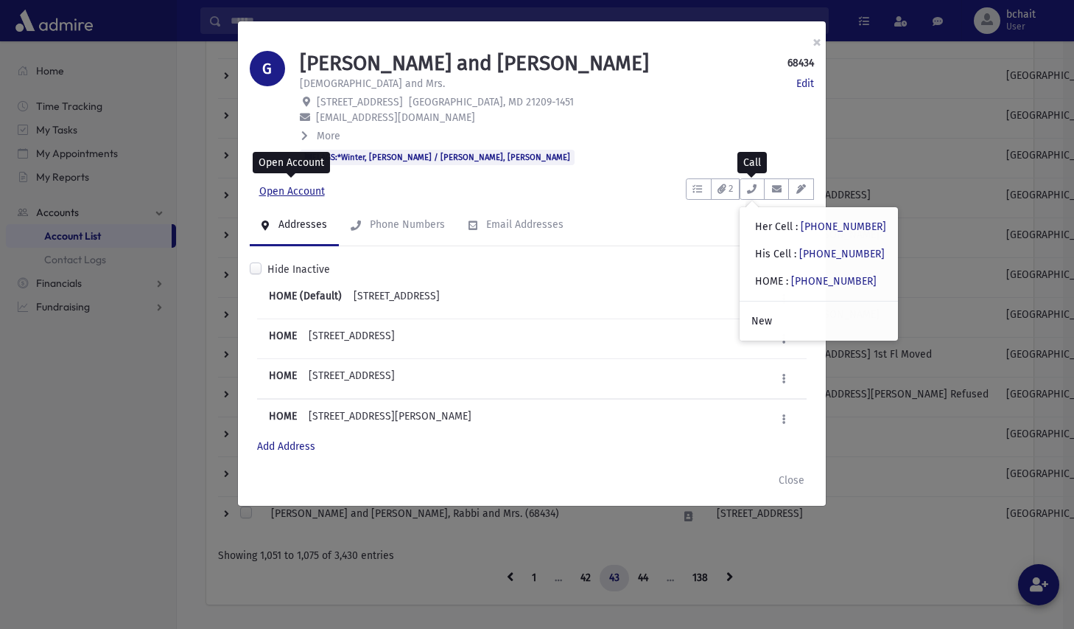
click at [304, 186] on link "Open Account" at bounding box center [292, 191] width 85 height 27
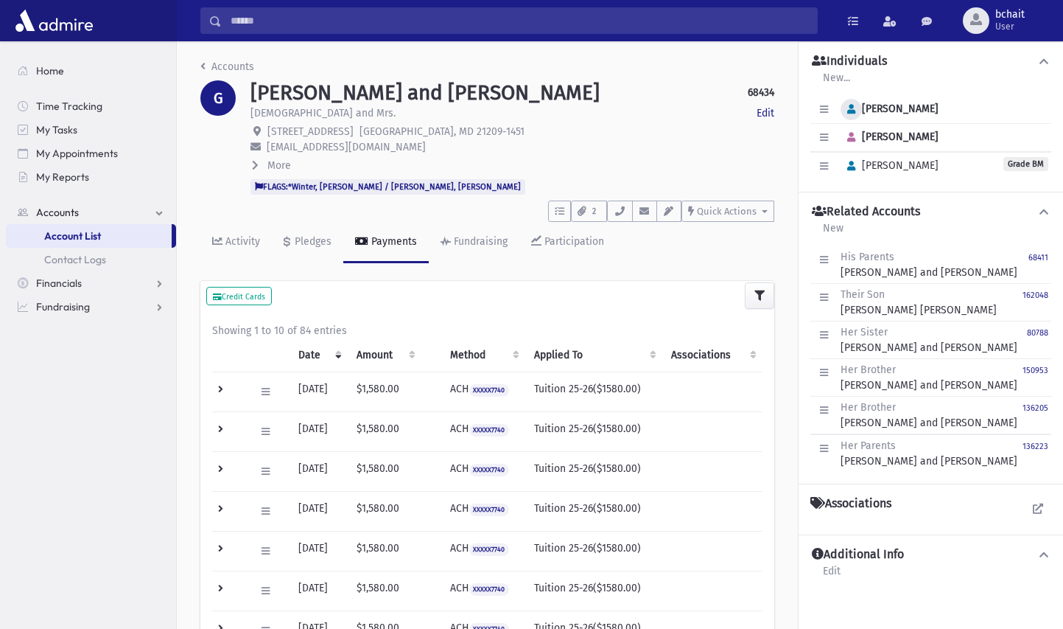
click at [849, 107] on icon "button" at bounding box center [851, 110] width 8 height 10
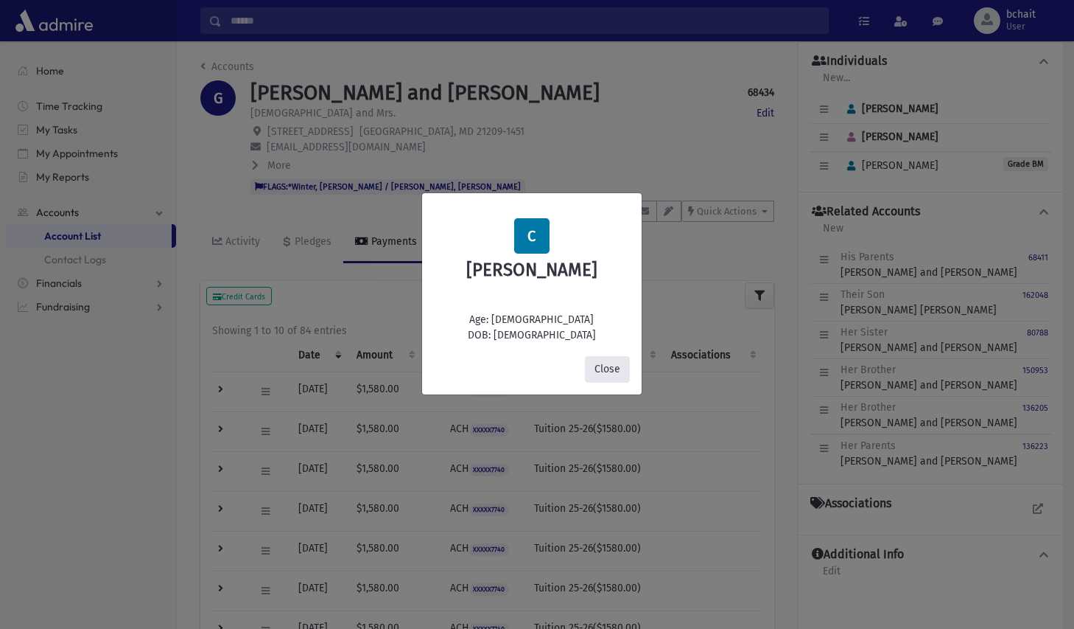
click at [617, 368] on button "Close" at bounding box center [607, 369] width 45 height 27
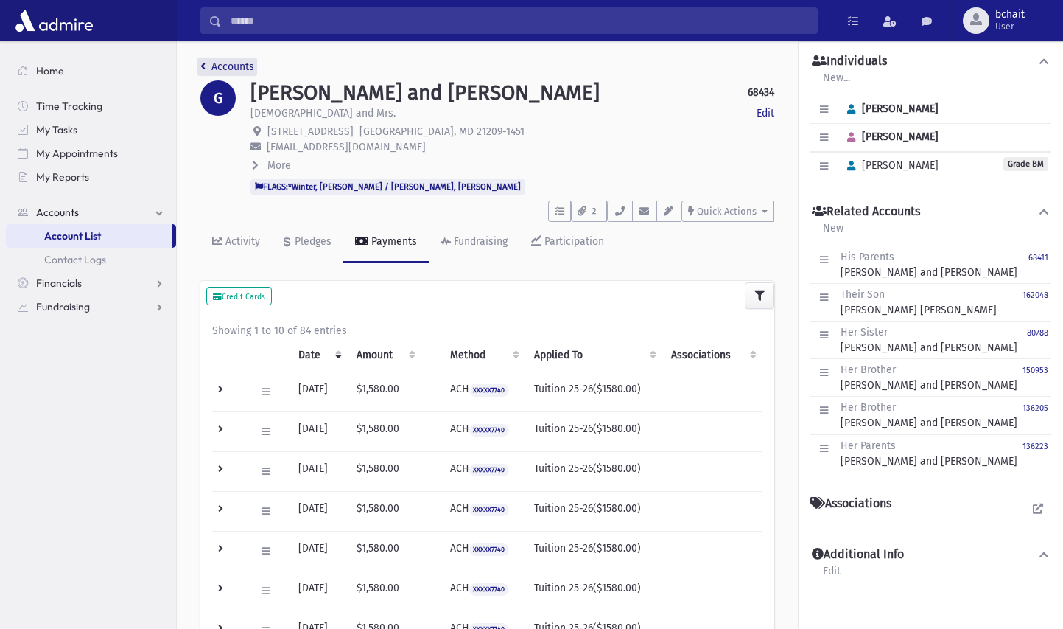
click at [215, 66] on link "Accounts" at bounding box center [227, 66] width 54 height 13
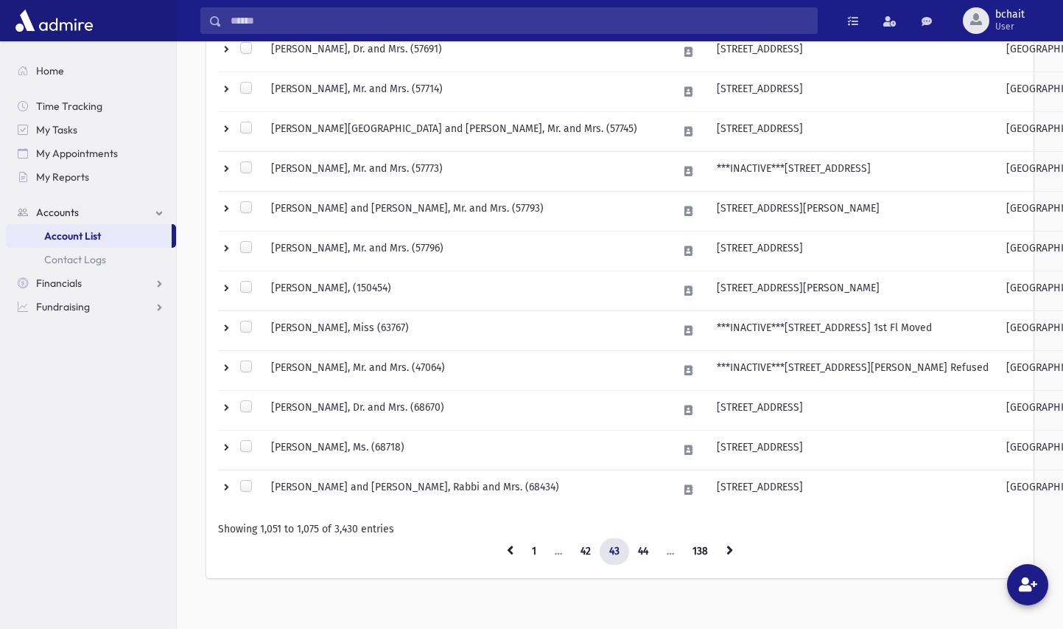
scroll to position [851, 0]
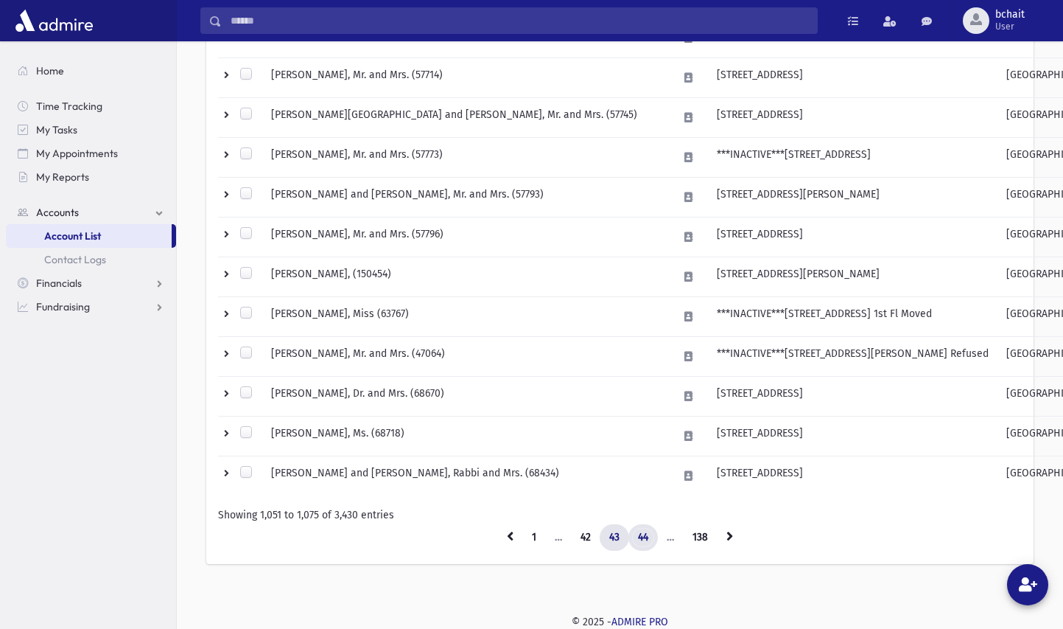
click at [643, 534] on link "44" at bounding box center [643, 537] width 29 height 27
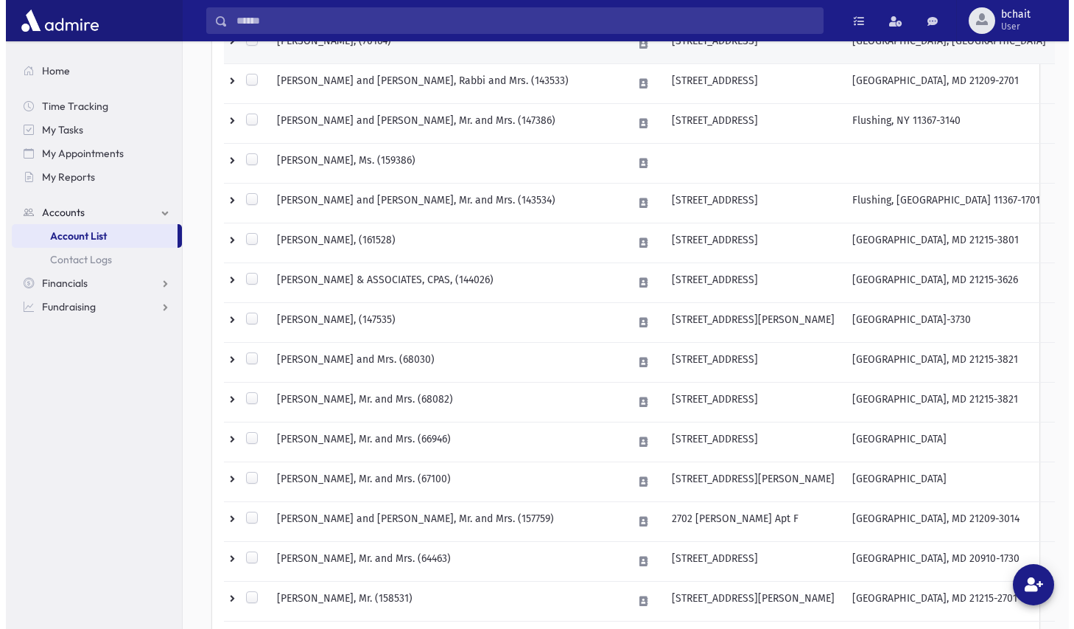
scroll to position [630, 0]
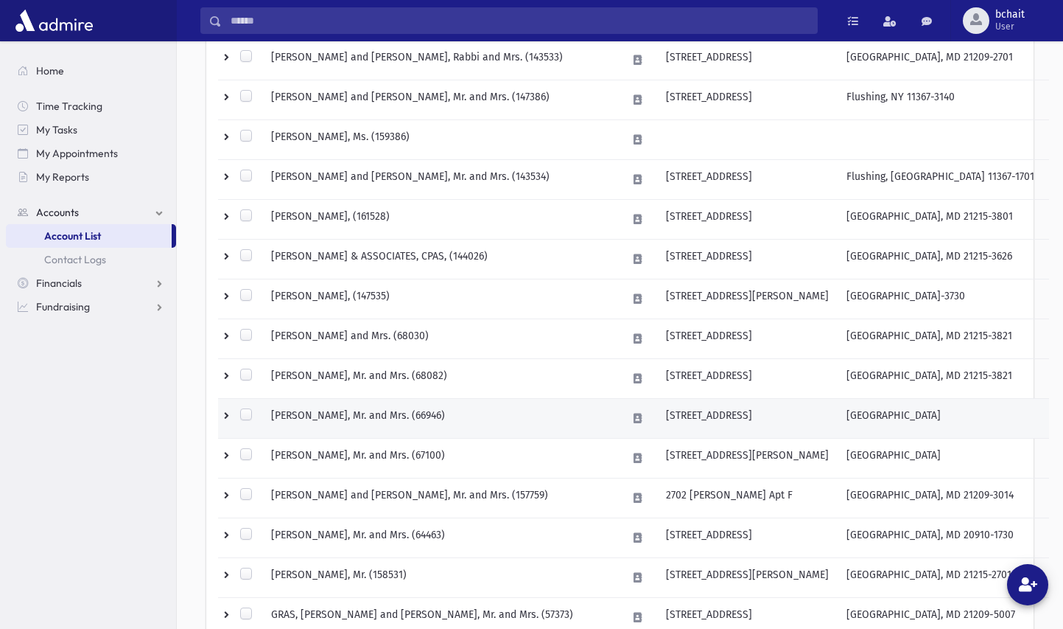
click at [438, 413] on td "GRADON, Jeremy D., Mr. and Mrs. (66946)" at bounding box center [440, 419] width 356 height 40
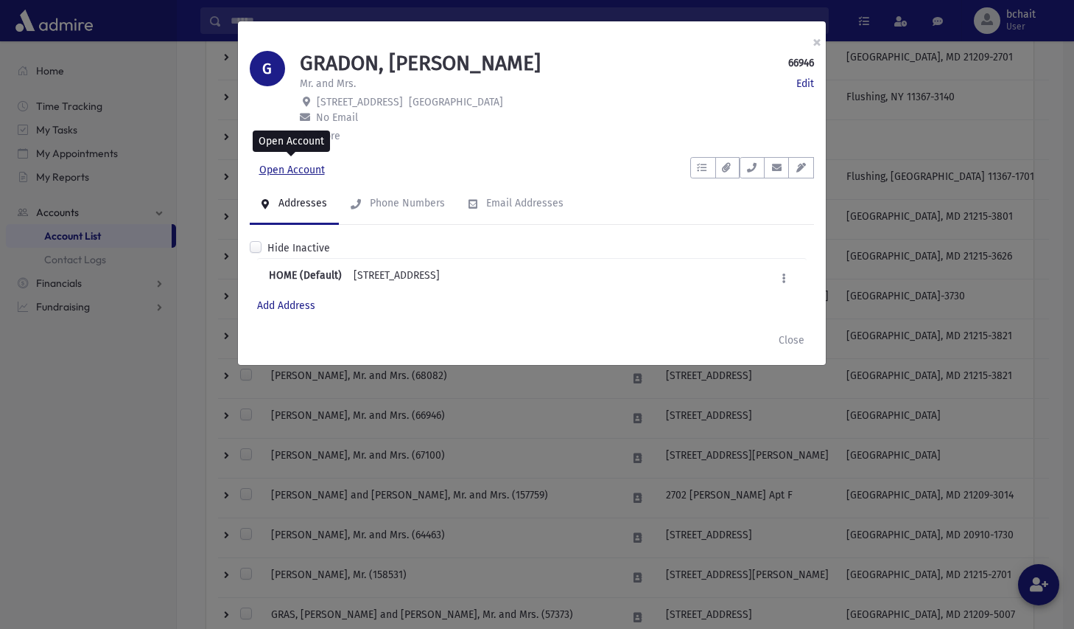
click at [302, 163] on link "Open Account" at bounding box center [292, 170] width 85 height 27
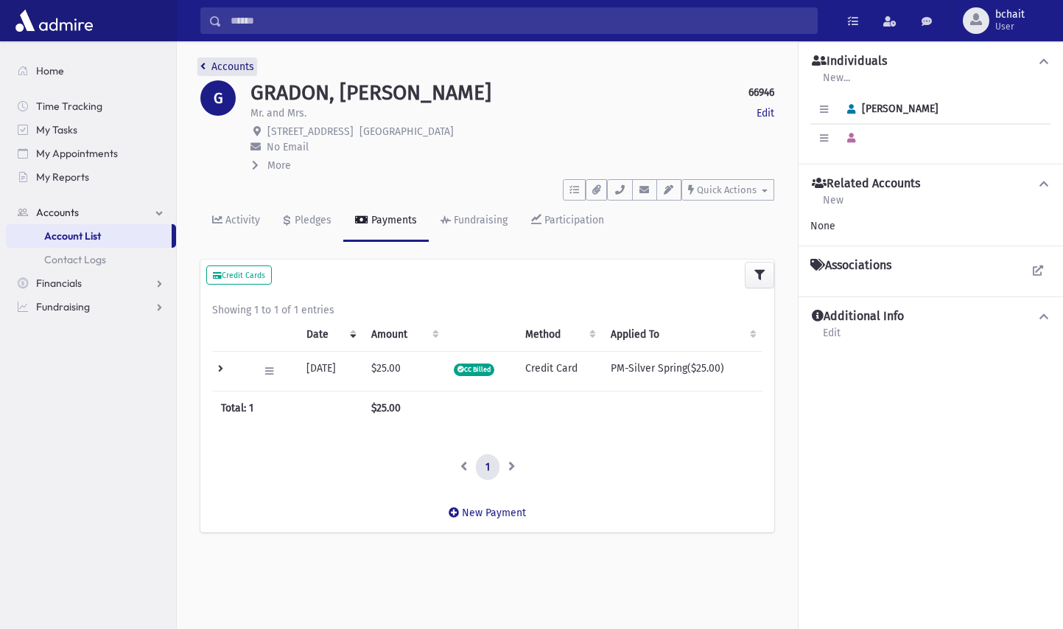
click at [205, 66] on icon "breadcrumb" at bounding box center [202, 66] width 5 height 10
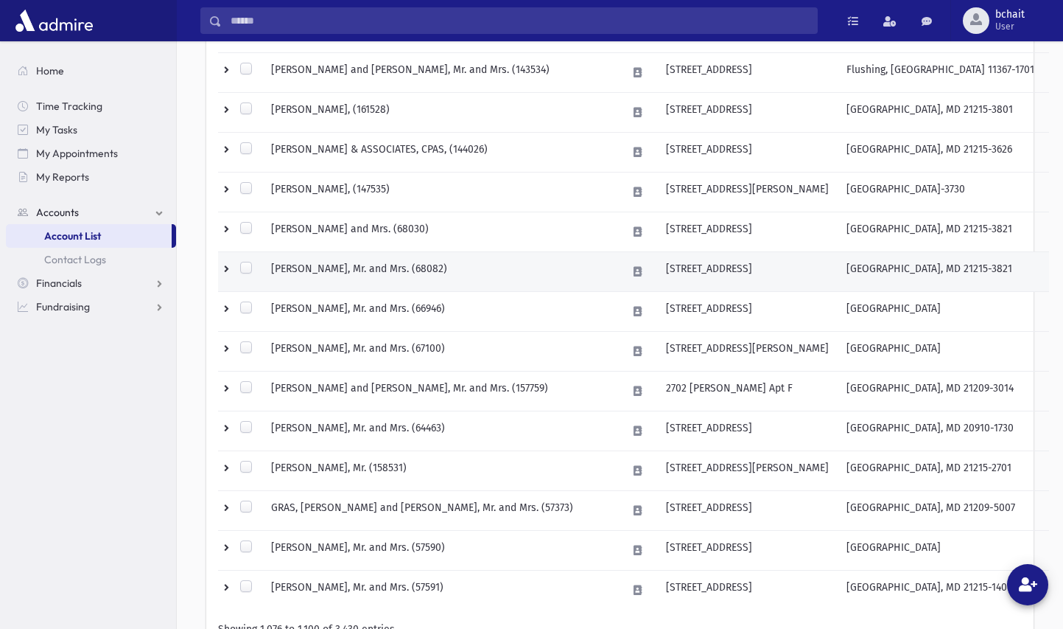
scroll to position [811, 0]
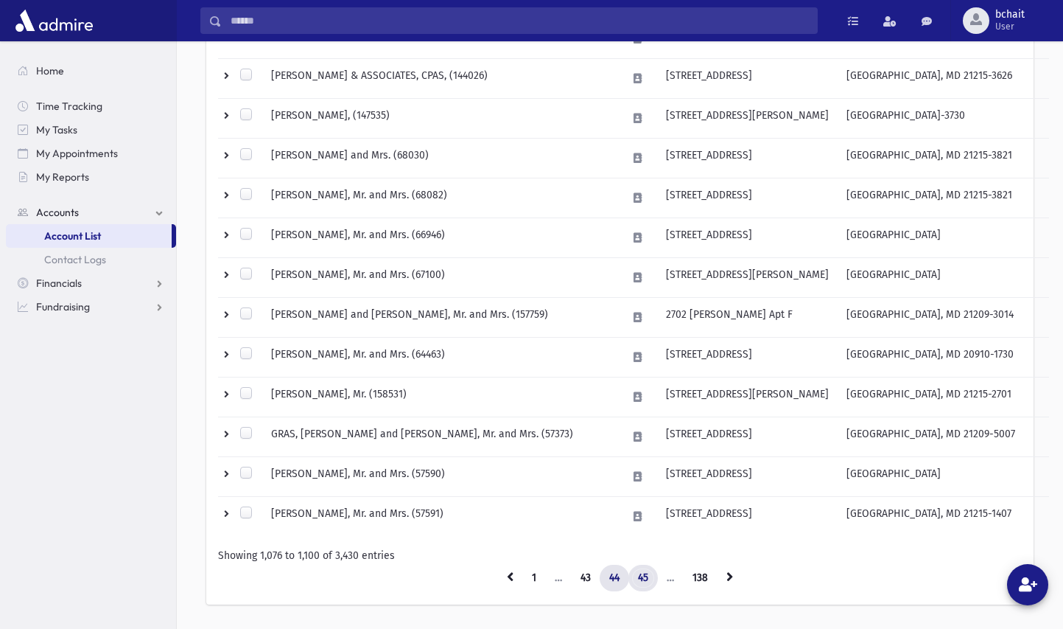
click at [645, 573] on link "45" at bounding box center [643, 577] width 29 height 27
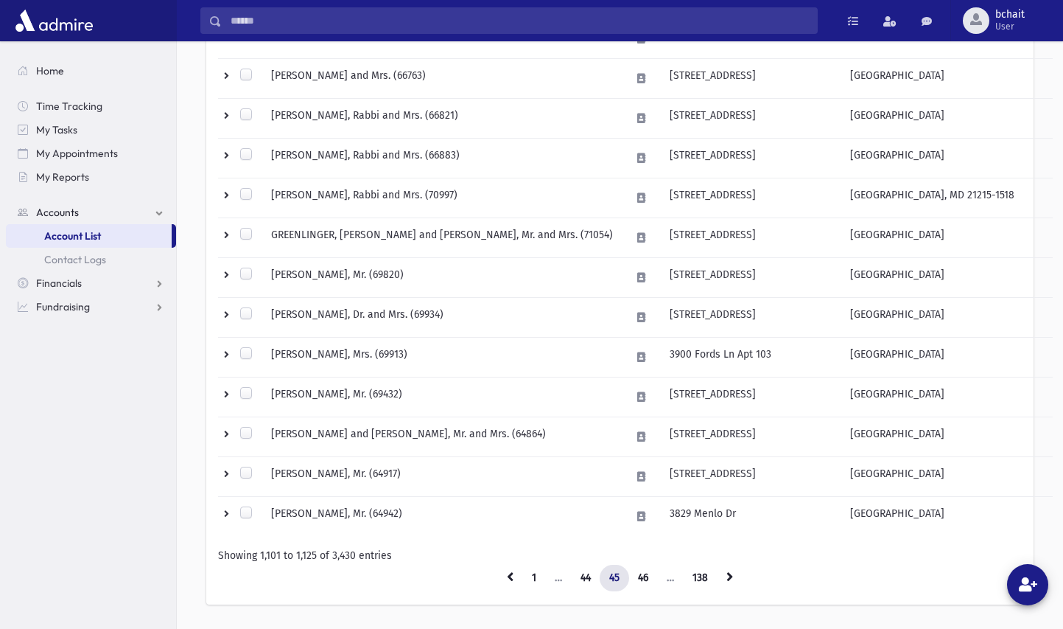
scroll to position [851, 0]
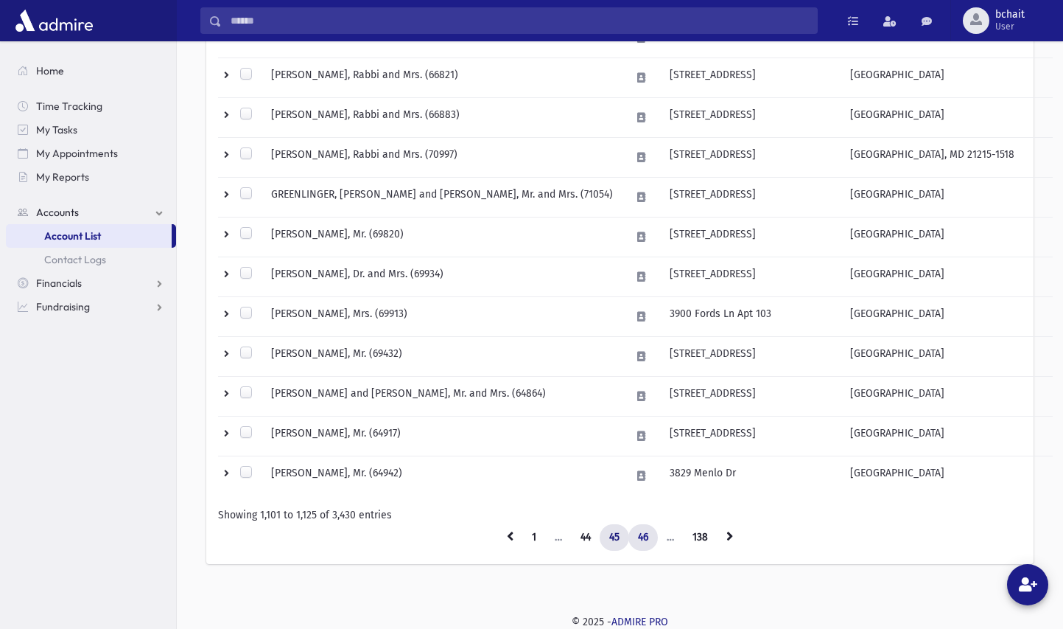
click at [643, 539] on link "46" at bounding box center [643, 537] width 29 height 27
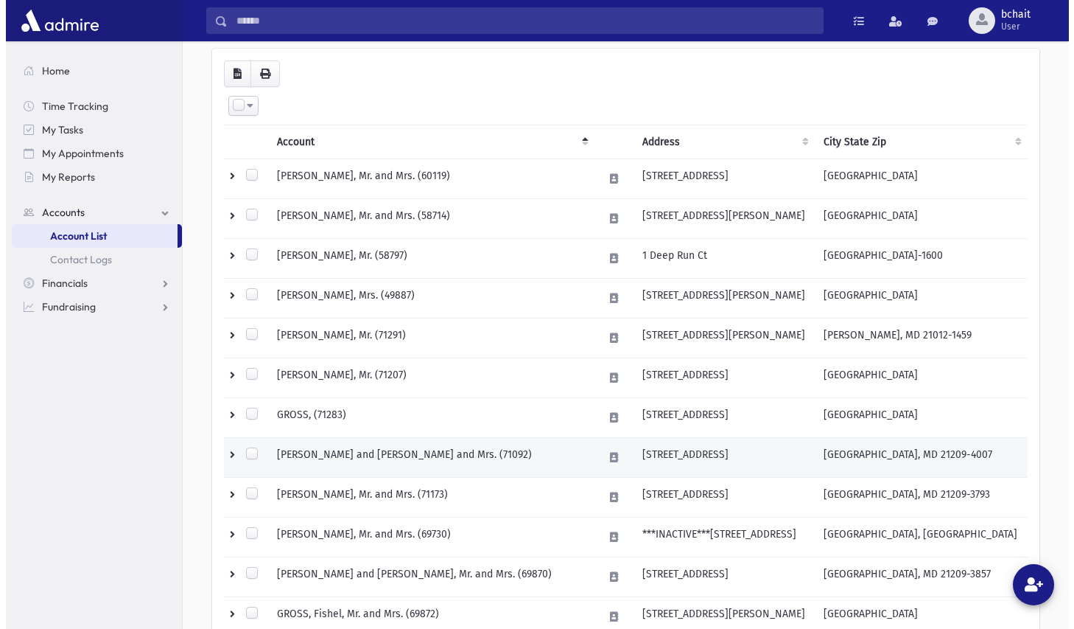
scroll to position [188, 0]
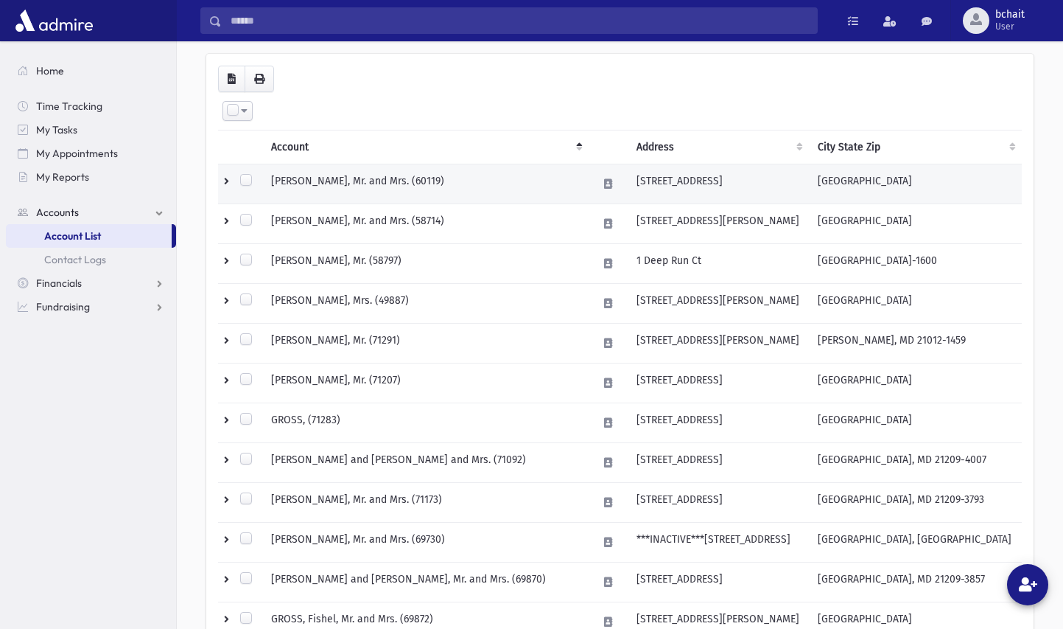
click at [393, 185] on td "GREER, Daniel, Mr. and Mrs. (60119)" at bounding box center [425, 184] width 326 height 40
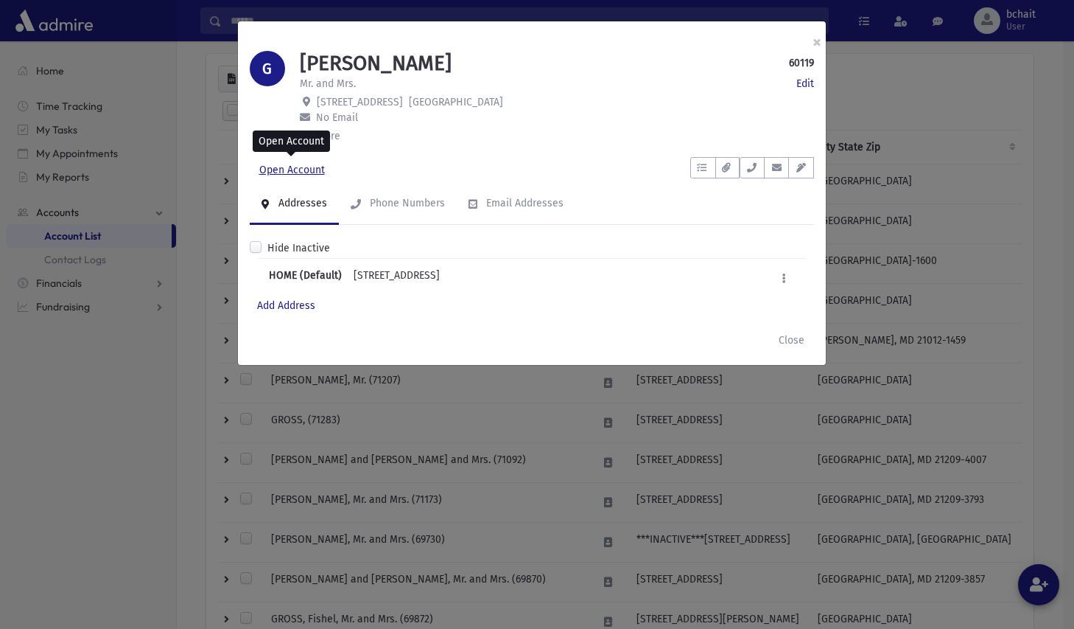
click at [284, 169] on link "Open Account" at bounding box center [292, 170] width 85 height 27
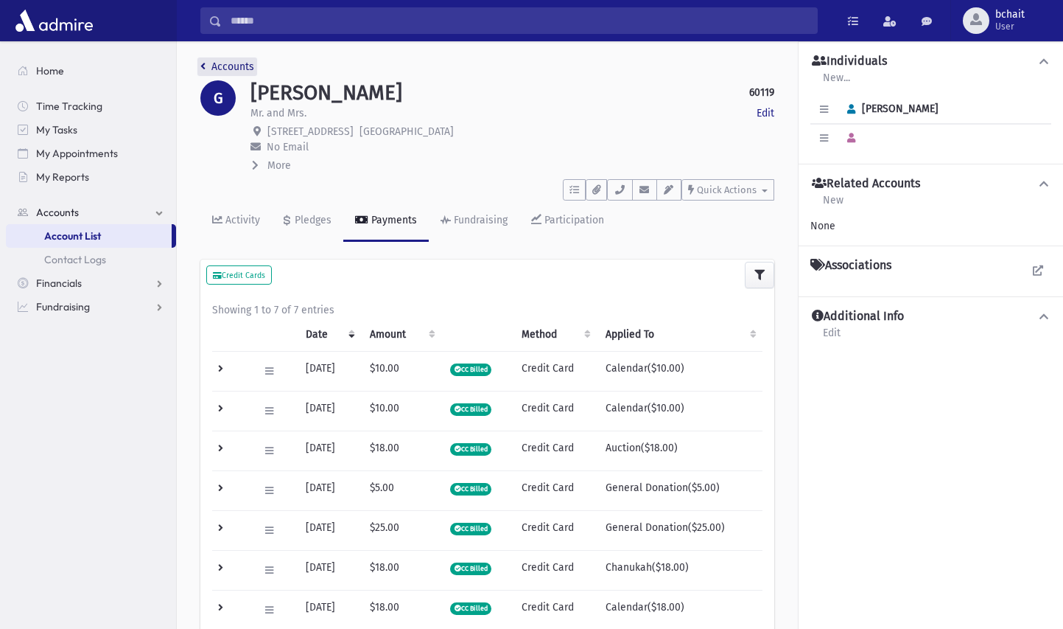
click at [206, 63] on link "Accounts" at bounding box center [227, 66] width 54 height 13
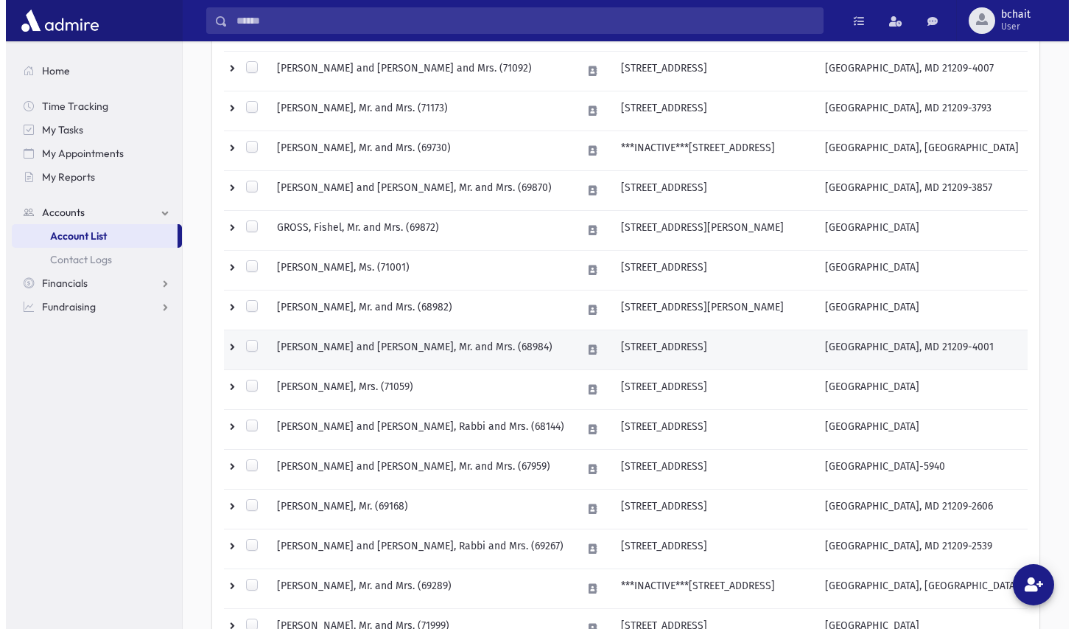
scroll to position [663, 0]
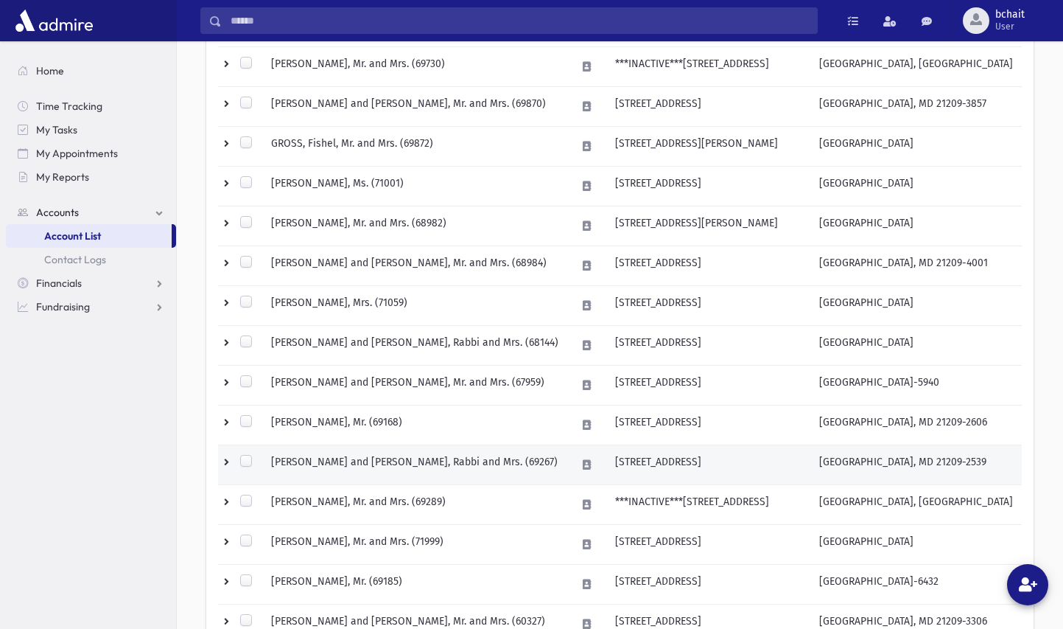
click at [410, 458] on td "GROSSMAN, Moshe and Nanci, Rabbi and Mrs. (69267)" at bounding box center [414, 465] width 305 height 40
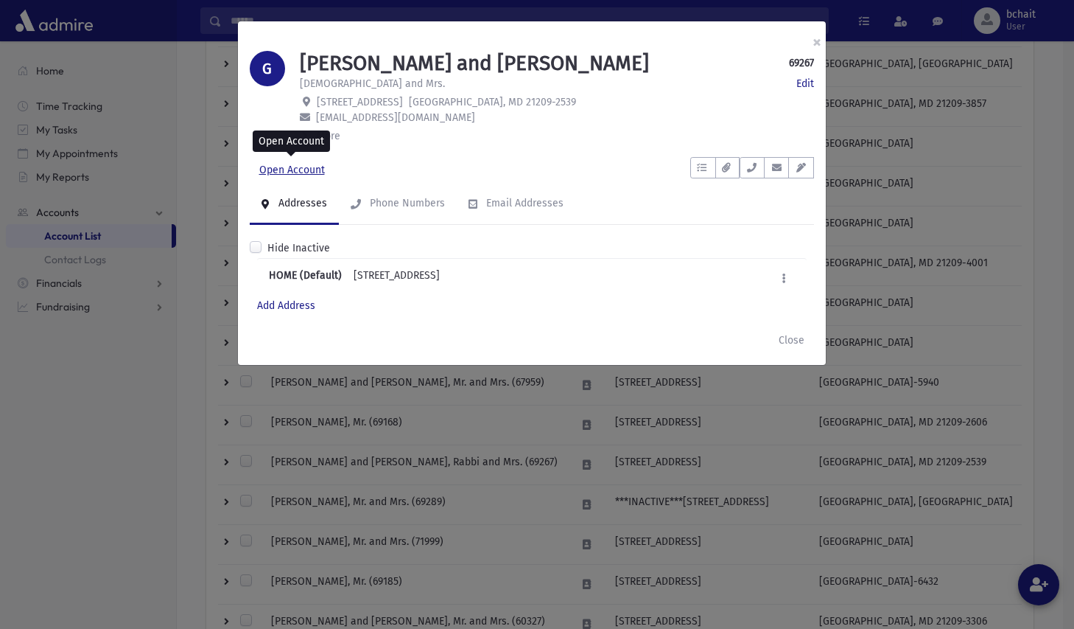
click at [296, 165] on link "Open Account" at bounding box center [292, 170] width 85 height 27
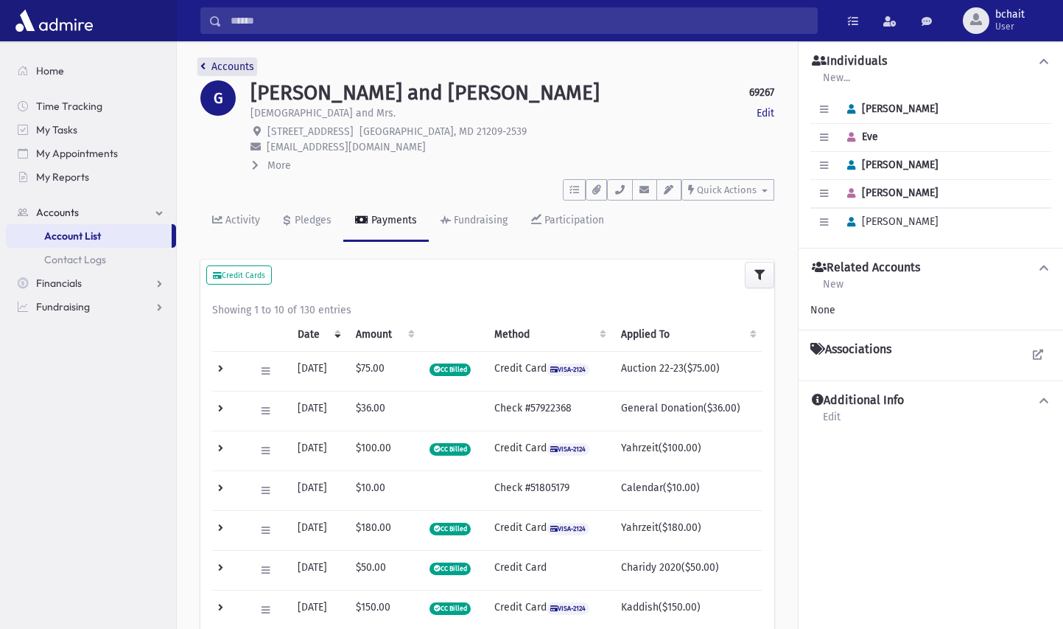
click at [240, 64] on link "Accounts" at bounding box center [227, 66] width 54 height 13
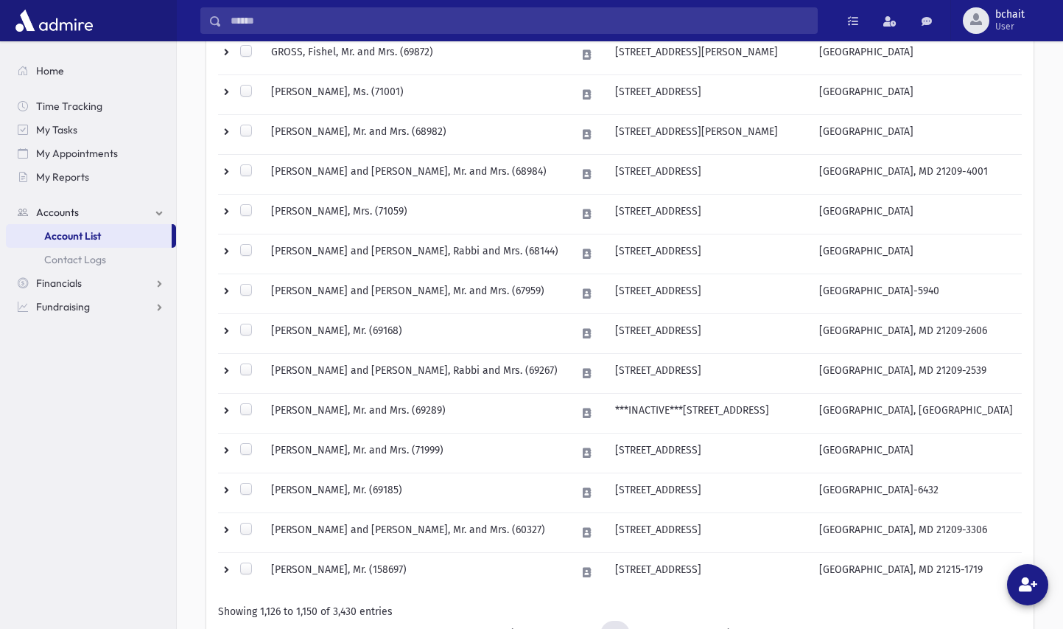
scroll to position [851, 0]
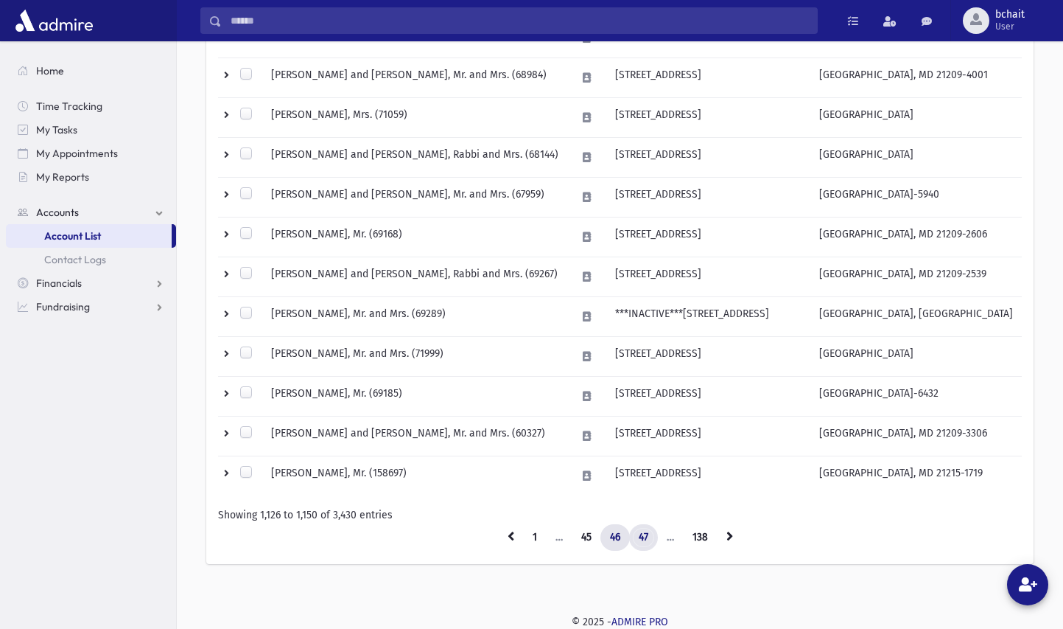
click at [643, 533] on link "47" at bounding box center [643, 537] width 29 height 27
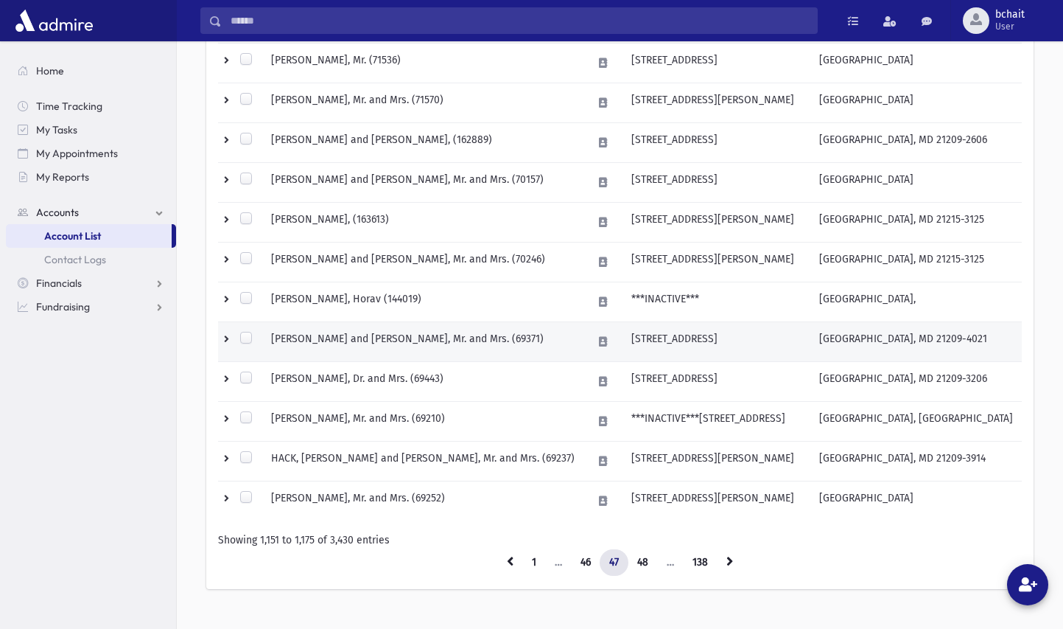
scroll to position [851, 0]
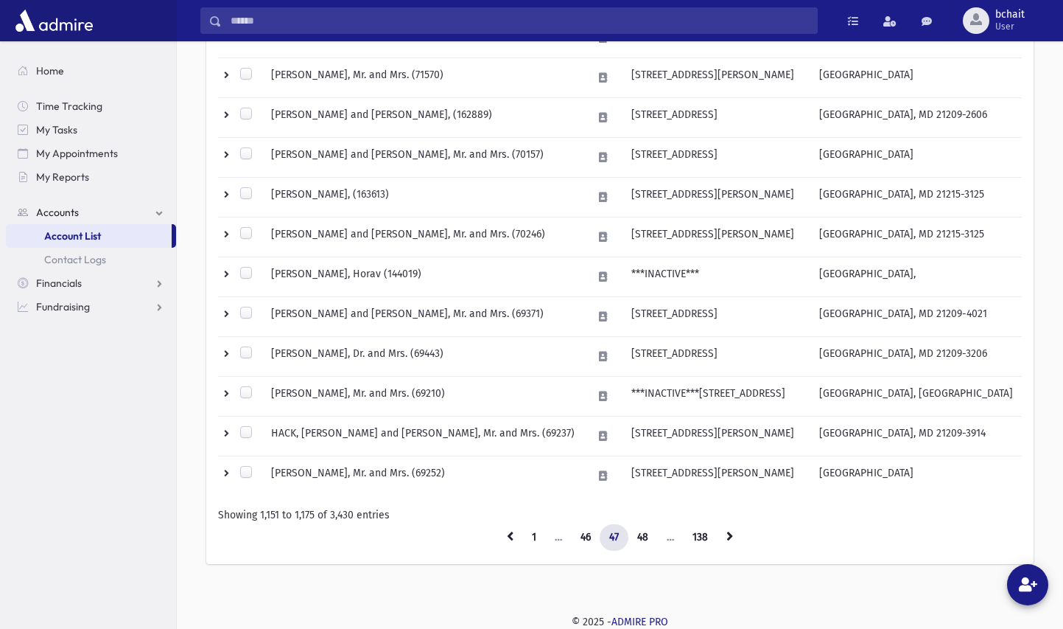
click at [330, 13] on input "Search" at bounding box center [519, 20] width 595 height 27
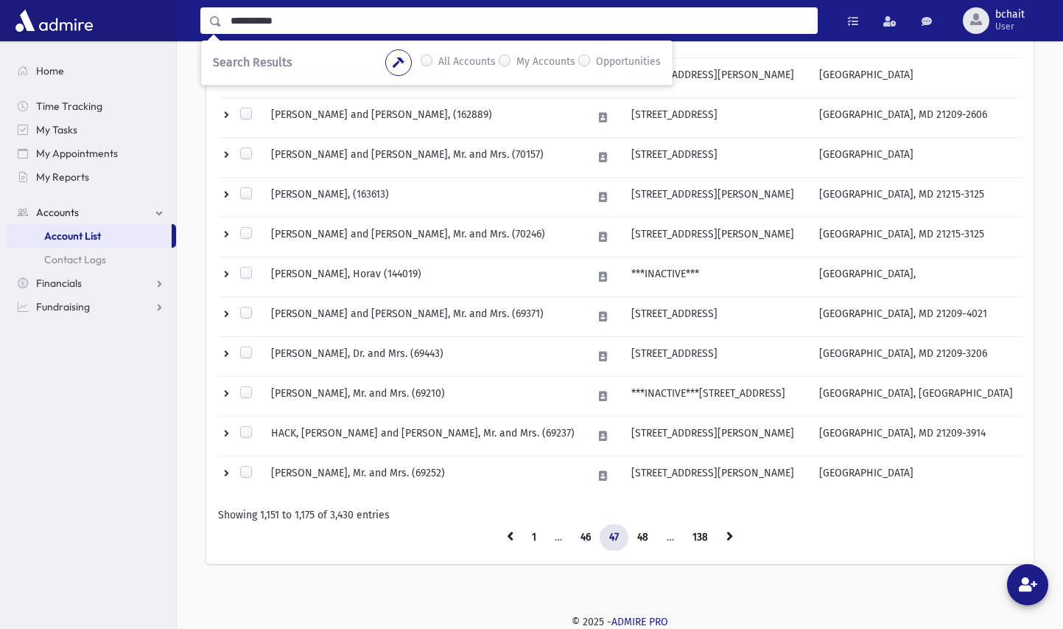
type input "**********"
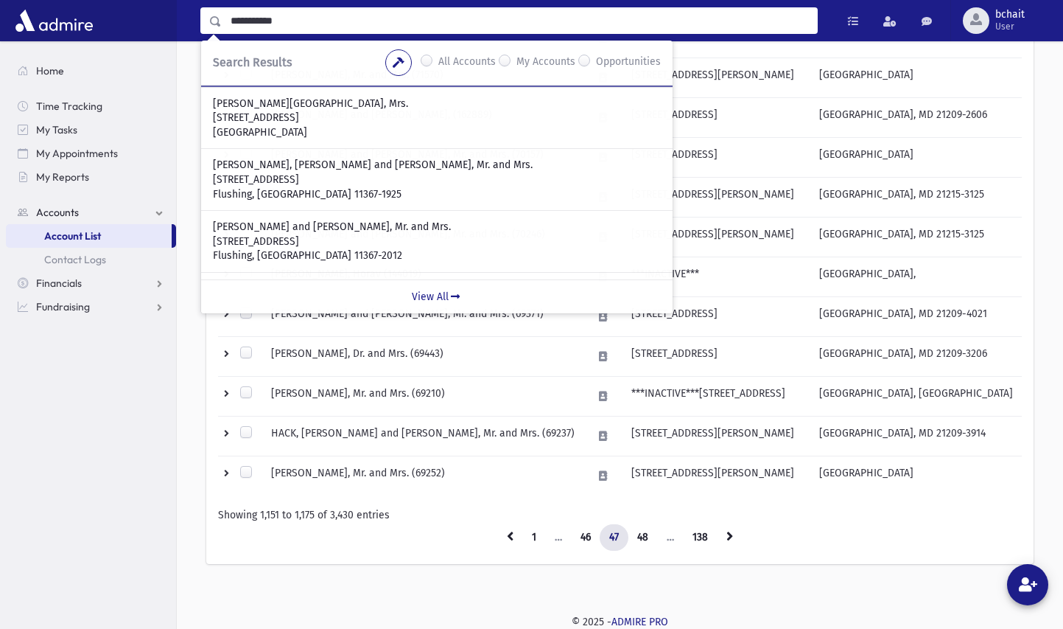
scroll to position [147, 0]
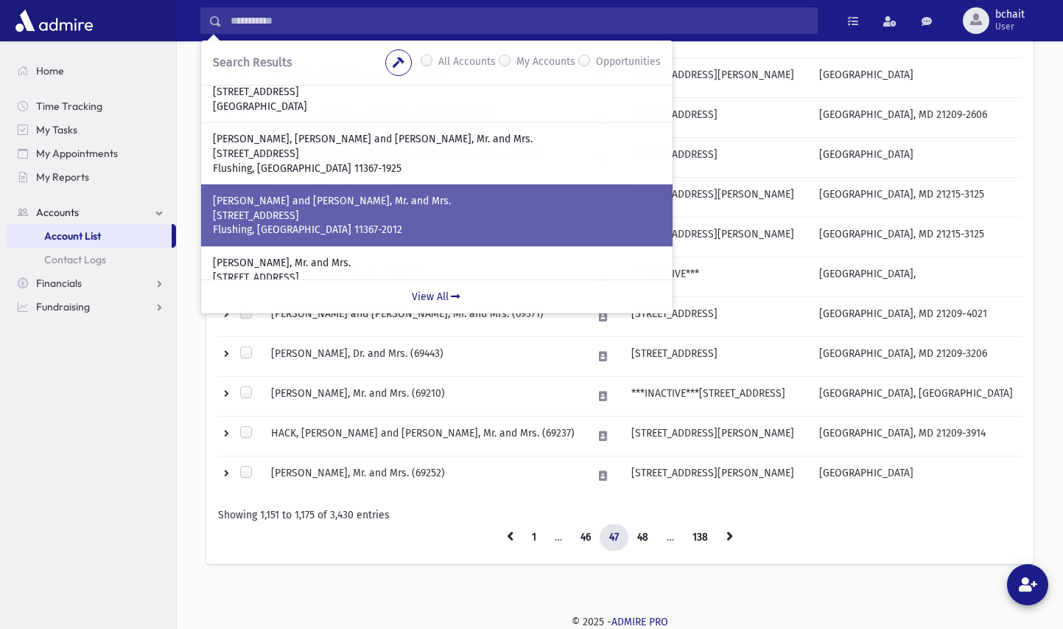
click at [414, 206] on p "BENDELSTEIN, Moshe and Tziporah, Mr. and Mrs." at bounding box center [437, 201] width 448 height 15
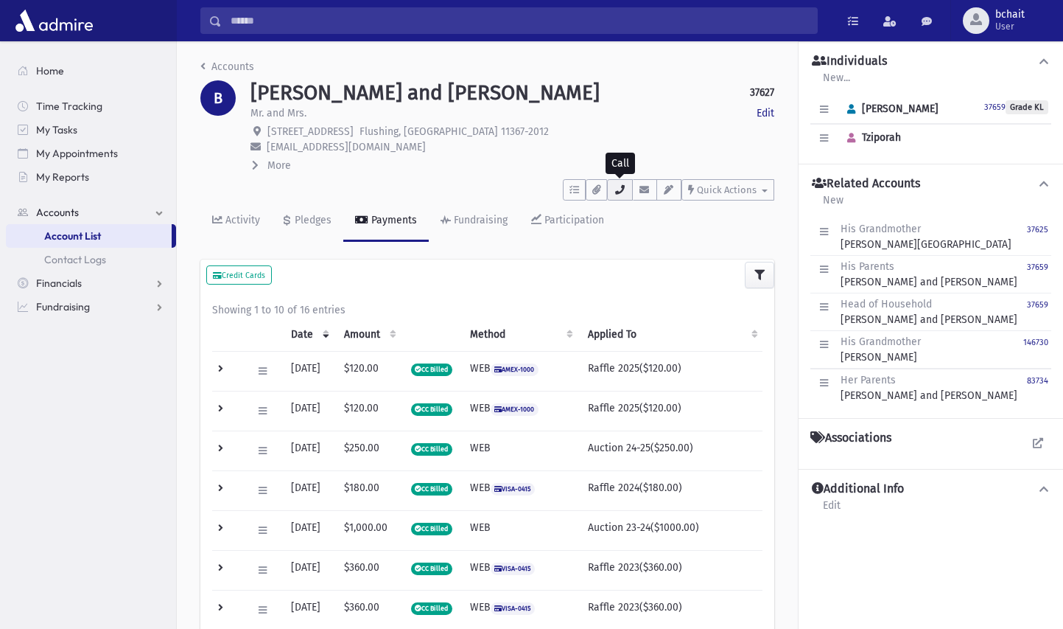
click at [620, 185] on icon "button" at bounding box center [620, 190] width 12 height 10
